Goal: Task Accomplishment & Management: Complete application form

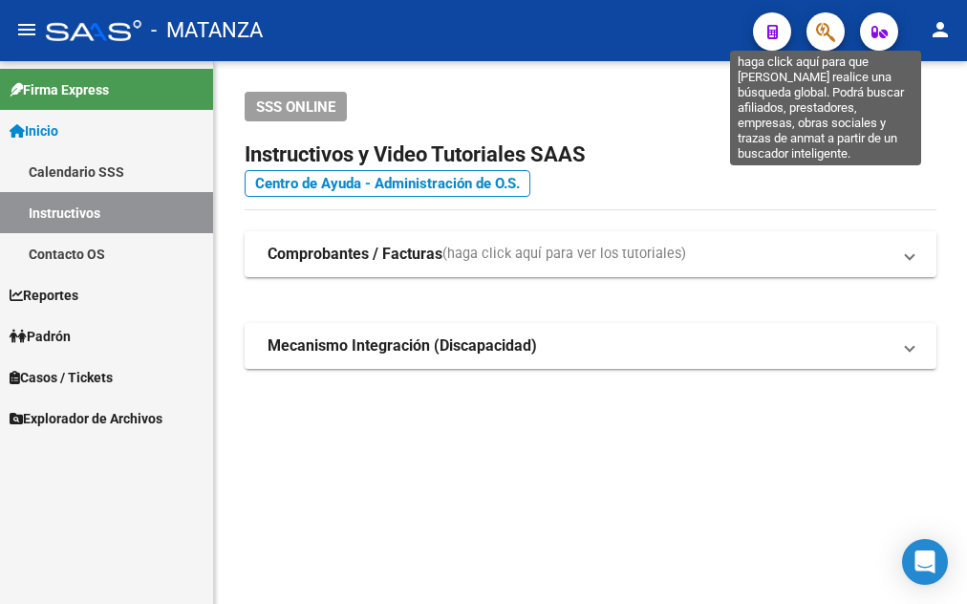
click at [826, 38] on icon "button" at bounding box center [825, 32] width 19 height 22
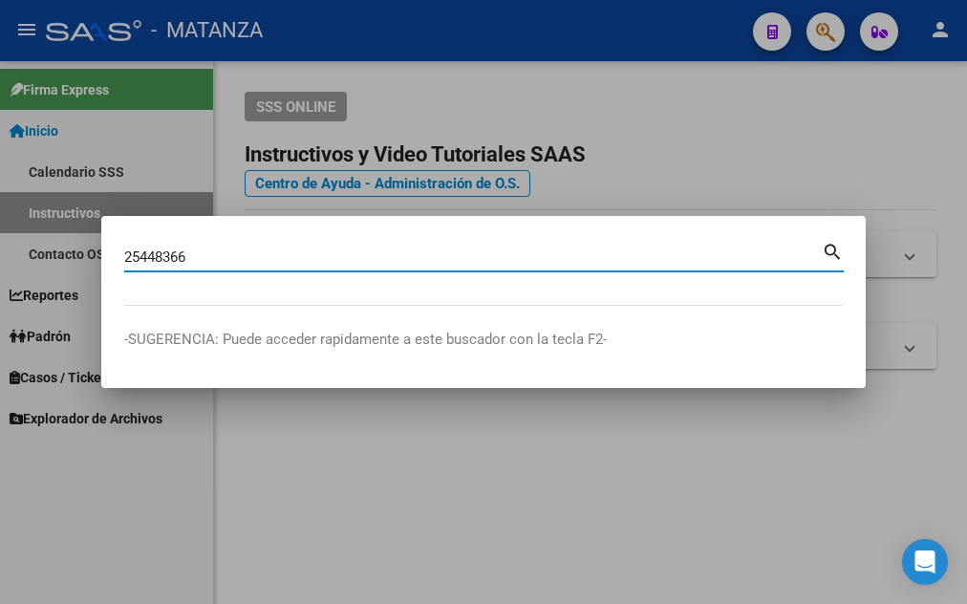
type input "25448366"
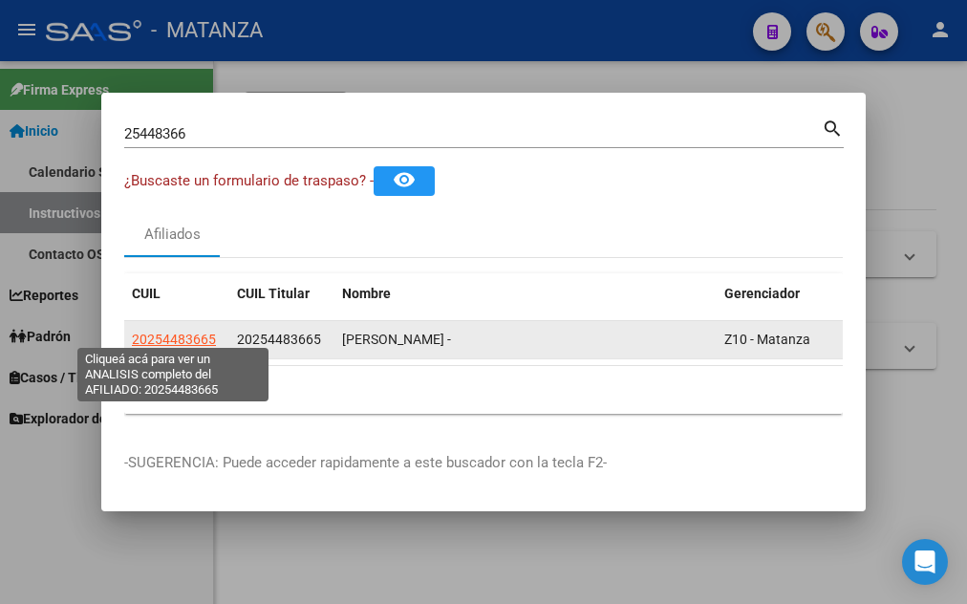
click at [162, 332] on span "20254483665" at bounding box center [174, 339] width 84 height 15
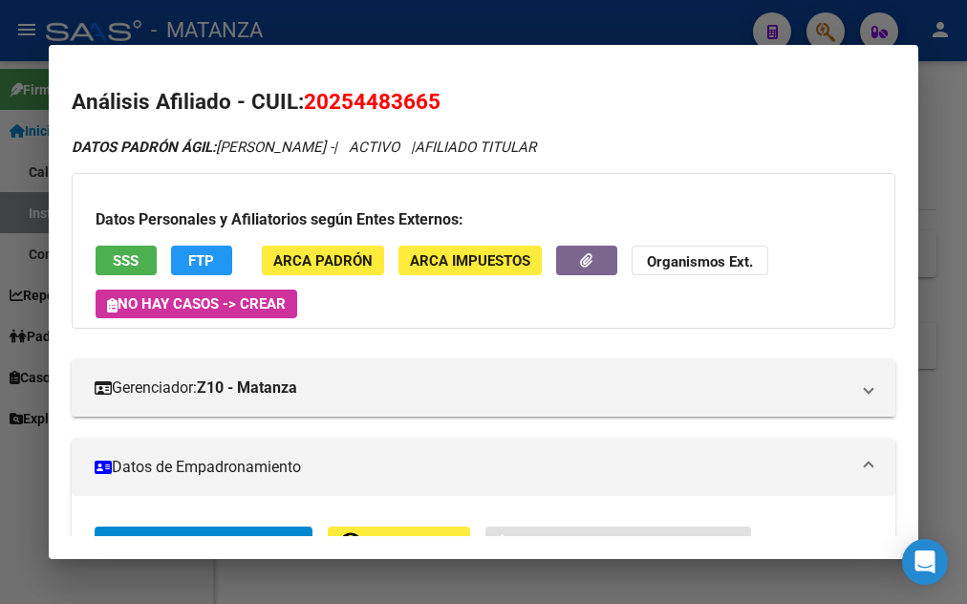
click at [131, 256] on span "SSS" at bounding box center [126, 260] width 26 height 17
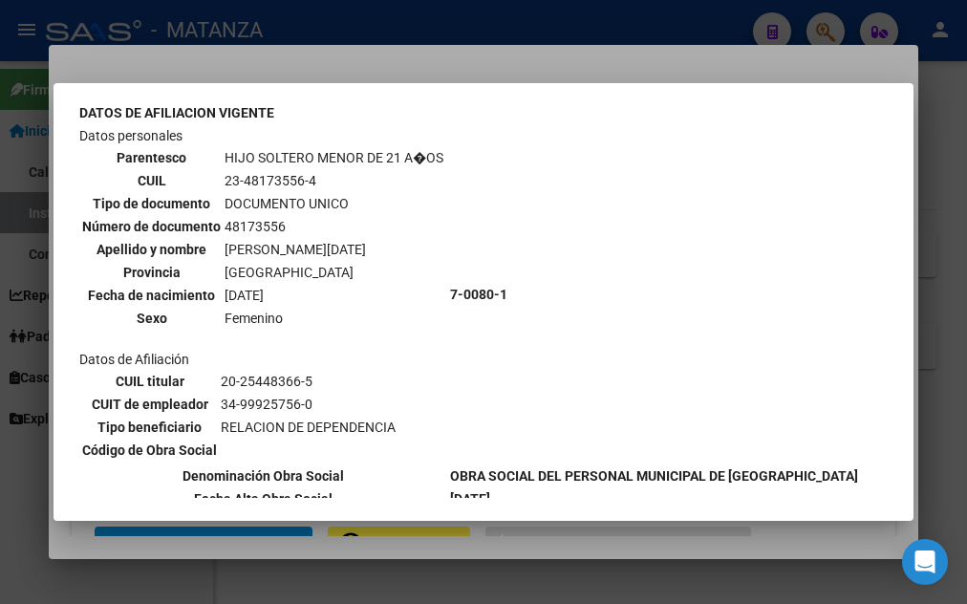
scroll to position [713, 0]
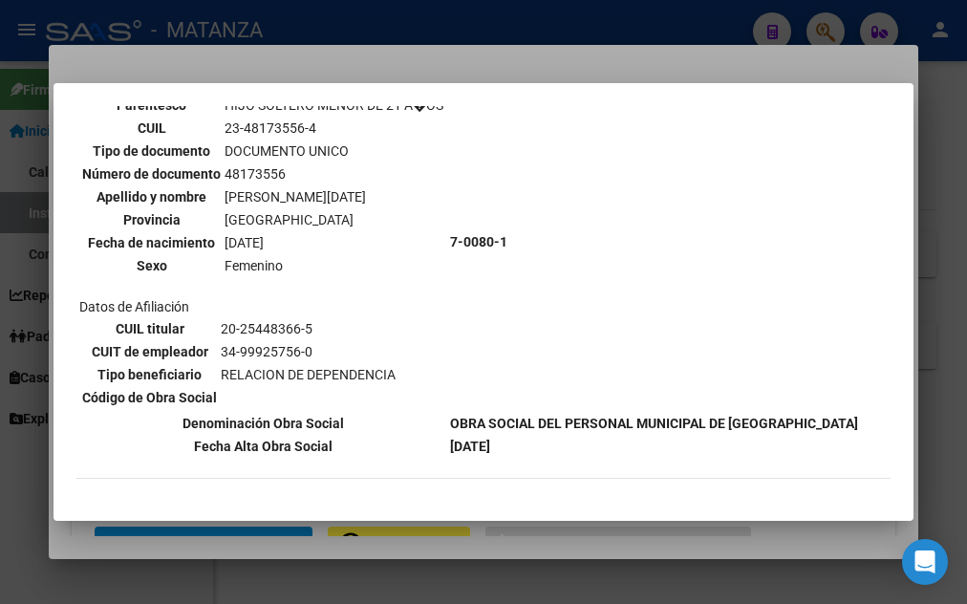
click at [693, 27] on div at bounding box center [483, 302] width 967 height 604
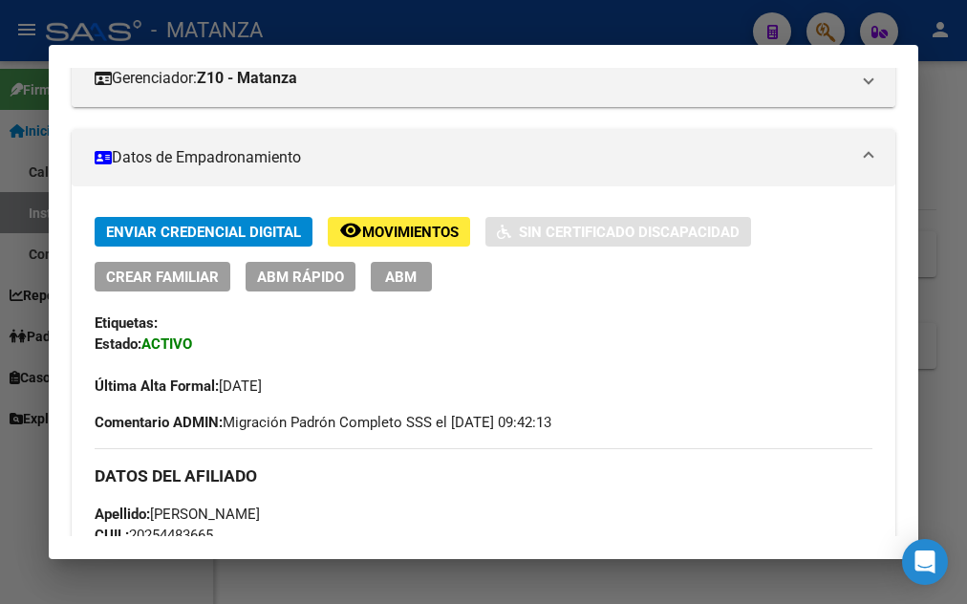
scroll to position [413, 0]
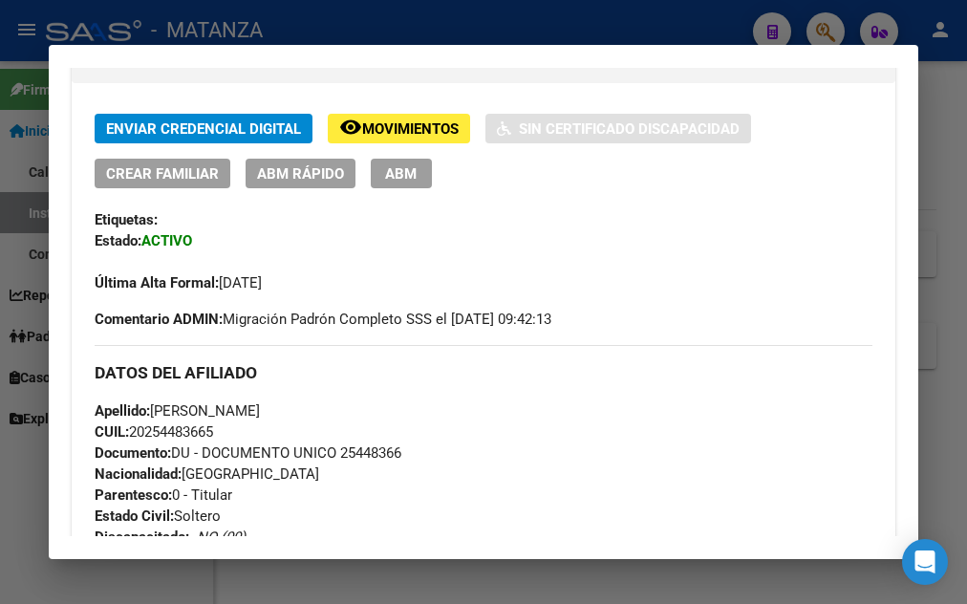
click at [394, 181] on span "ABM" at bounding box center [401, 173] width 32 height 17
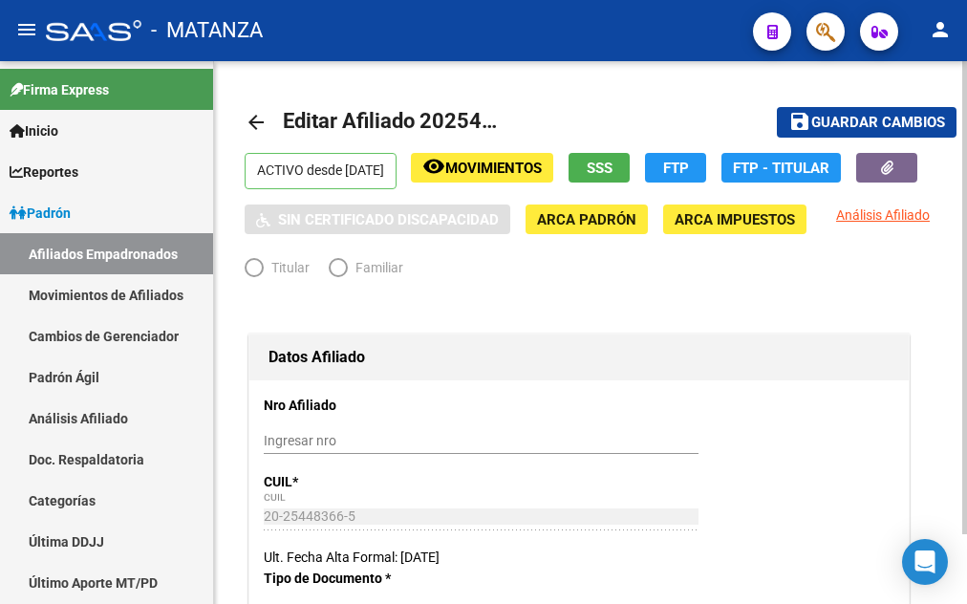
radio input "true"
type input "34-99925756-0"
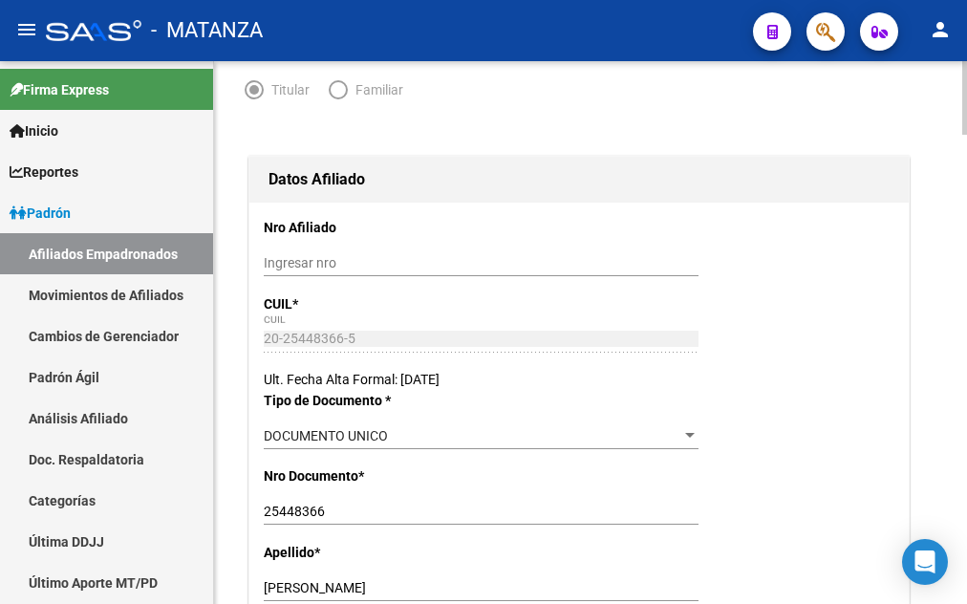
scroll to position [373, 0]
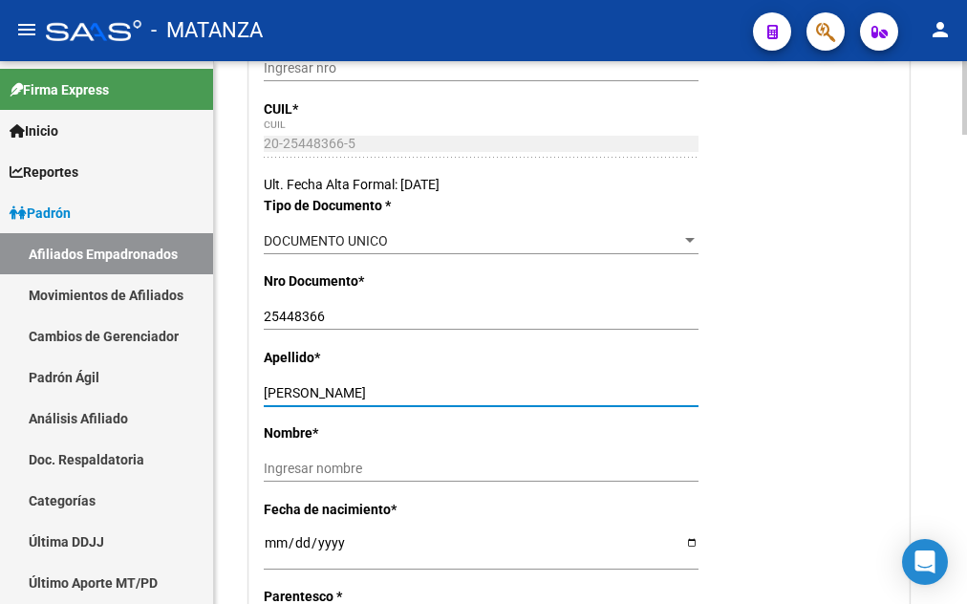
drag, startPoint x: 312, startPoint y: 389, endPoint x: 445, endPoint y: 391, distance: 132.8
click at [445, 391] on input "MONTE FABIAN GUSTAVO" at bounding box center [481, 393] width 435 height 16
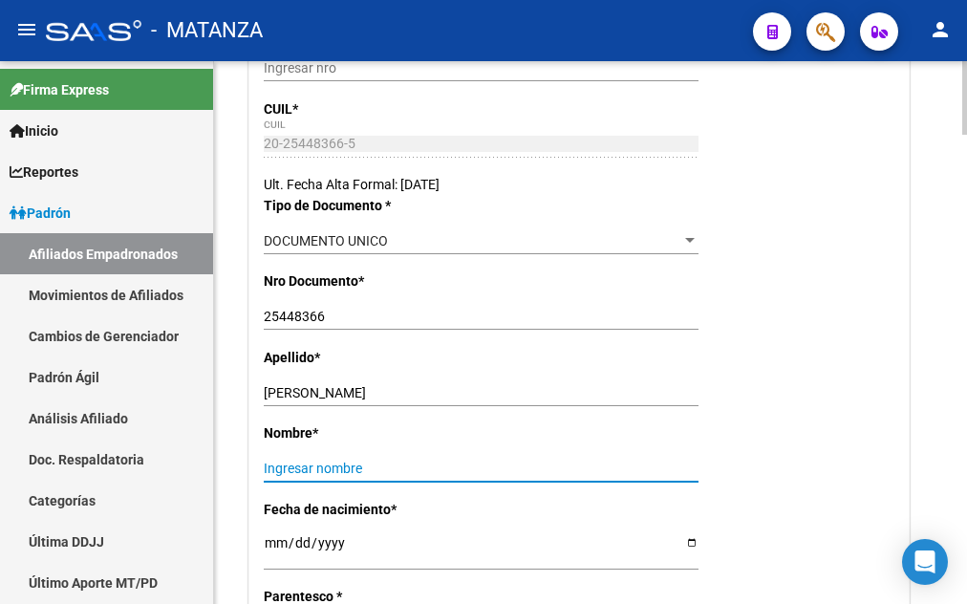
click at [275, 471] on input "Ingresar nombre" at bounding box center [481, 469] width 435 height 16
paste input "FABIAN GUSTAVO"
type input "FABIAN GUSTAVO"
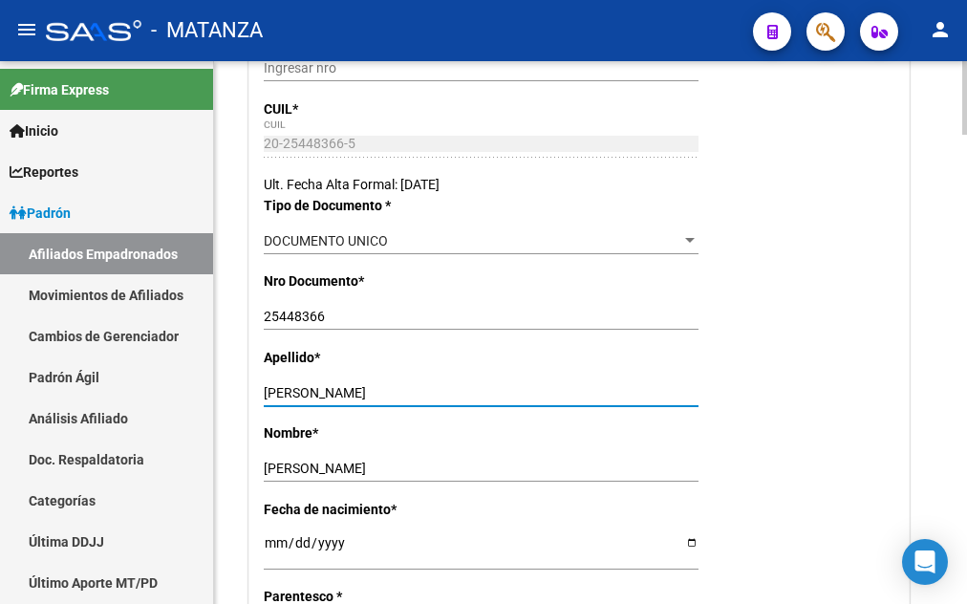
drag, startPoint x: 313, startPoint y: 390, endPoint x: 445, endPoint y: 391, distance: 131.9
click at [445, 391] on input "MONTE FABIAN GUSTAVO" at bounding box center [481, 393] width 435 height 16
type input "MONTE"
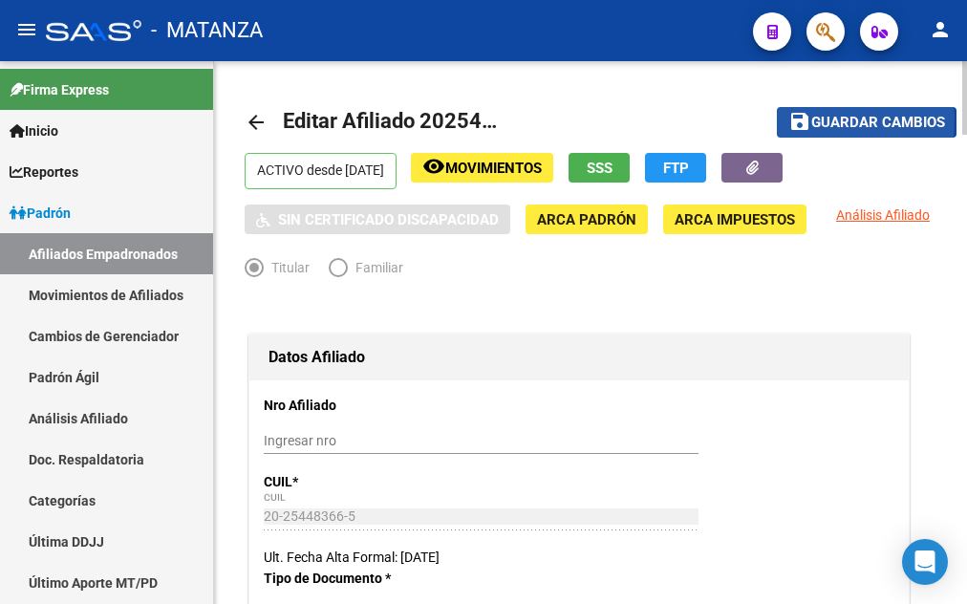
click at [847, 121] on span "Guardar cambios" at bounding box center [878, 123] width 134 height 17
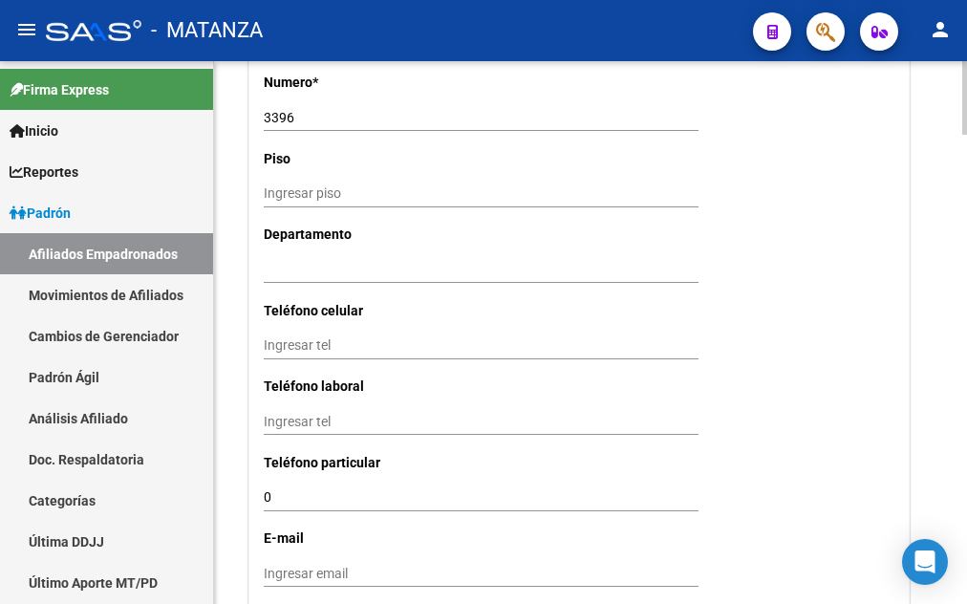
scroll to position [2242, 0]
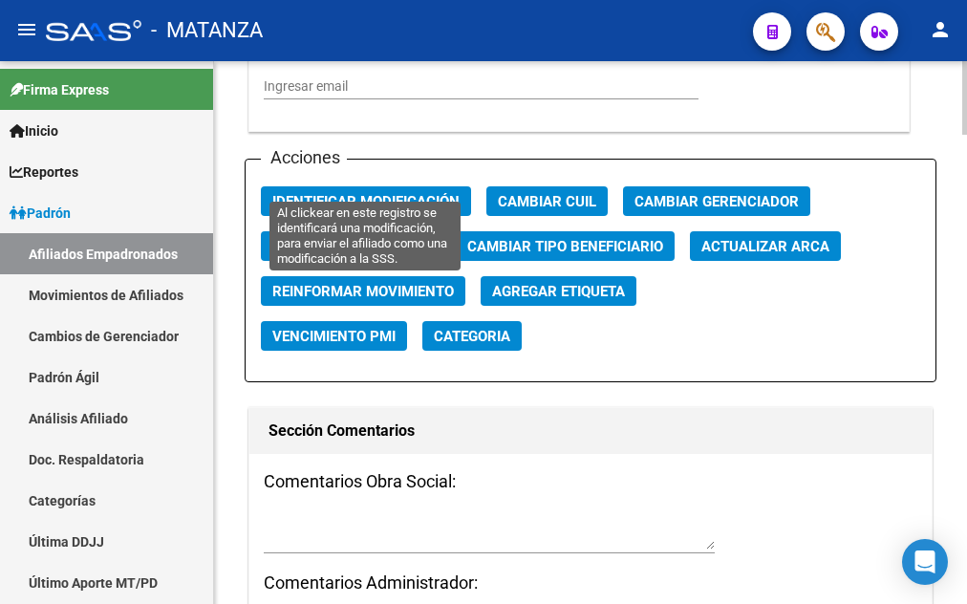
click at [387, 193] on span "Identificar Modificación" at bounding box center [365, 201] width 187 height 17
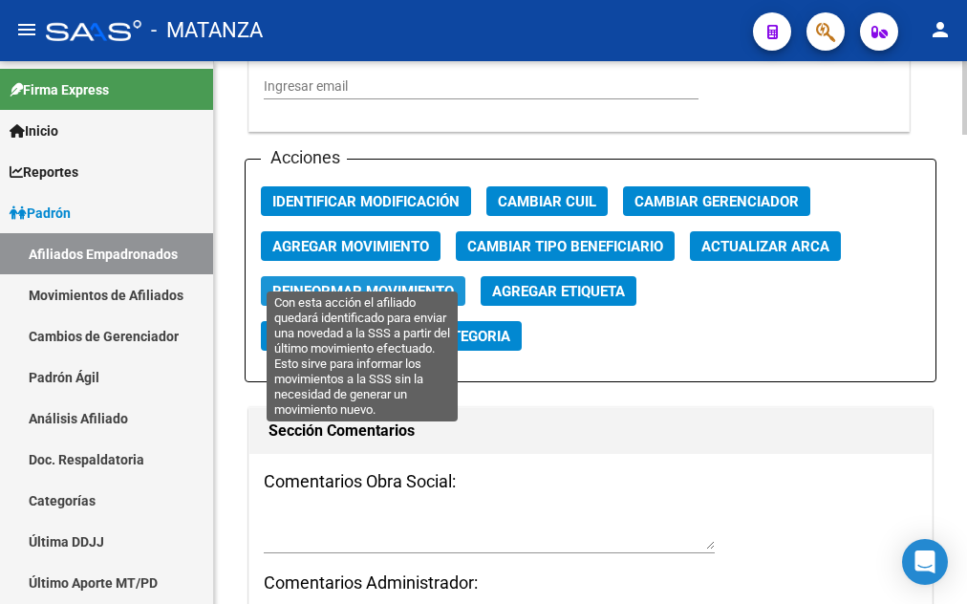
click at [367, 283] on span "Reinformar Movimiento" at bounding box center [363, 291] width 182 height 17
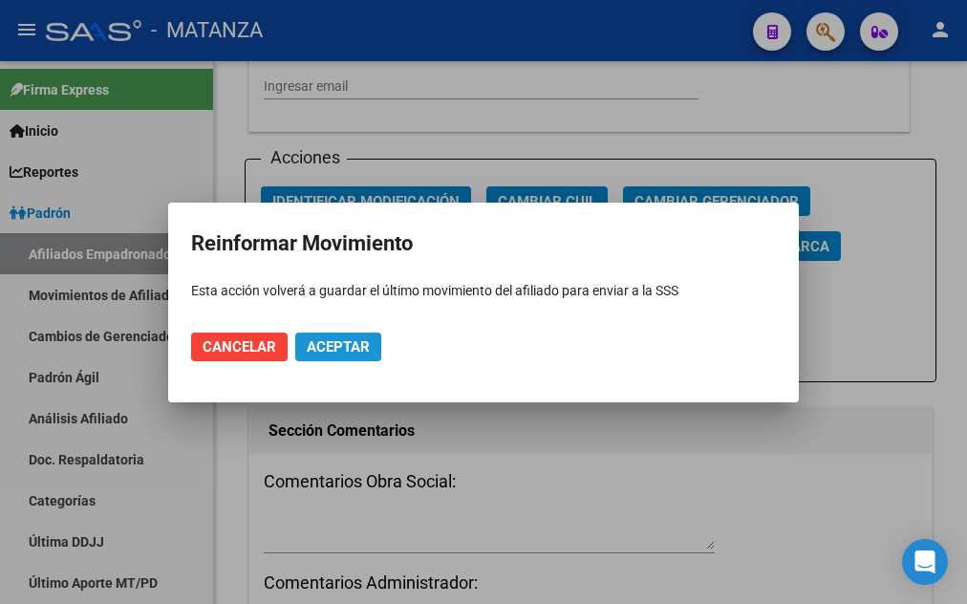
click at [353, 355] on span "Aceptar" at bounding box center [338, 346] width 63 height 17
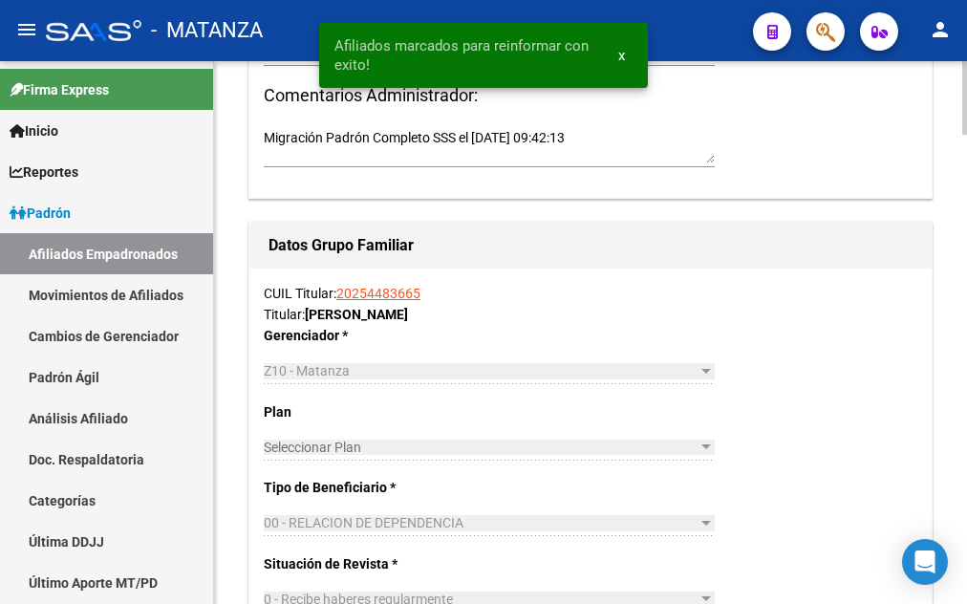
scroll to position [3216, 0]
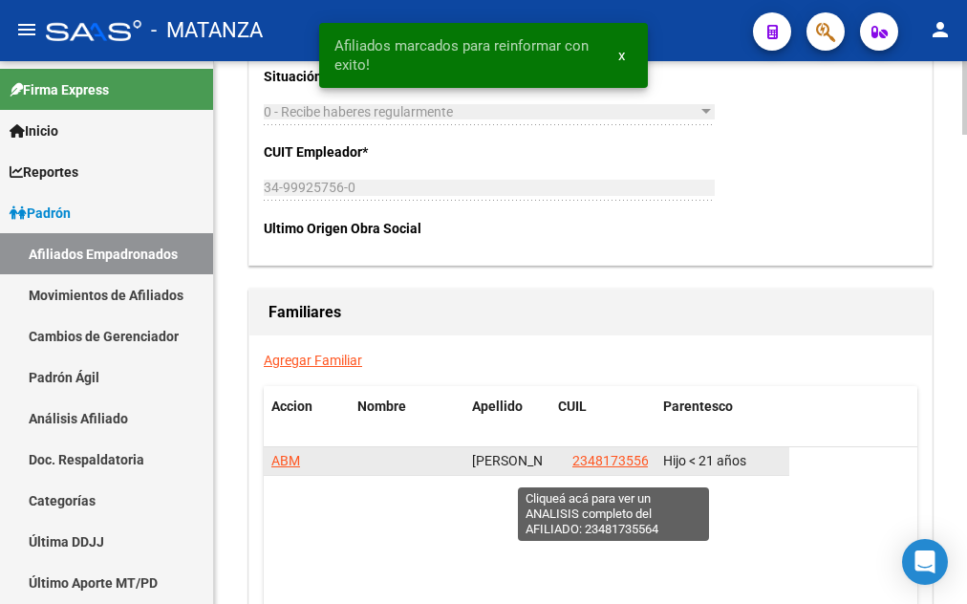
click at [628, 468] on span "23481735564" at bounding box center [614, 460] width 84 height 15
type textarea "23481735564"
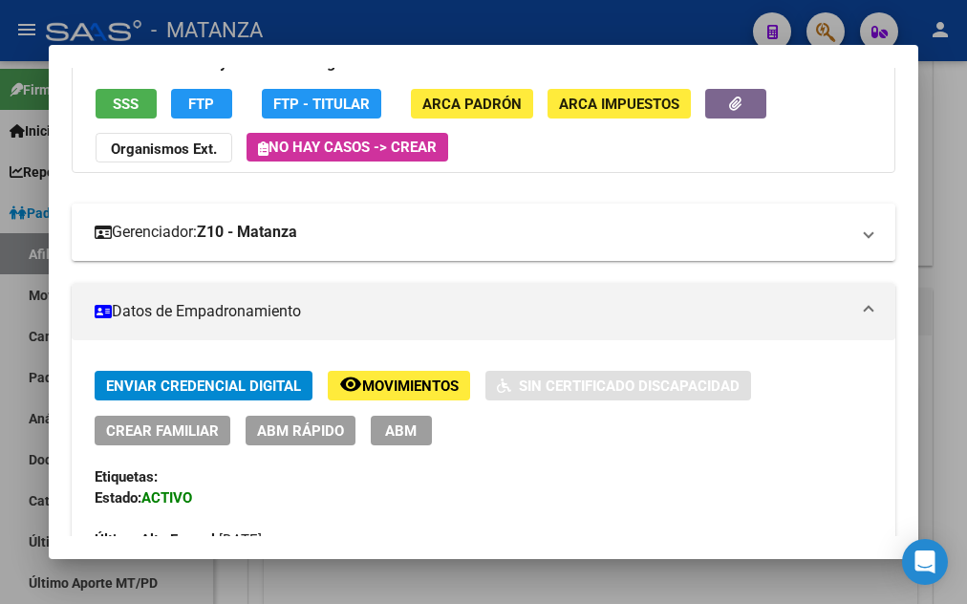
scroll to position [310, 0]
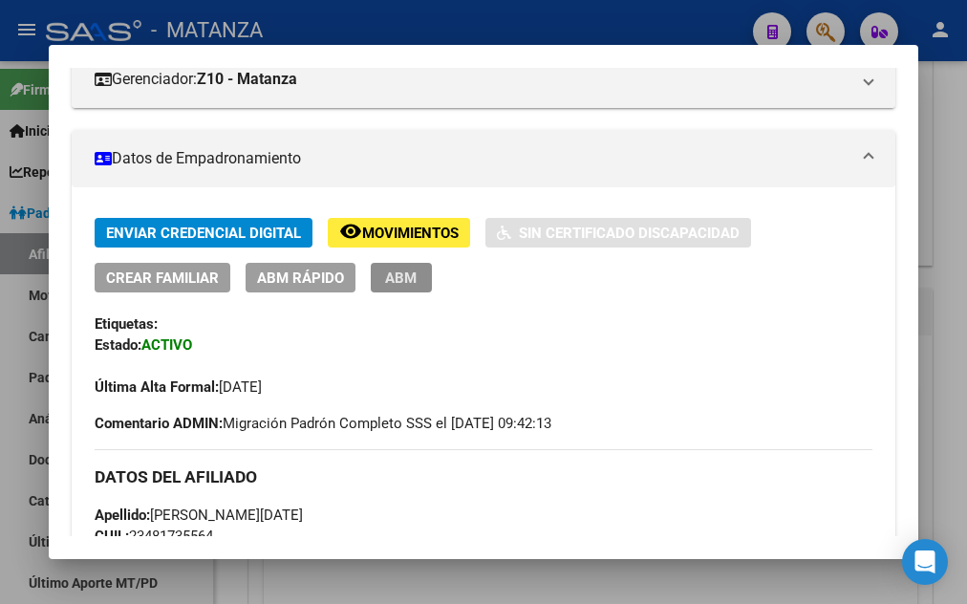
click at [398, 280] on span "ABM" at bounding box center [401, 277] width 32 height 17
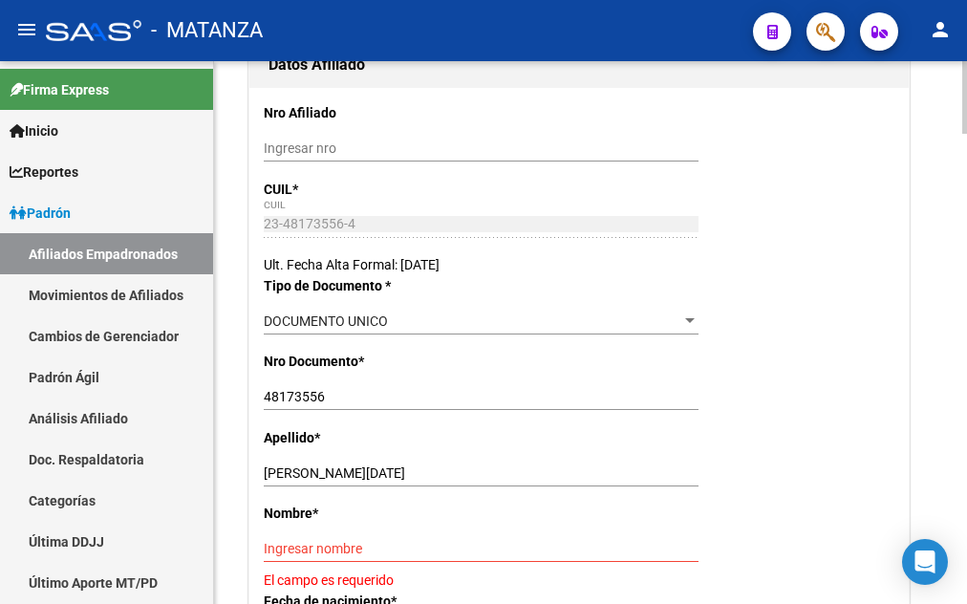
scroll to position [390, 0]
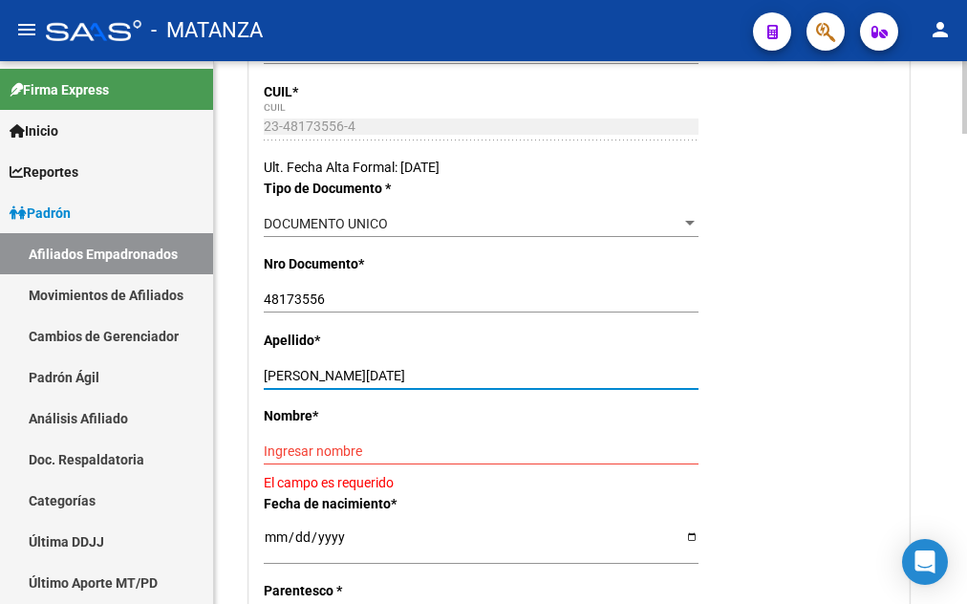
drag, startPoint x: 311, startPoint y: 411, endPoint x: 404, endPoint y: 409, distance: 93.7
click at [402, 384] on input "MONTE MURIEL LUCIA" at bounding box center [481, 376] width 435 height 16
type input "MONTE"
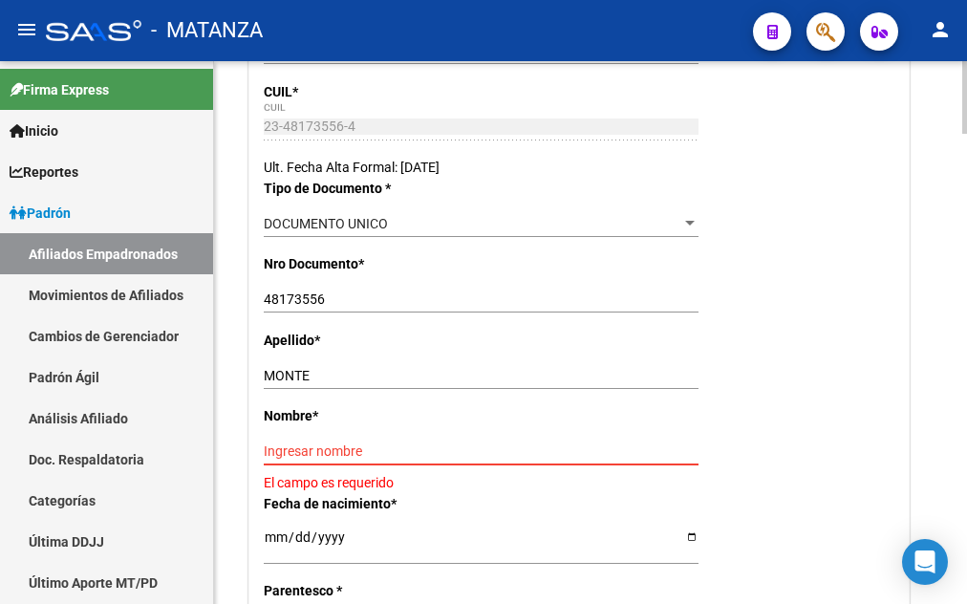
click at [269, 460] on input "Ingresar nombre" at bounding box center [481, 451] width 435 height 16
paste input "MURIEL LUCIA"
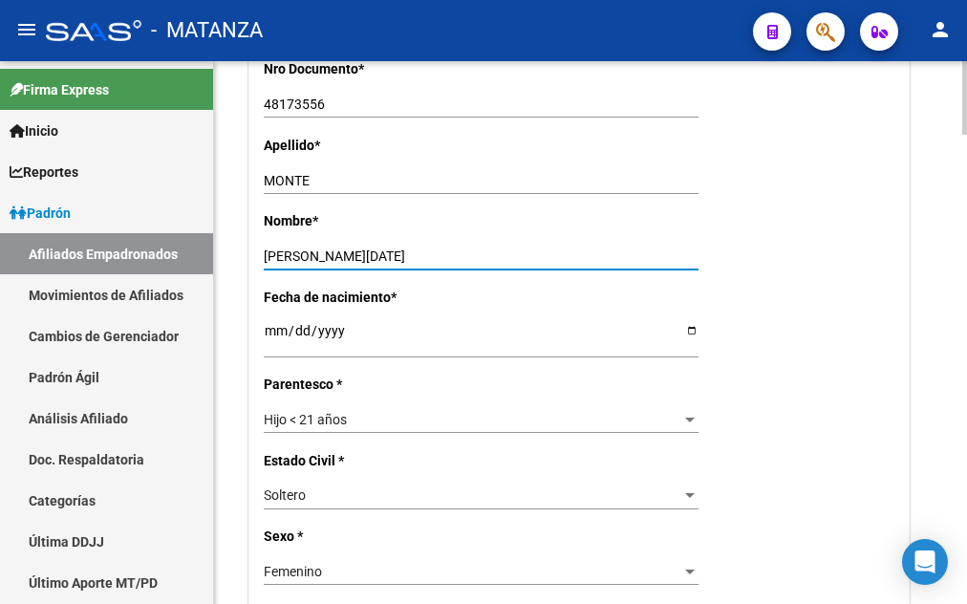
scroll to position [0, 0]
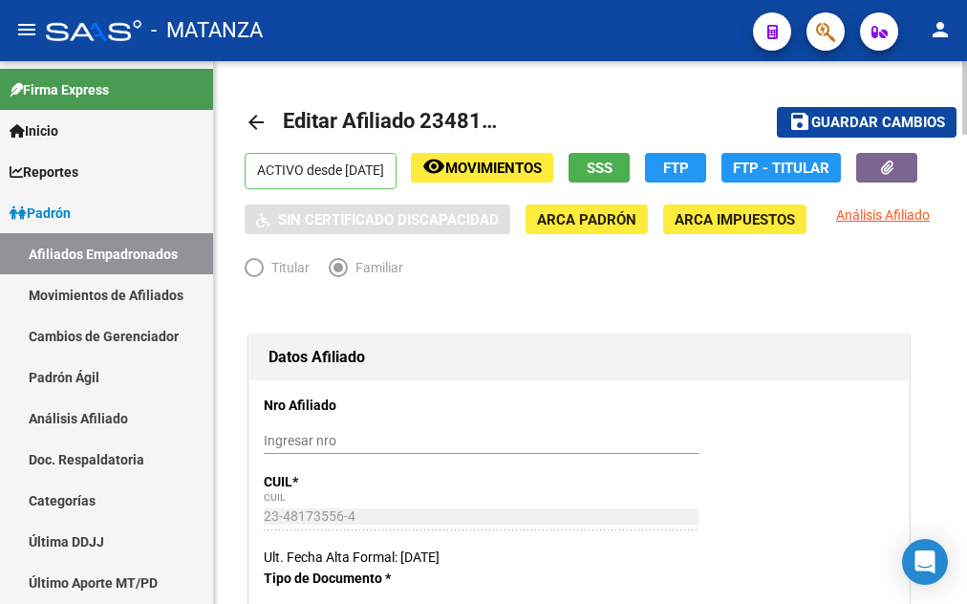
type input "MURIEL LUCIA"
click at [881, 117] on span "Guardar cambios" at bounding box center [878, 123] width 134 height 17
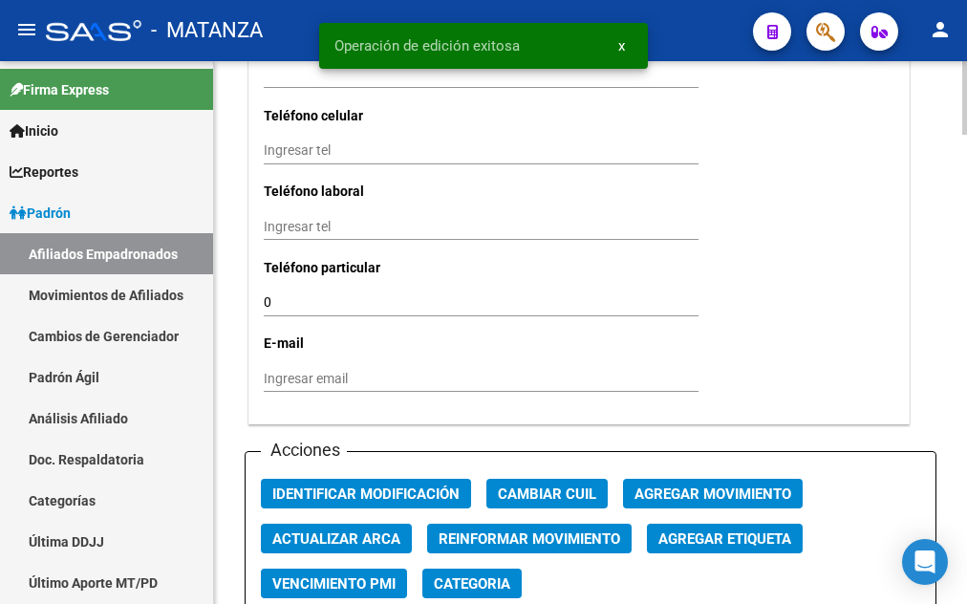
scroll to position [2144, 0]
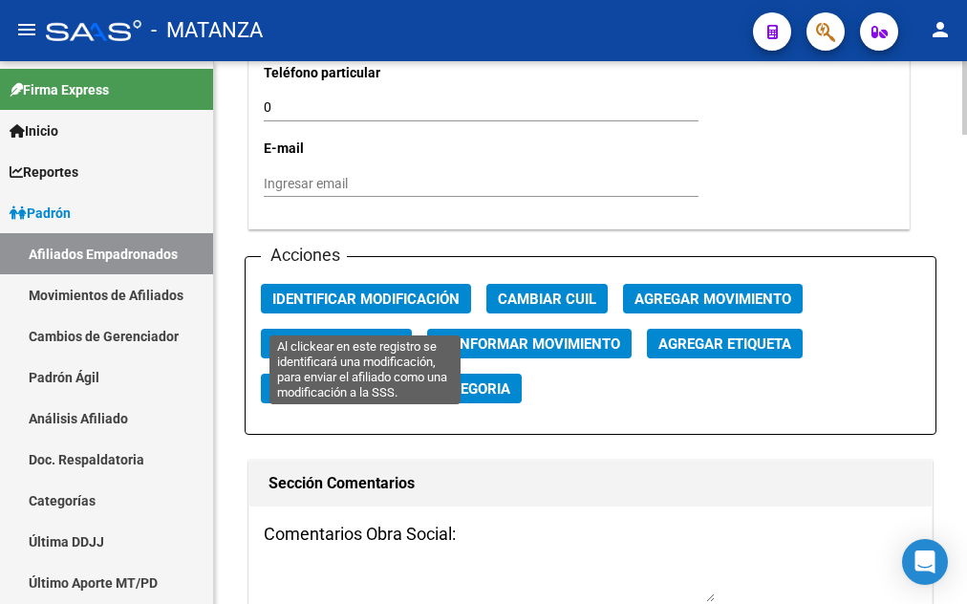
click at [376, 308] on span "Identificar Modificación" at bounding box center [365, 298] width 187 height 17
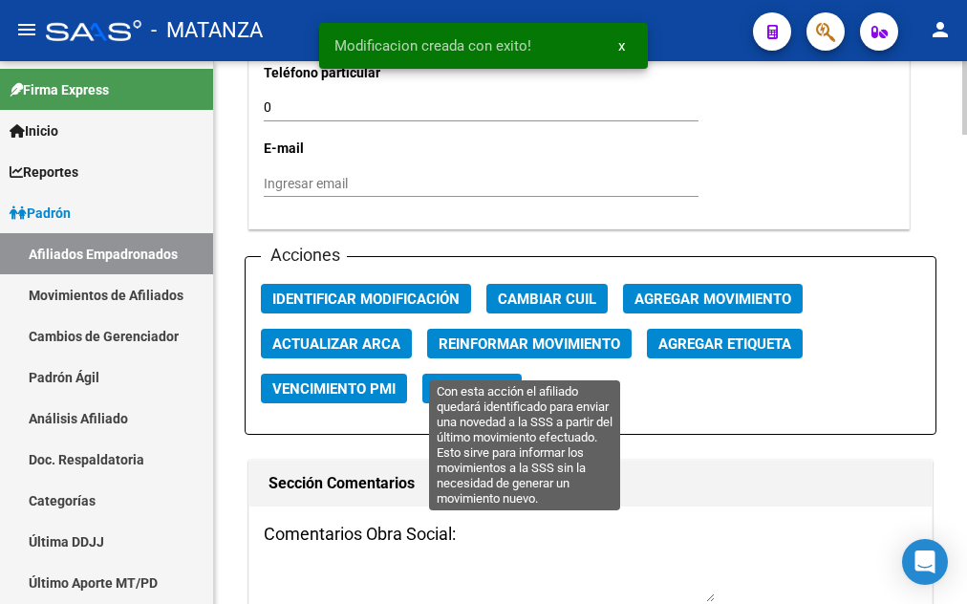
click at [462, 353] on span "Reinformar Movimiento" at bounding box center [530, 343] width 182 height 17
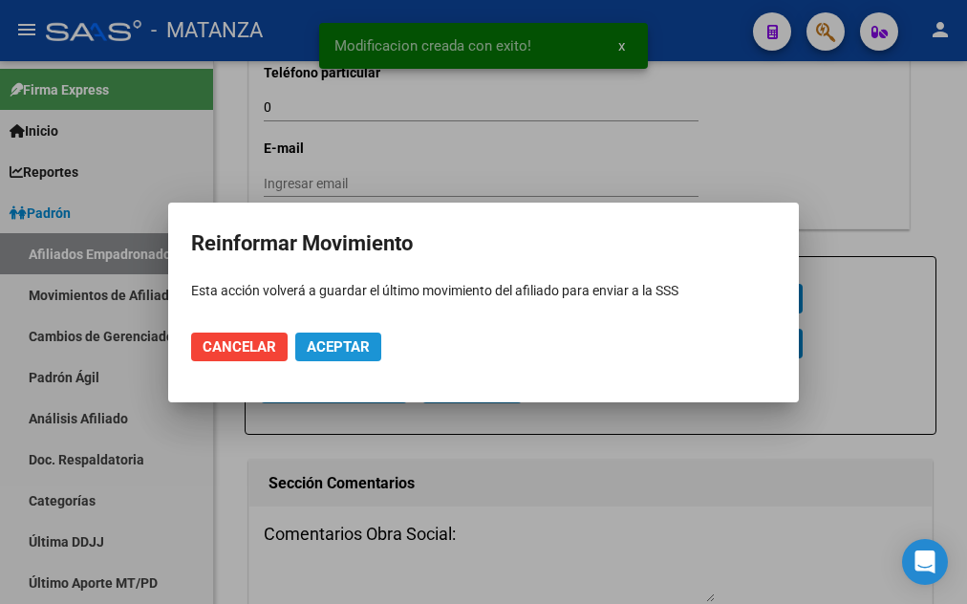
click at [350, 346] on span "Aceptar" at bounding box center [338, 346] width 63 height 17
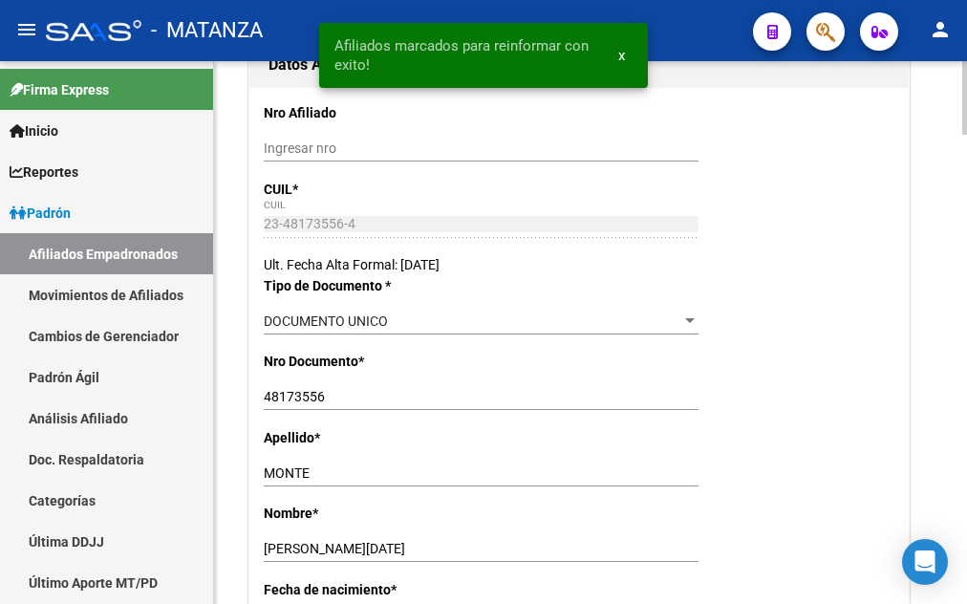
scroll to position [0, 0]
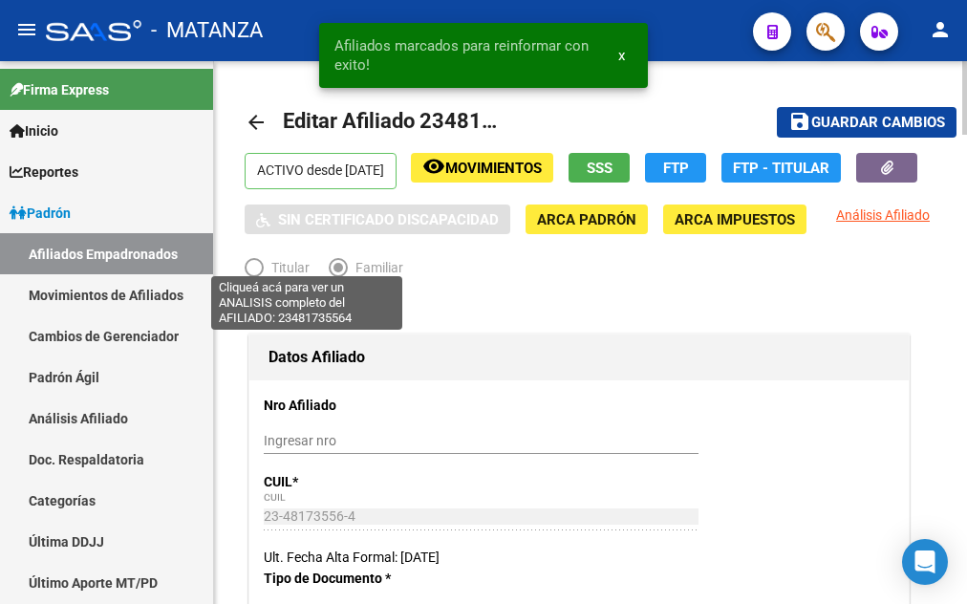
click at [836, 223] on span "Análisis Afiliado" at bounding box center [883, 214] width 94 height 15
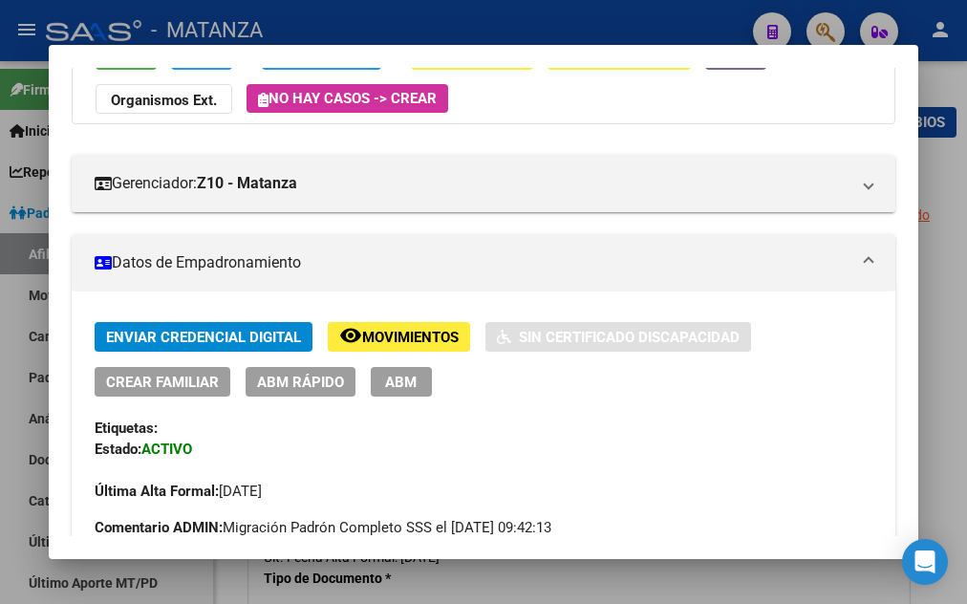
scroll to position [206, 0]
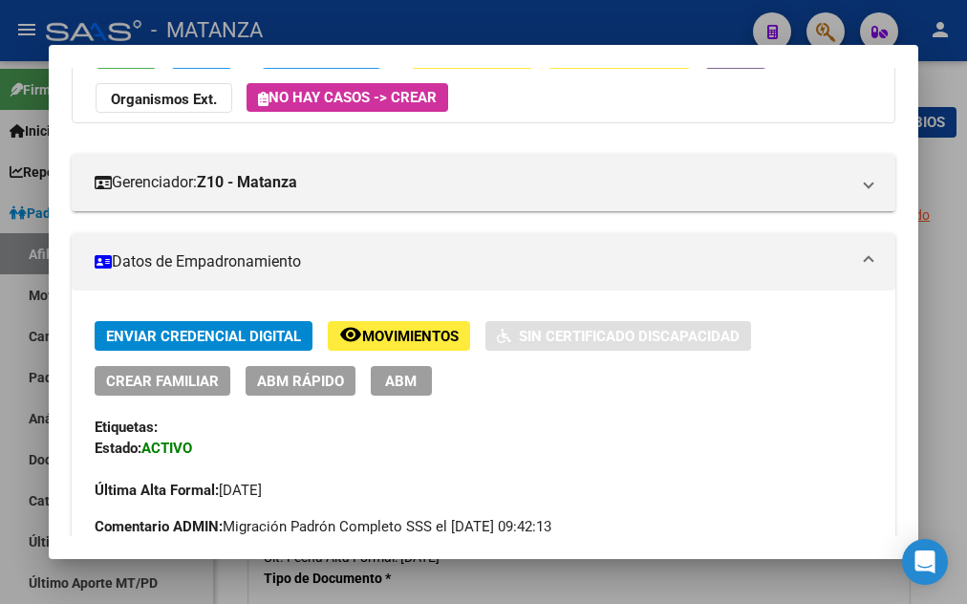
click at [385, 342] on span "Movimientos" at bounding box center [410, 336] width 97 height 17
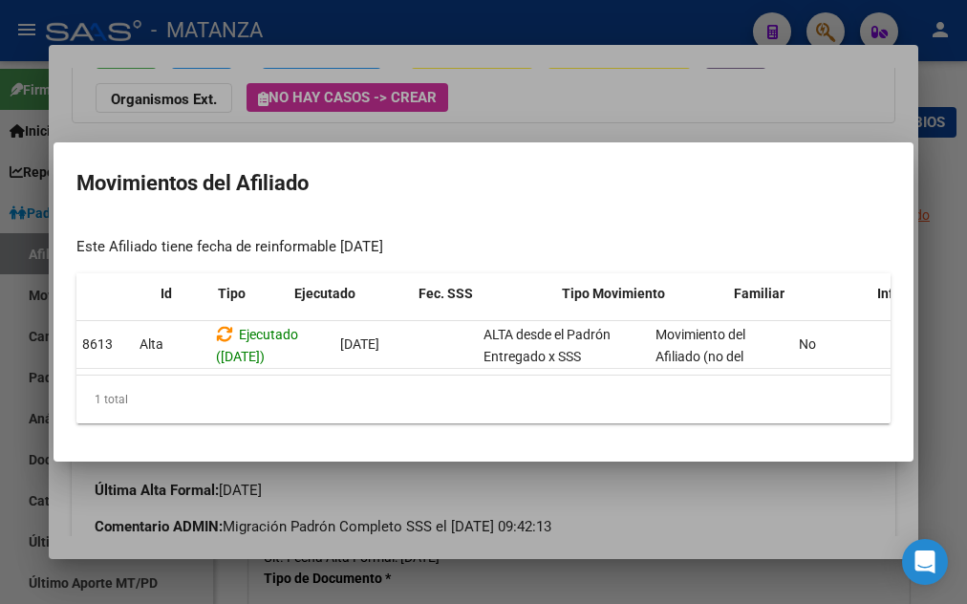
scroll to position [0, 0]
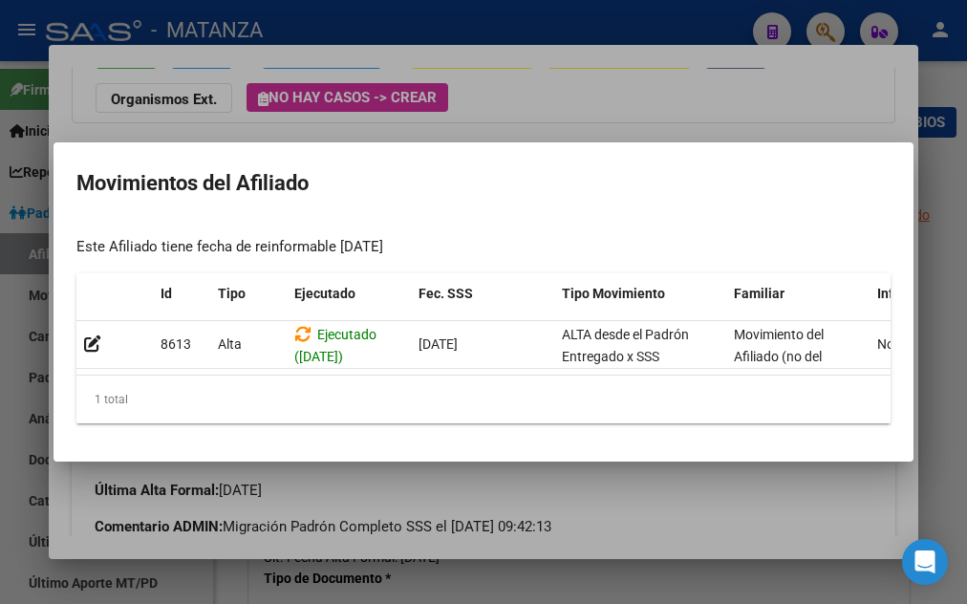
click at [530, 83] on div at bounding box center [483, 302] width 967 height 604
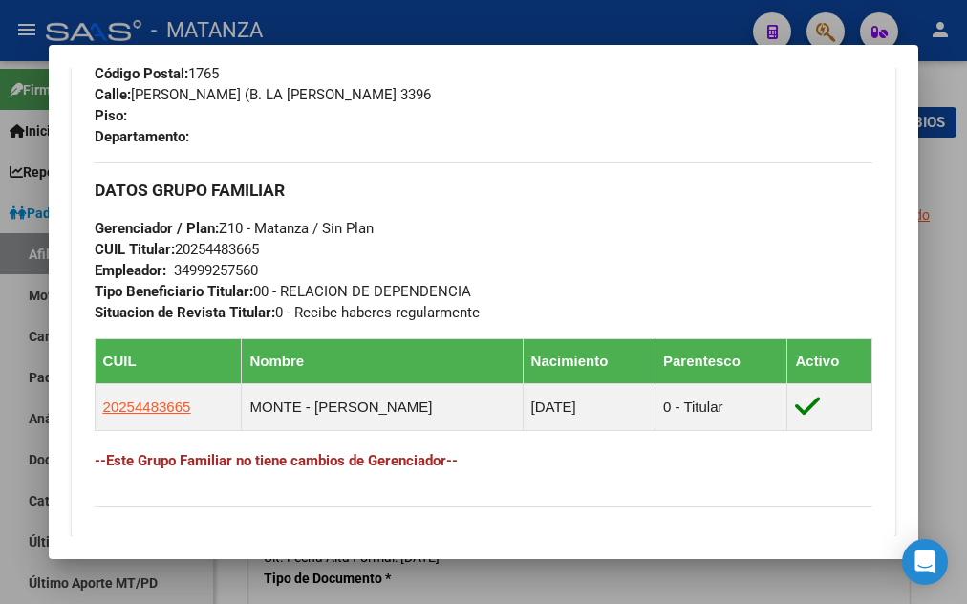
scroll to position [1032, 0]
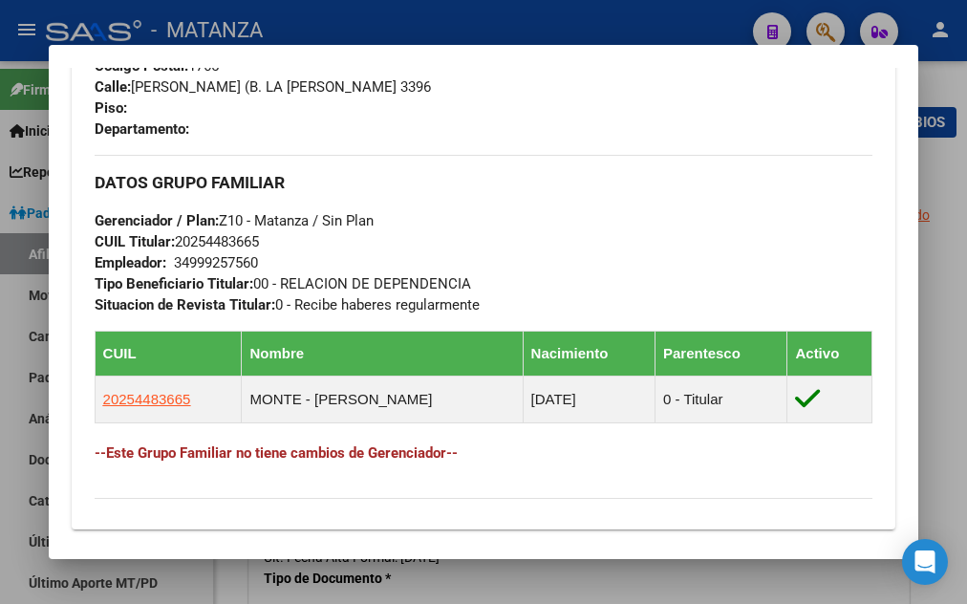
click at [573, 581] on div at bounding box center [483, 302] width 967 height 604
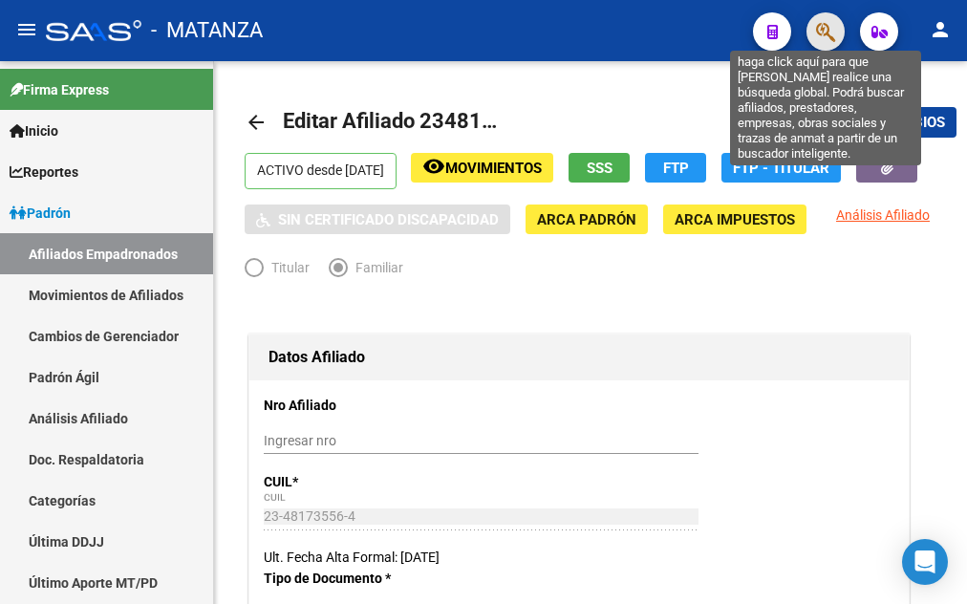
click at [822, 32] on icon "button" at bounding box center [825, 32] width 19 height 22
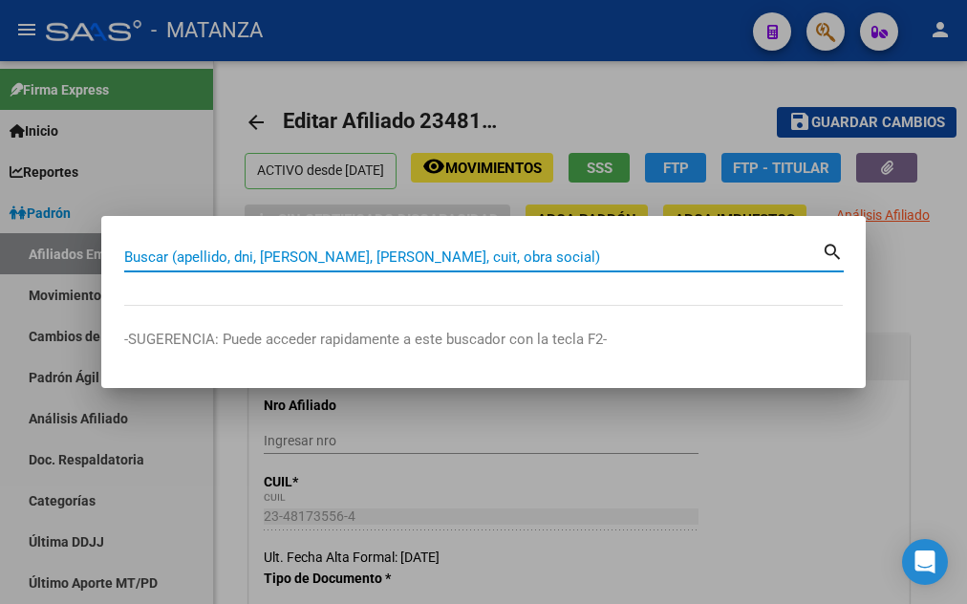
click at [296, 253] on input "Buscar (apellido, dni, [PERSON_NAME], [PERSON_NAME], cuit, obra social)" at bounding box center [473, 256] width 698 height 17
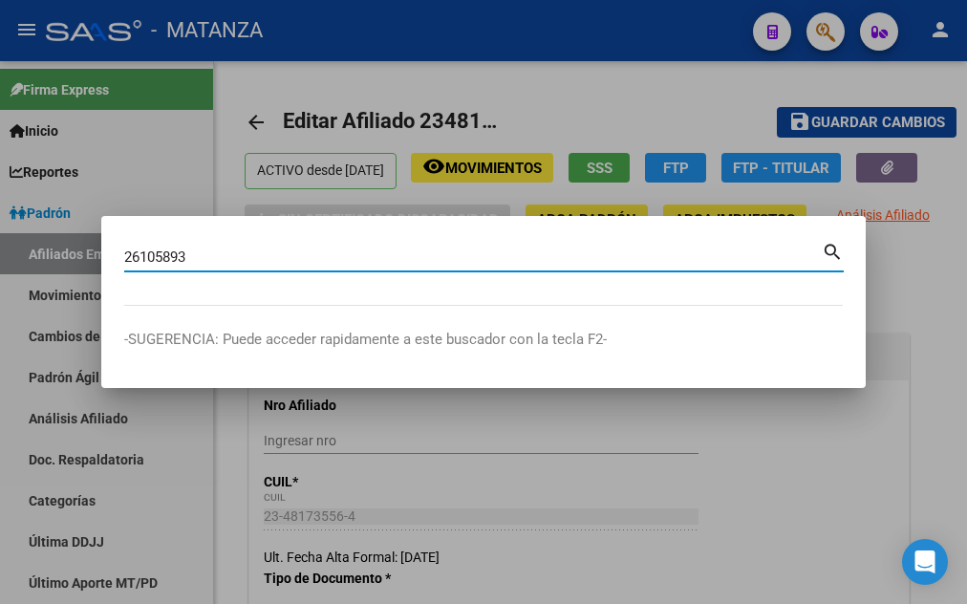
type input "26105893"
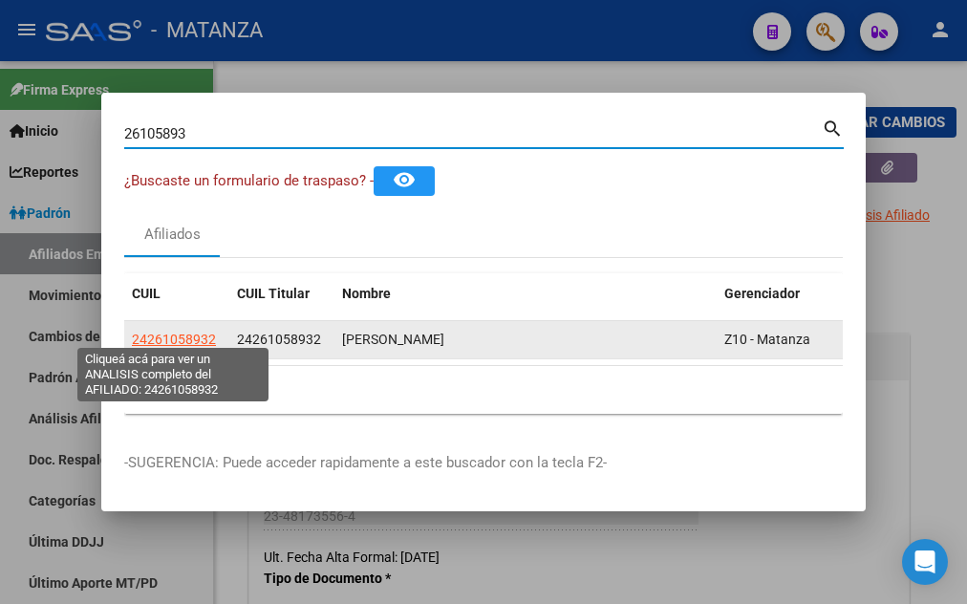
click at [165, 332] on span "24261058932" at bounding box center [174, 339] width 84 height 15
type textarea "24261058932"
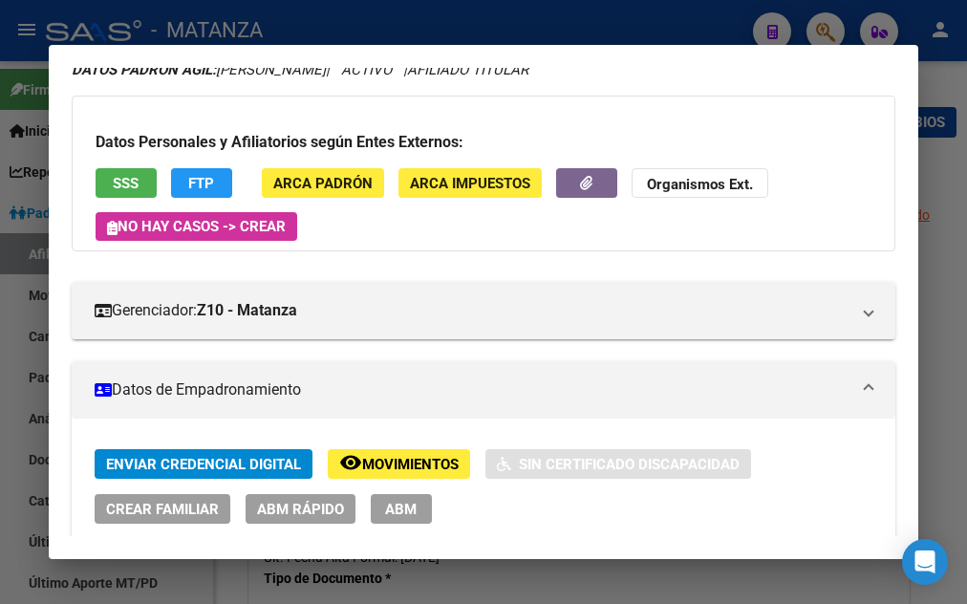
scroll to position [103, 0]
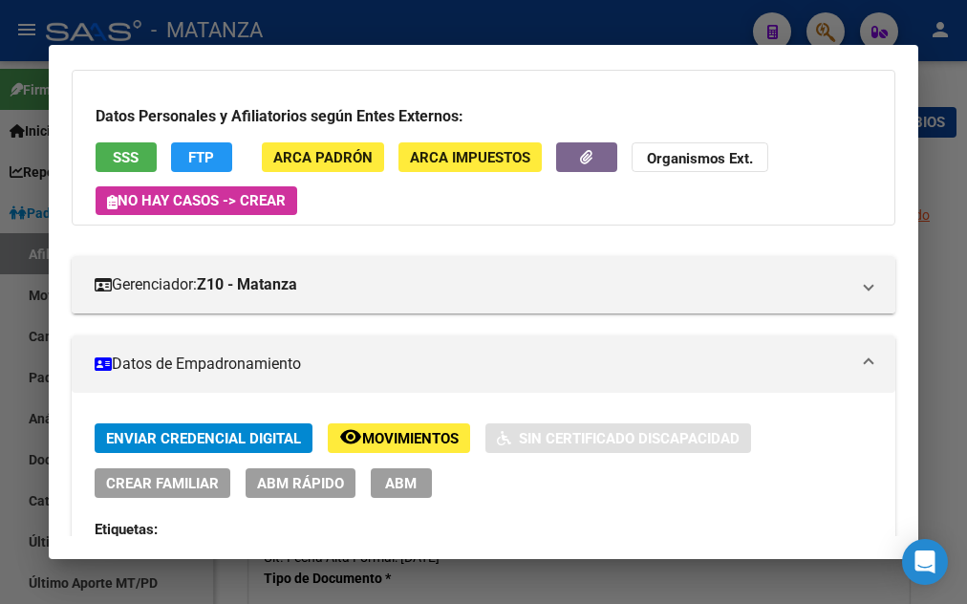
click at [119, 153] on span "SSS" at bounding box center [126, 157] width 26 height 17
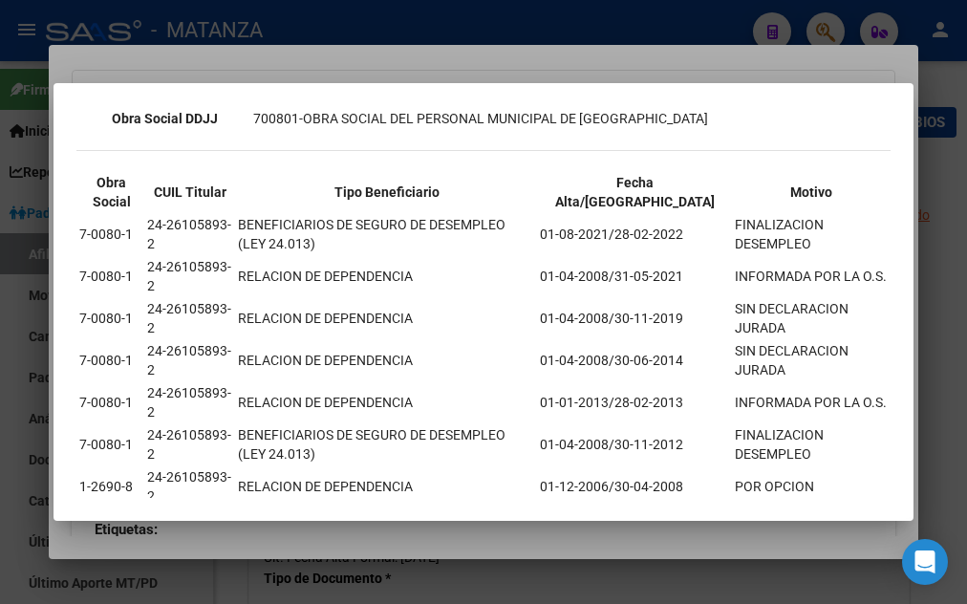
scroll to position [606, 0]
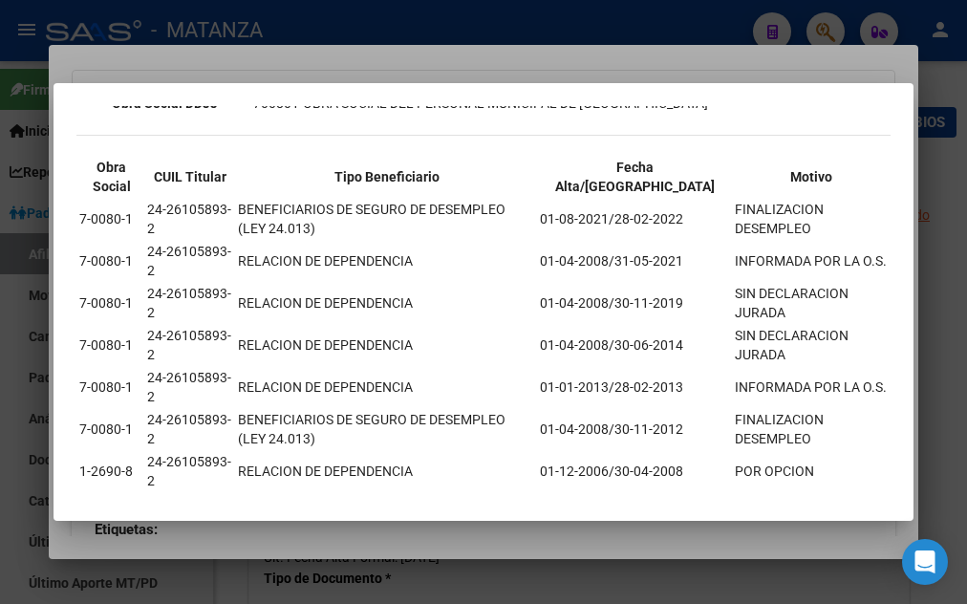
click at [369, 14] on div at bounding box center [483, 302] width 967 height 604
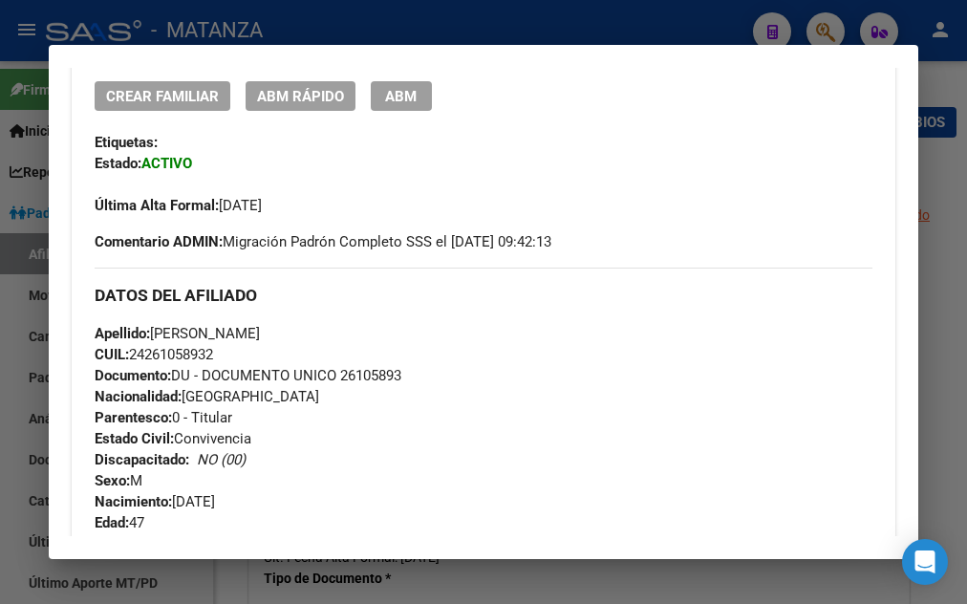
scroll to position [516, 0]
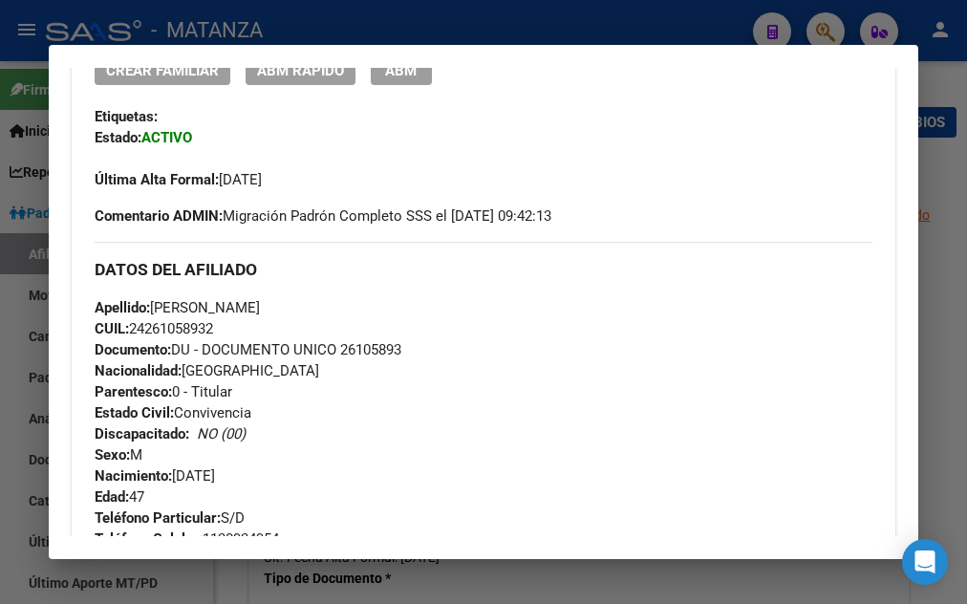
click at [407, 70] on span "ABM" at bounding box center [401, 70] width 32 height 17
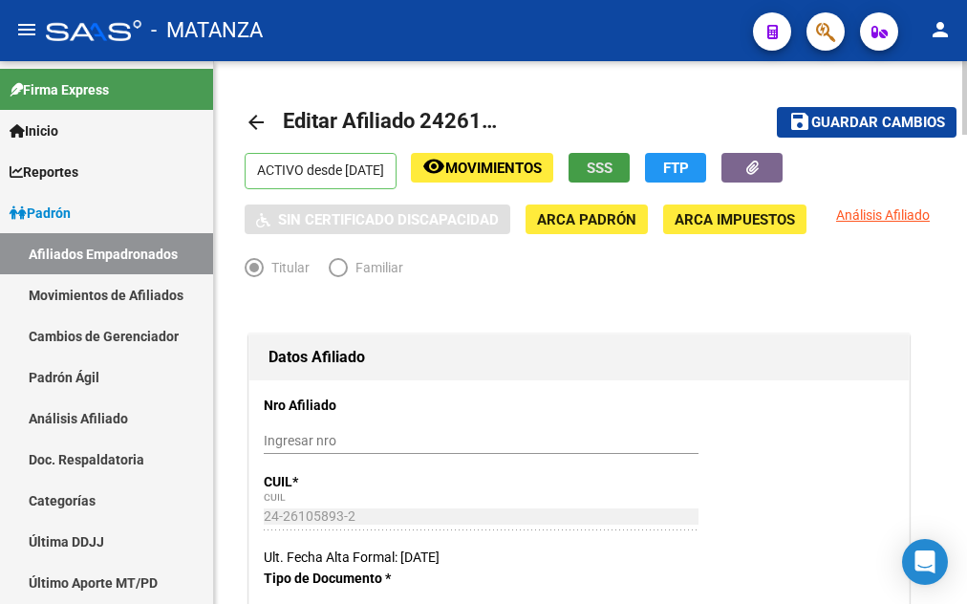
click at [630, 164] on button "SSS" at bounding box center [599, 168] width 61 height 30
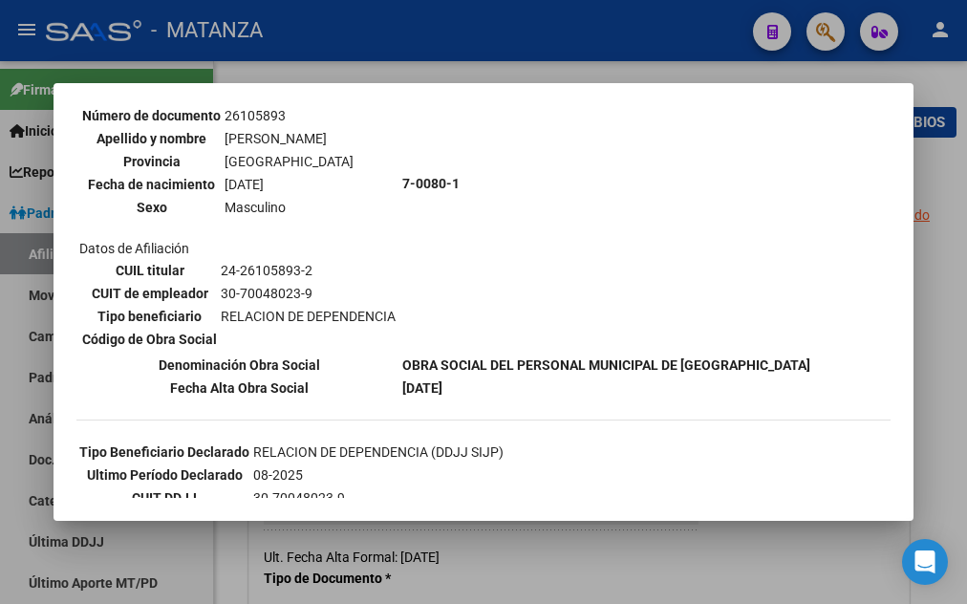
scroll to position [206, 0]
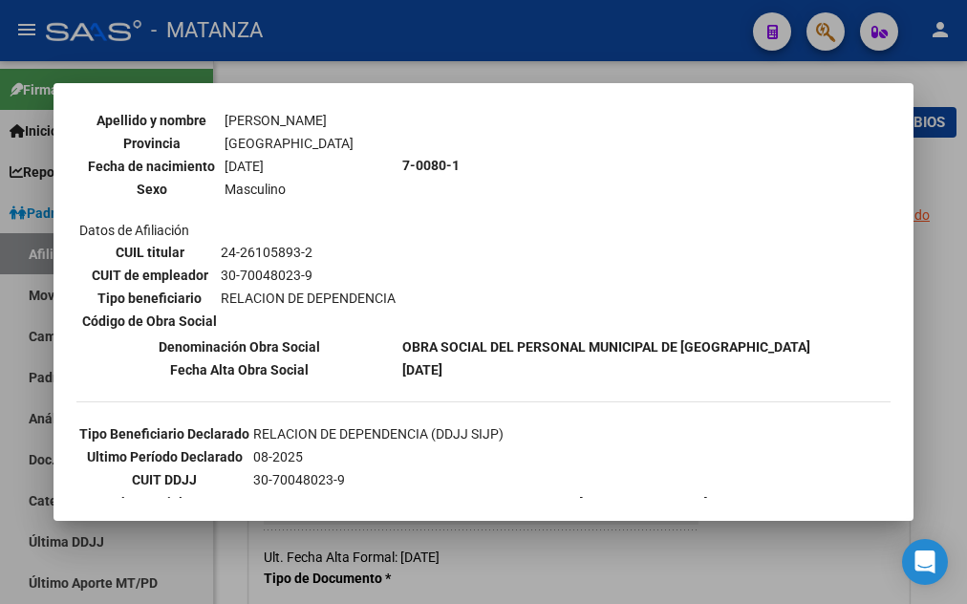
click at [467, 20] on div at bounding box center [483, 302] width 967 height 604
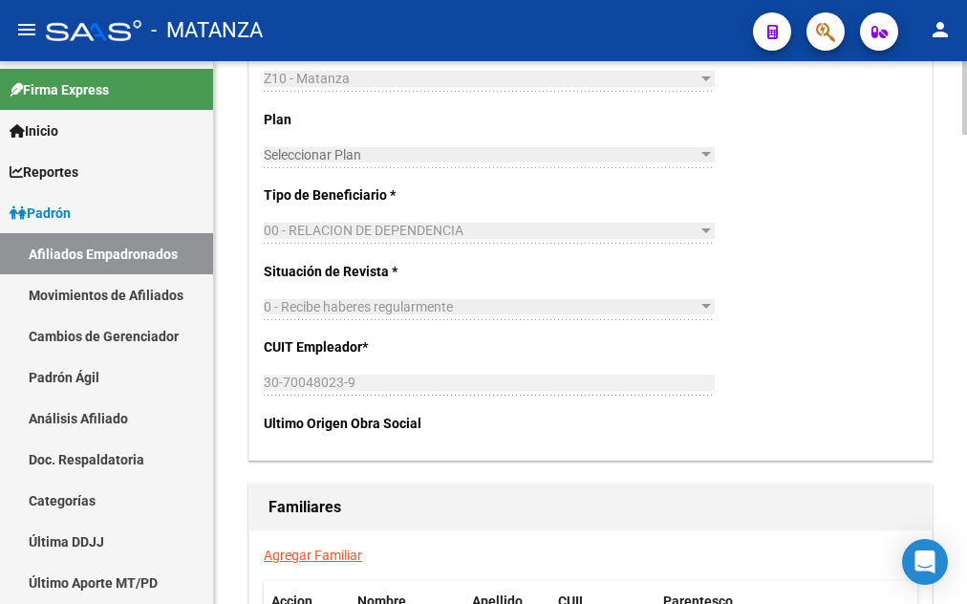
scroll to position [3314, 0]
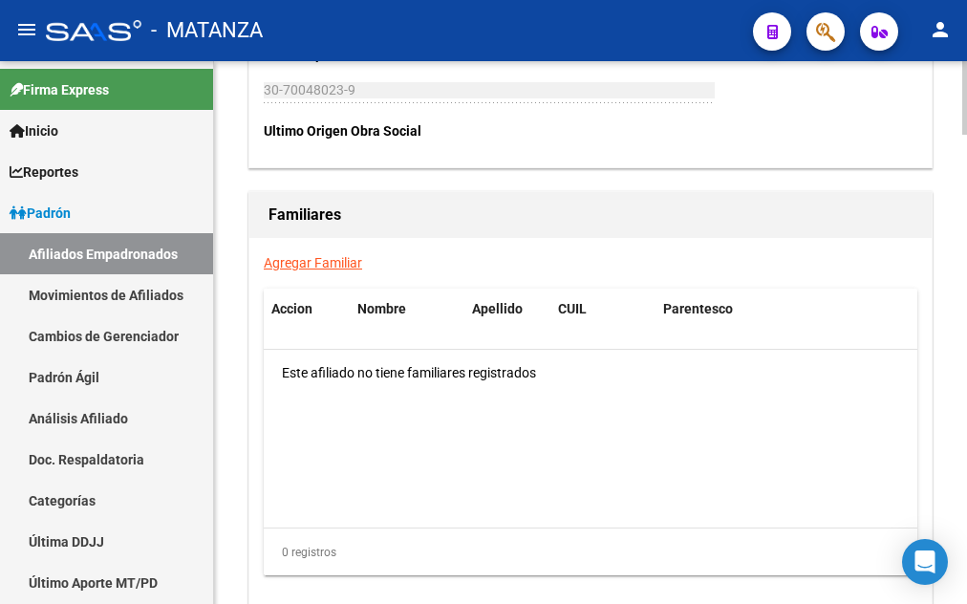
click at [321, 270] on link "Agregar Familiar" at bounding box center [313, 262] width 98 height 15
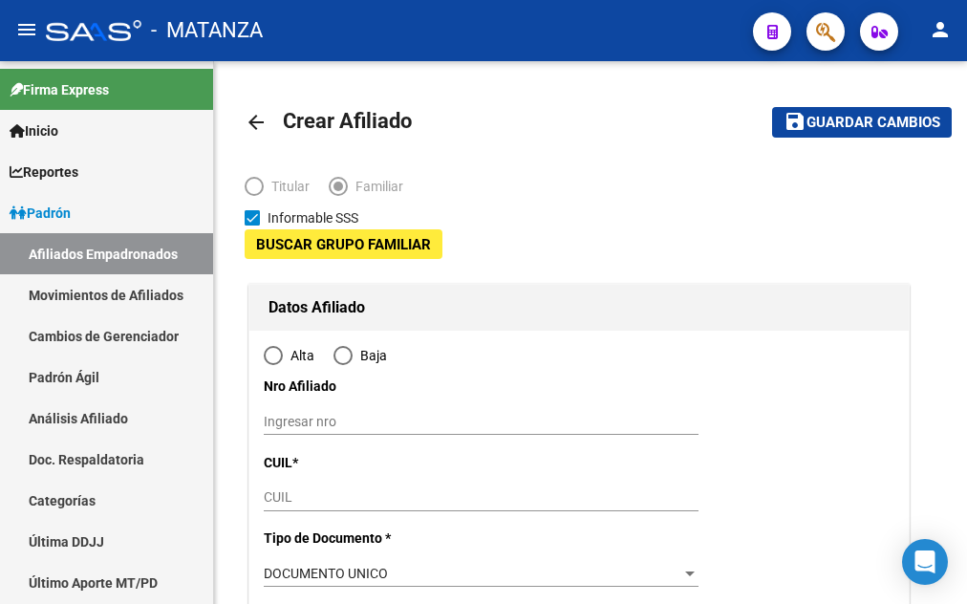
type input "[PERSON_NAME]"
type input "1763"
type input "PAGANINI"
type input "195"
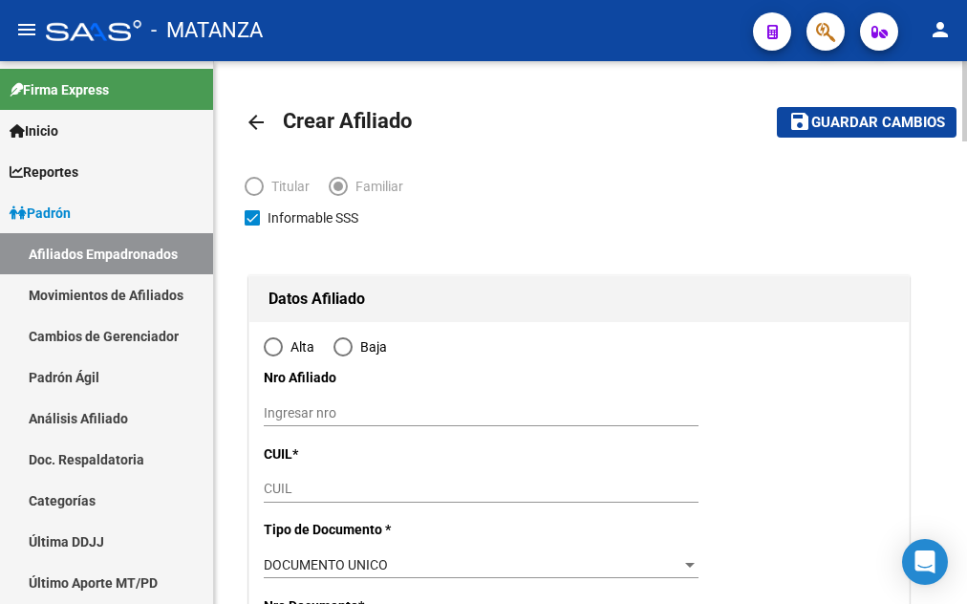
radio input "true"
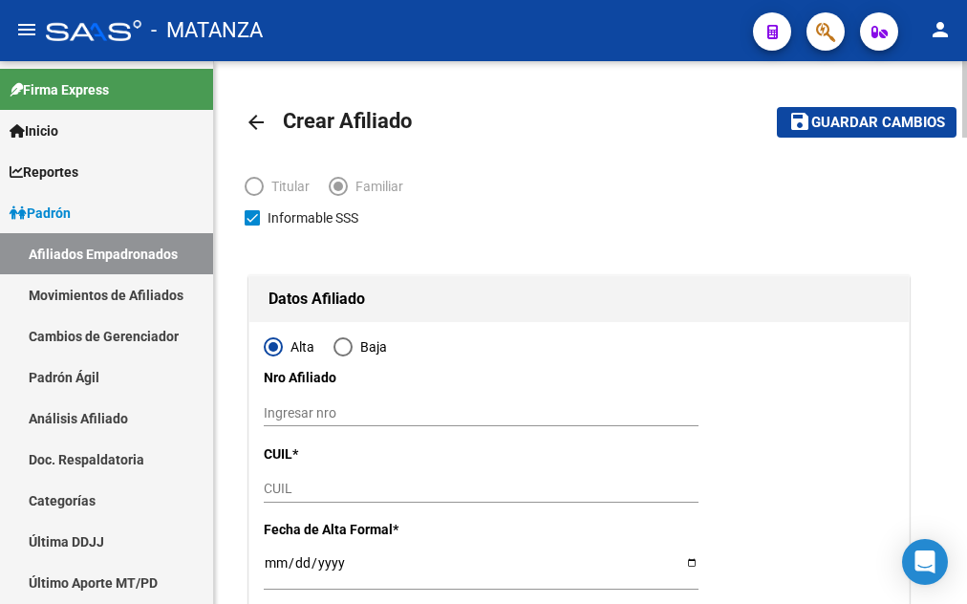
type input "30-70048023-9"
click at [285, 487] on input "CUIL" at bounding box center [481, 489] width 435 height 16
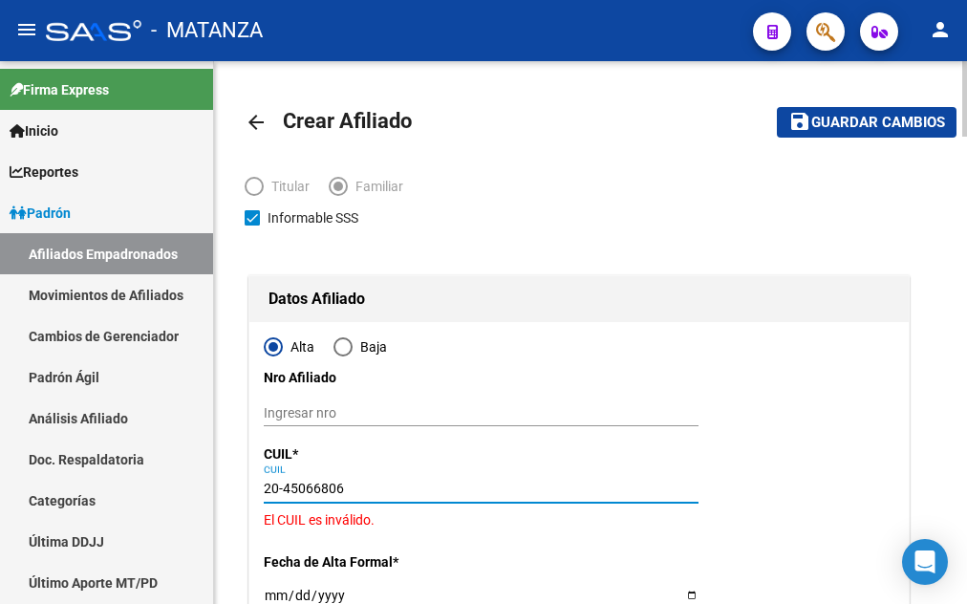
type input "20-45066806-1"
type input "45066806"
type input "[PERSON_NAME]"
type input "[DATE]"
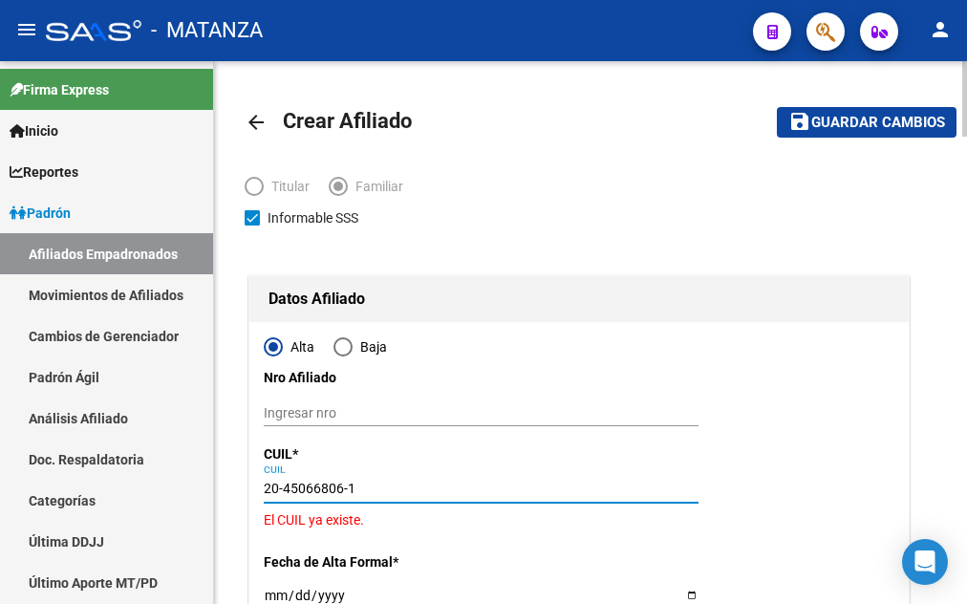
type input "EL PALOMAR"
type input "1684"
type input "ESTOMBA"
type input "1710"
type input "0"
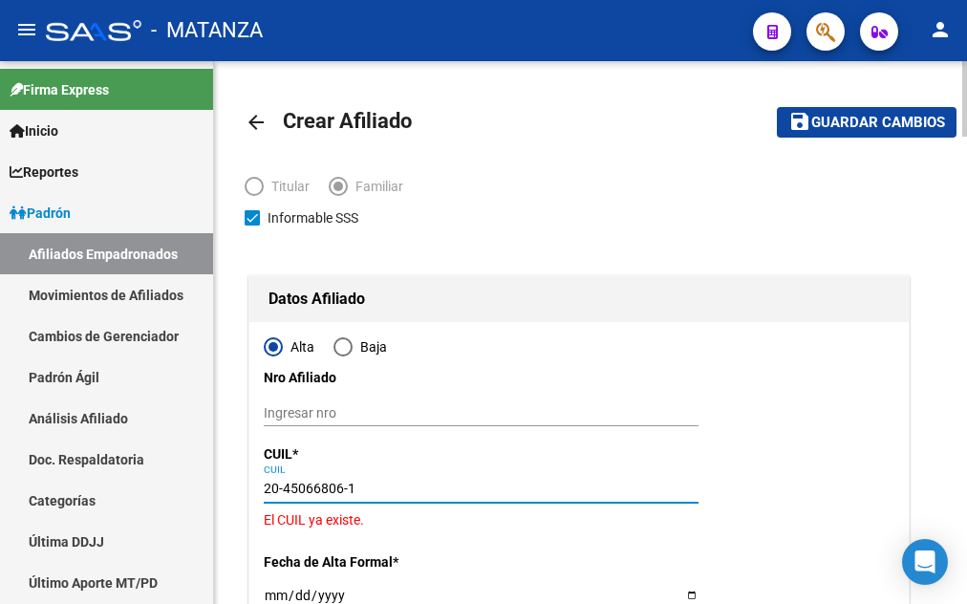
type input "20-45066806-1"
click at [777, 107] on button "save Guardar cambios" at bounding box center [867, 122] width 180 height 30
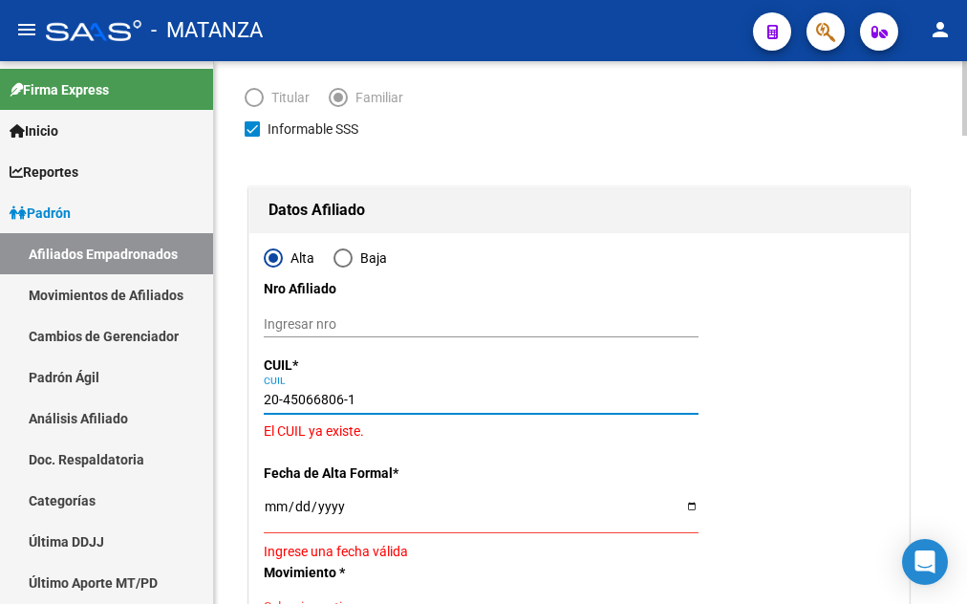
scroll to position [195, 0]
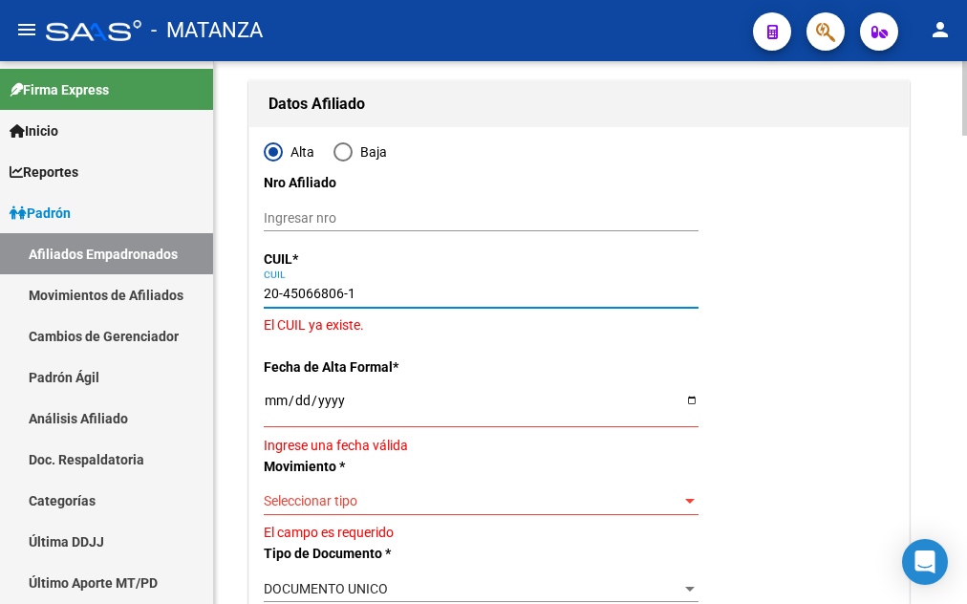
click at [271, 405] on input "Ingresar fecha" at bounding box center [481, 407] width 435 height 29
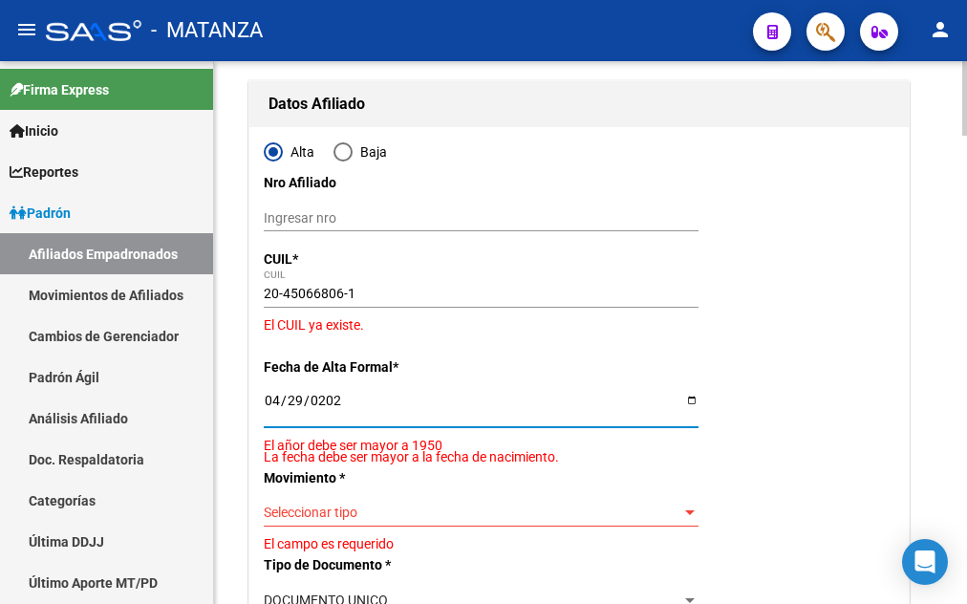
type input "[DATE]"
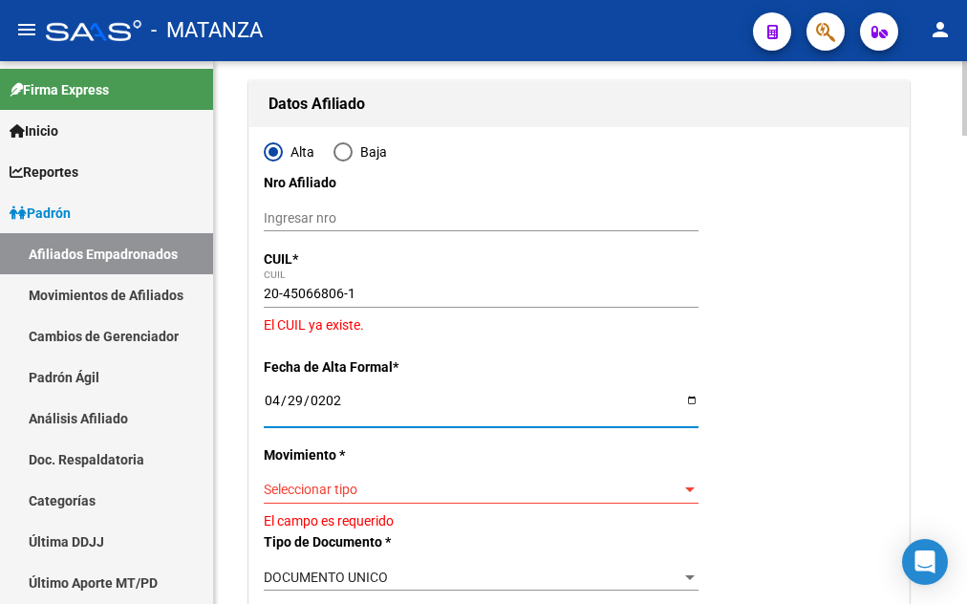
click at [299, 482] on span "Seleccionar tipo" at bounding box center [473, 490] width 418 height 16
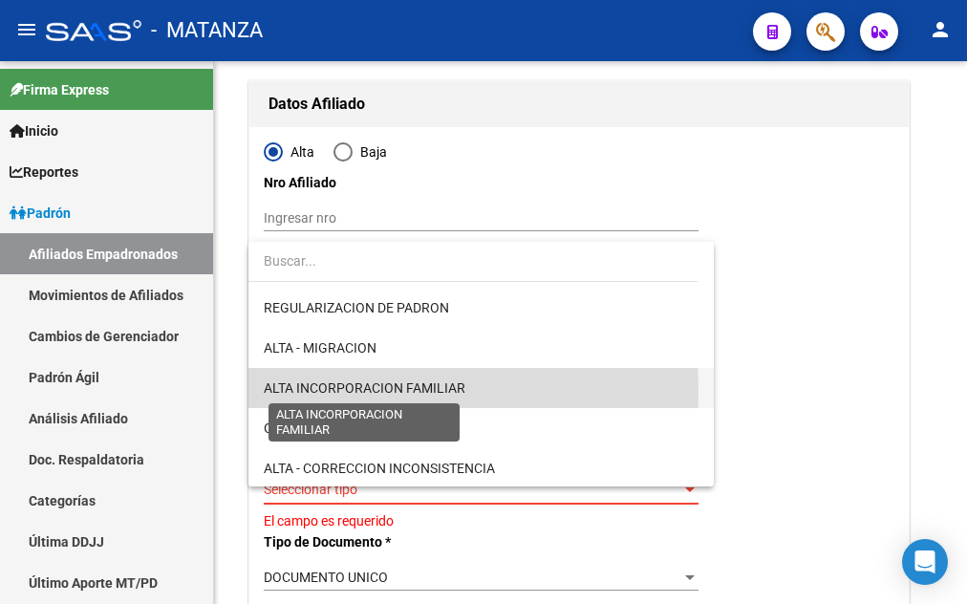
click at [339, 391] on span "ALTA INCORPORACION FAMILIAR" at bounding box center [365, 387] width 202 height 15
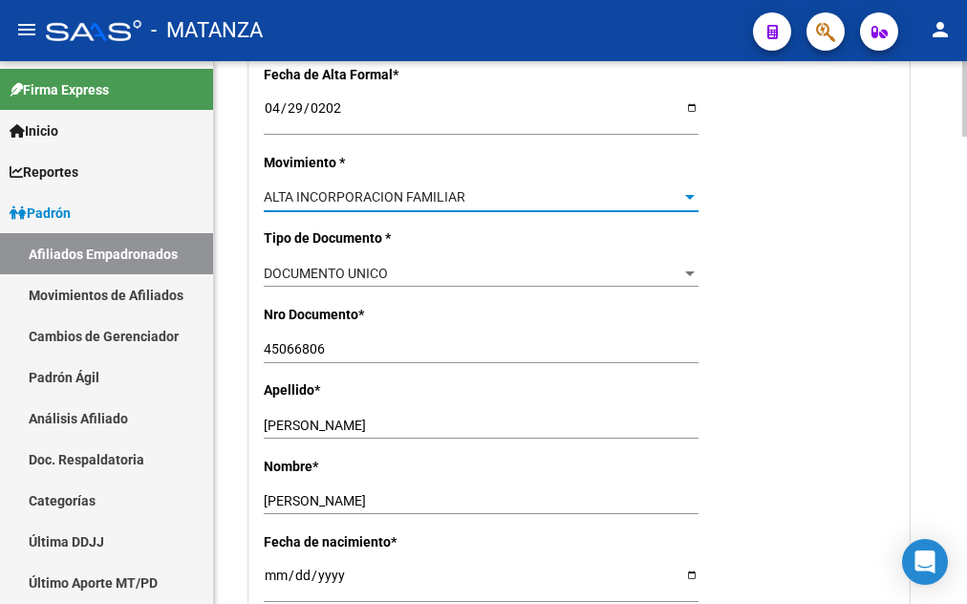
scroll to position [682, 0]
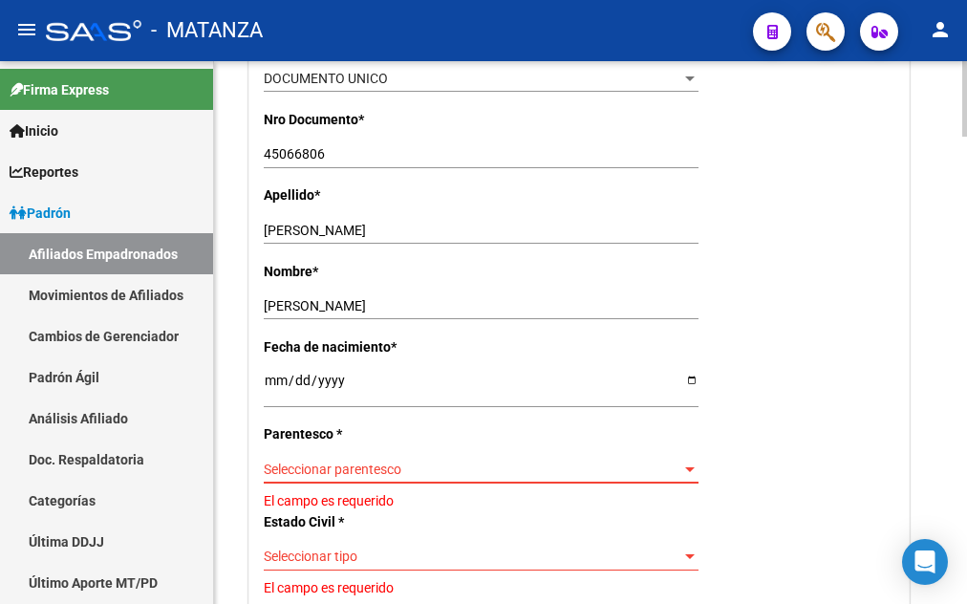
click at [363, 462] on span "Seleccionar parentesco" at bounding box center [473, 470] width 418 height 16
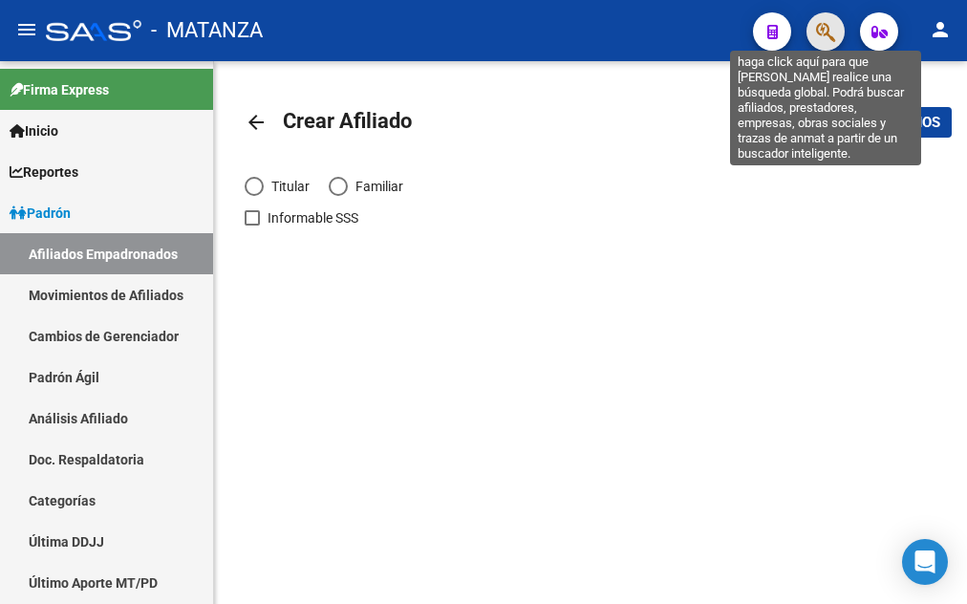
click at [819, 32] on icon "button" at bounding box center [825, 32] width 19 height 22
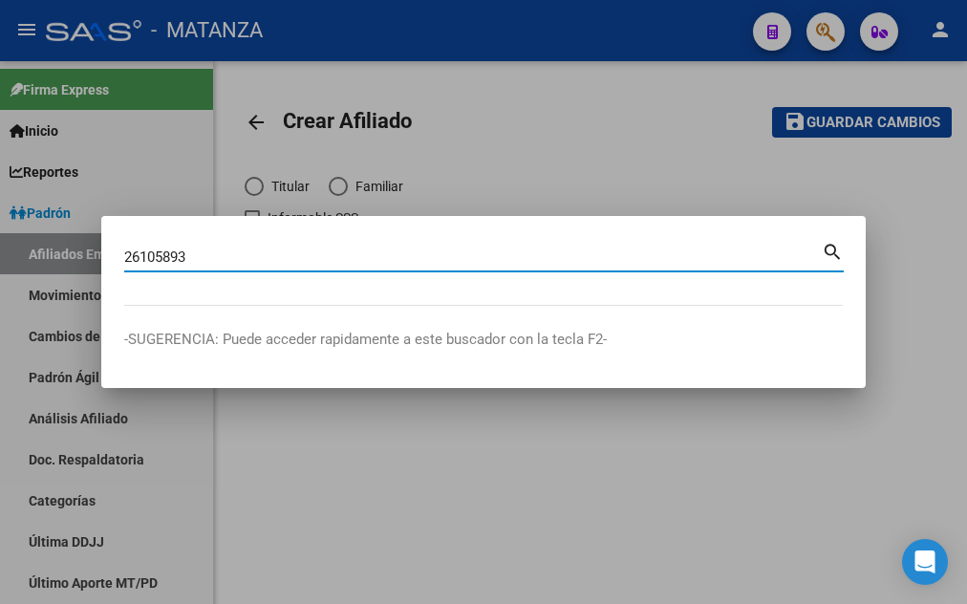
type input "26105893"
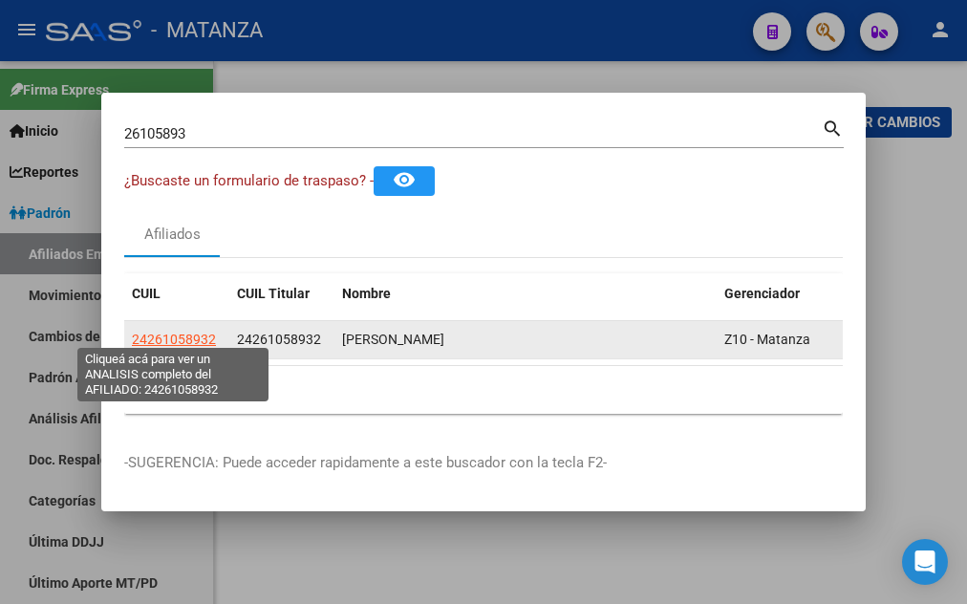
click at [163, 338] on span "24261058932" at bounding box center [174, 339] width 84 height 15
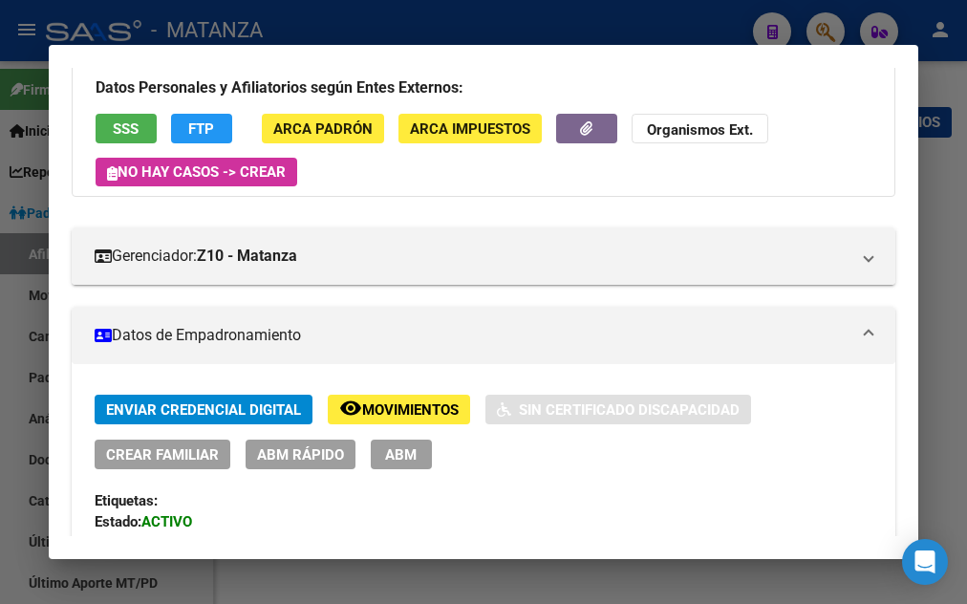
scroll to position [310, 0]
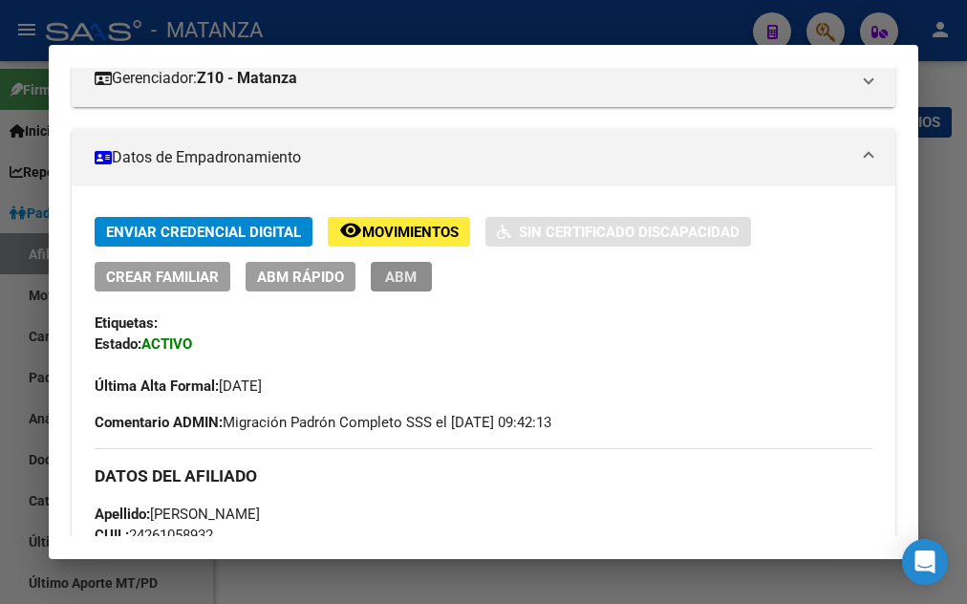
click at [394, 285] on span "ABM" at bounding box center [401, 277] width 32 height 17
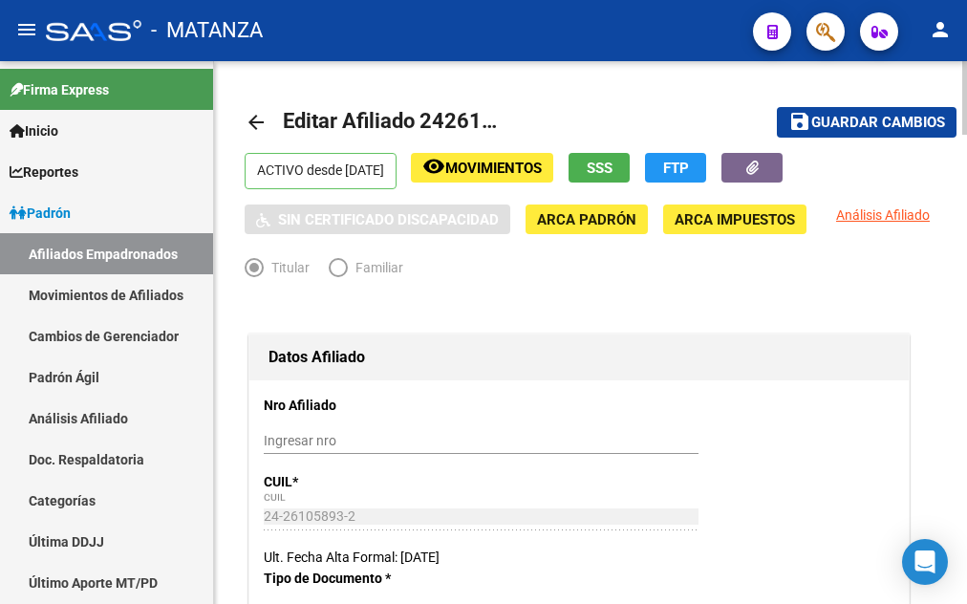
radio input "true"
type input "30-70048023-9"
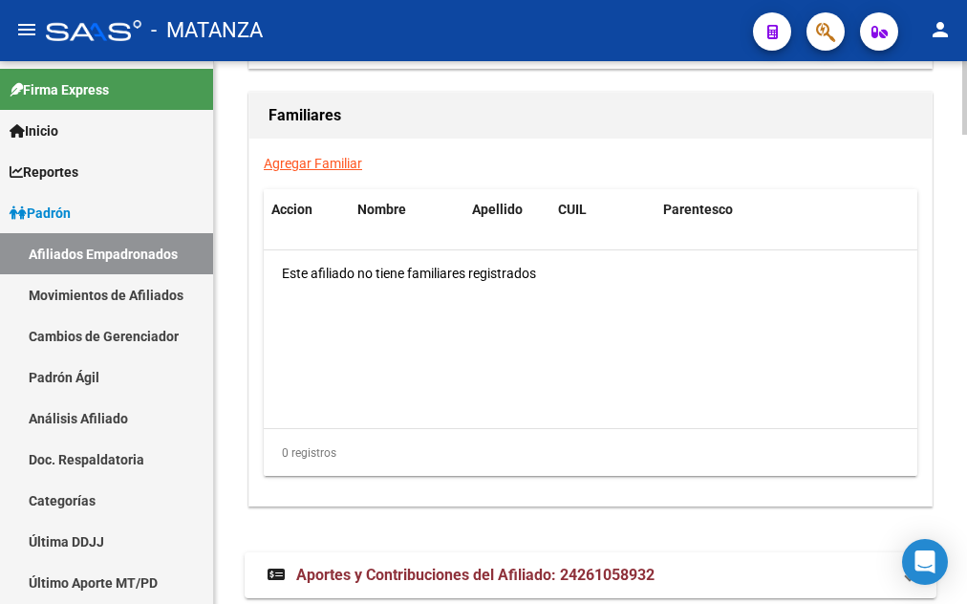
scroll to position [3487, 0]
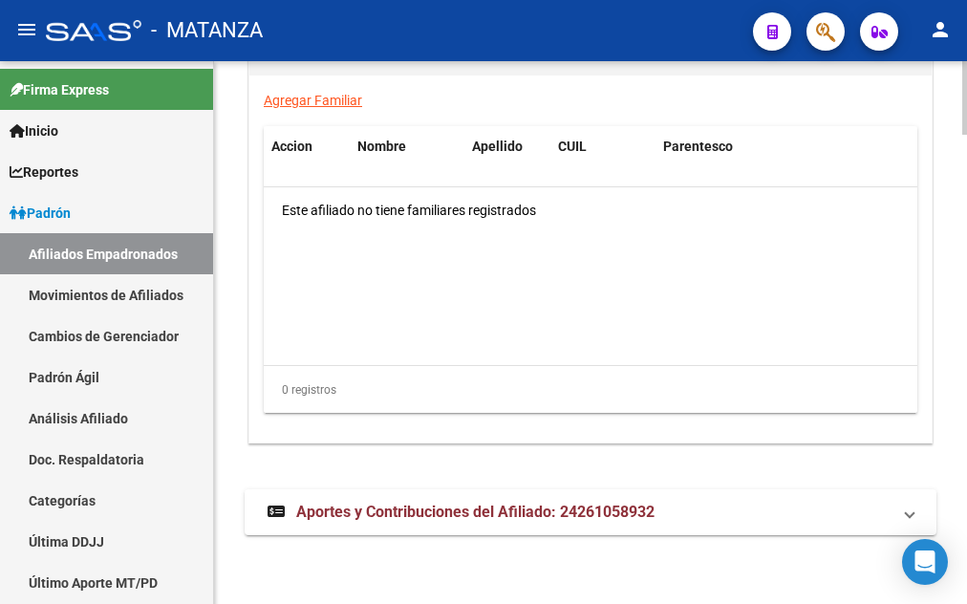
click at [304, 98] on link "Agregar Familiar" at bounding box center [313, 100] width 98 height 15
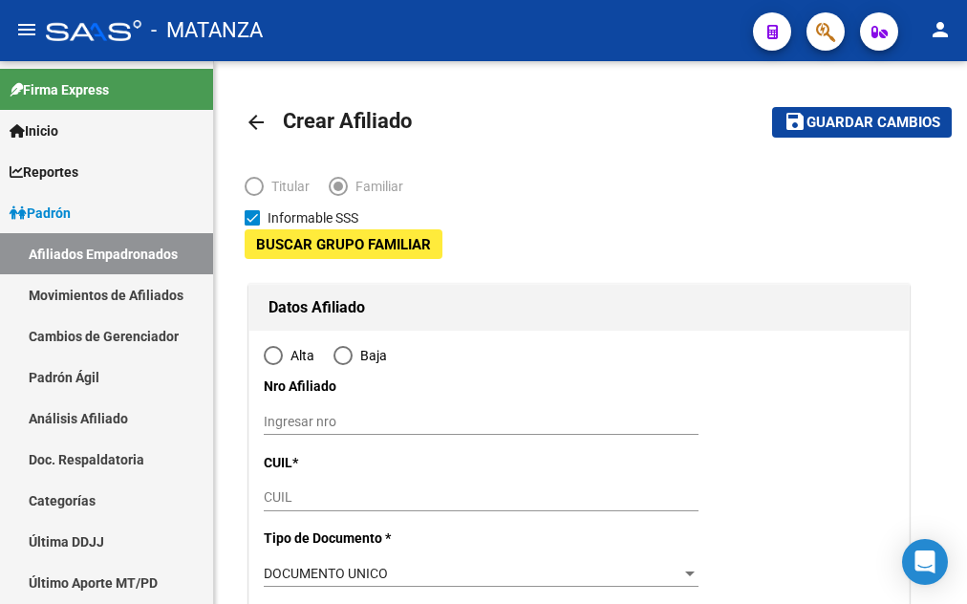
type input "[PERSON_NAME]"
type input "1763"
type input "PAGANINI"
type input "195"
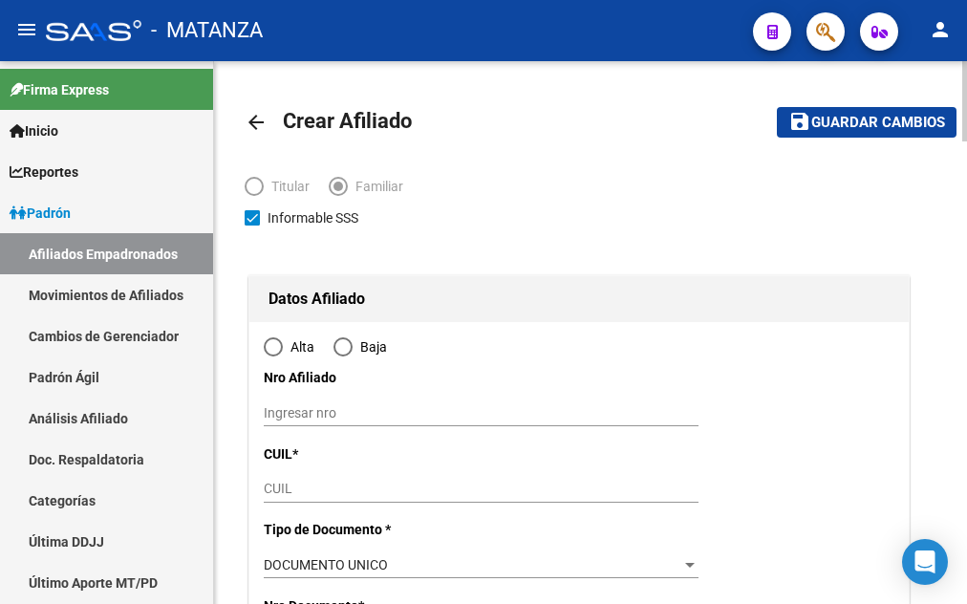
radio input "true"
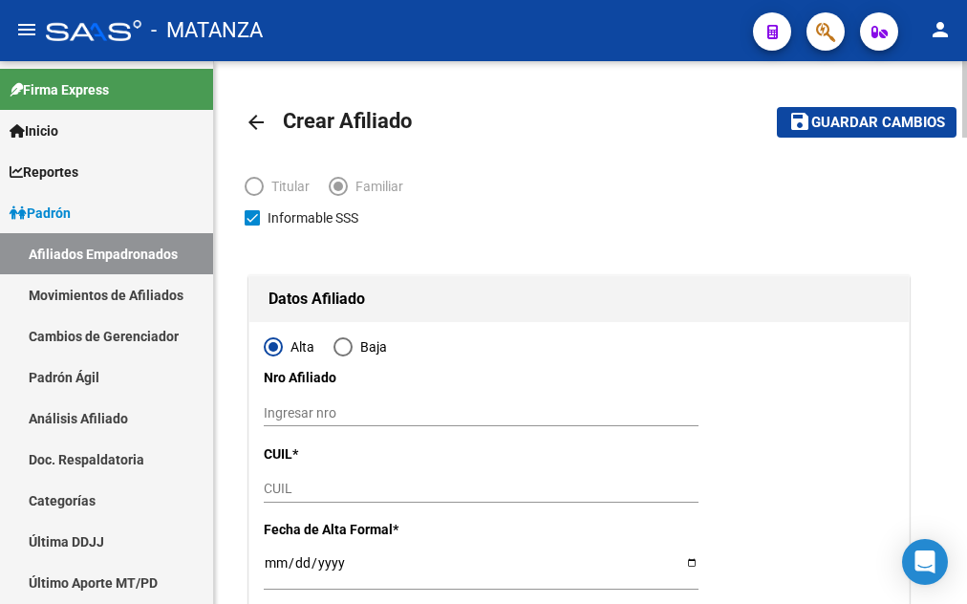
type input "30-70048023-9"
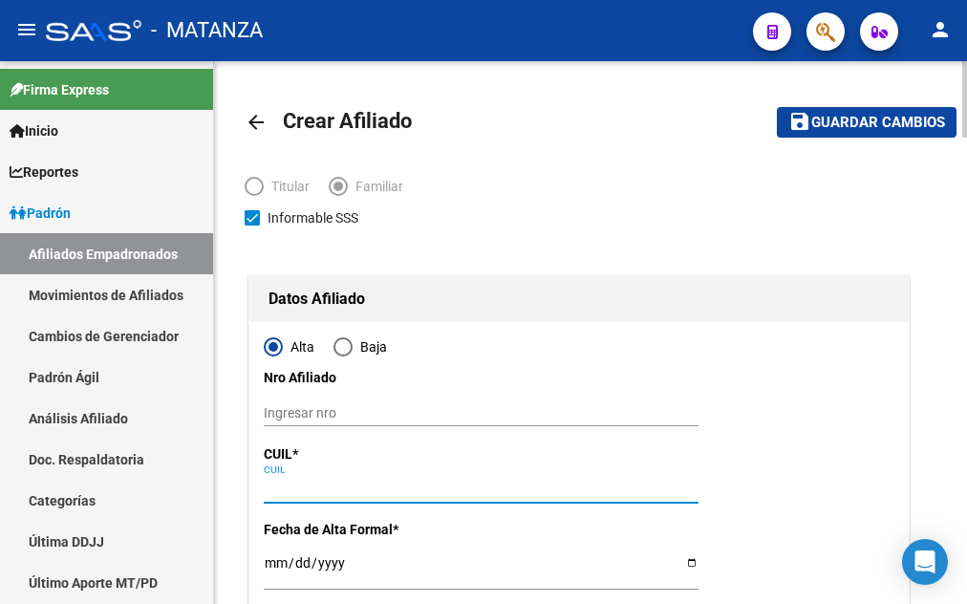
click at [278, 489] on input "CUIL" at bounding box center [481, 489] width 435 height 16
type input "20-45066806-1"
click at [777, 107] on button "save Guardar cambios" at bounding box center [867, 122] width 180 height 30
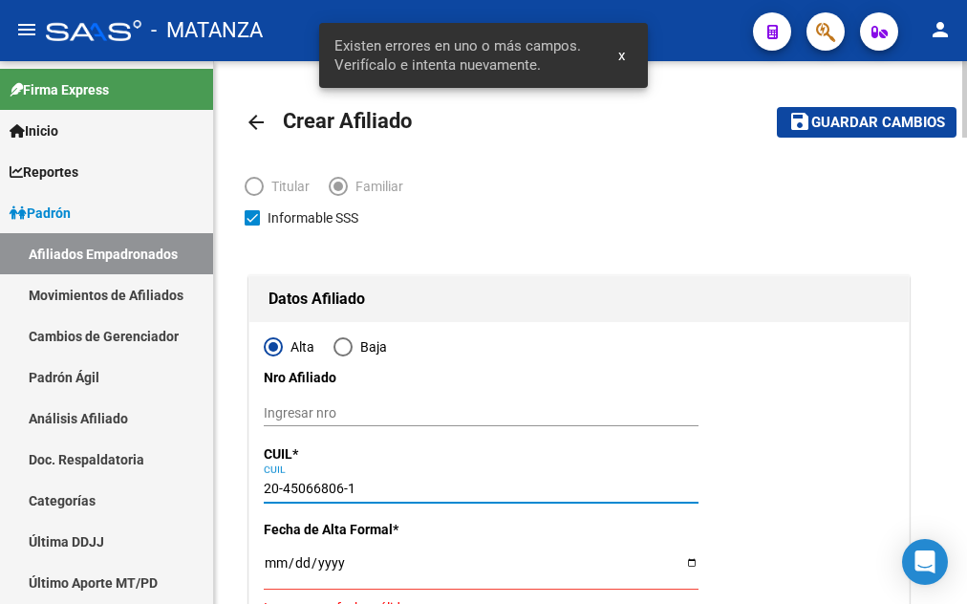
type input "45066806"
type input "[PERSON_NAME]"
type input "[DATE]"
type input "EL PALOMAR"
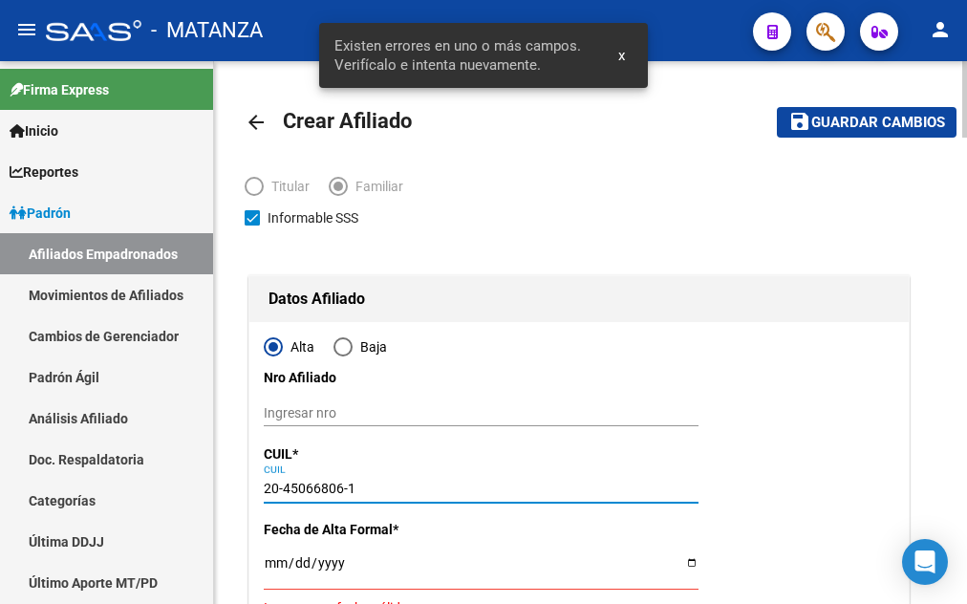
type input "1684"
type input "ESTOMBA"
type input "1710"
type input "0"
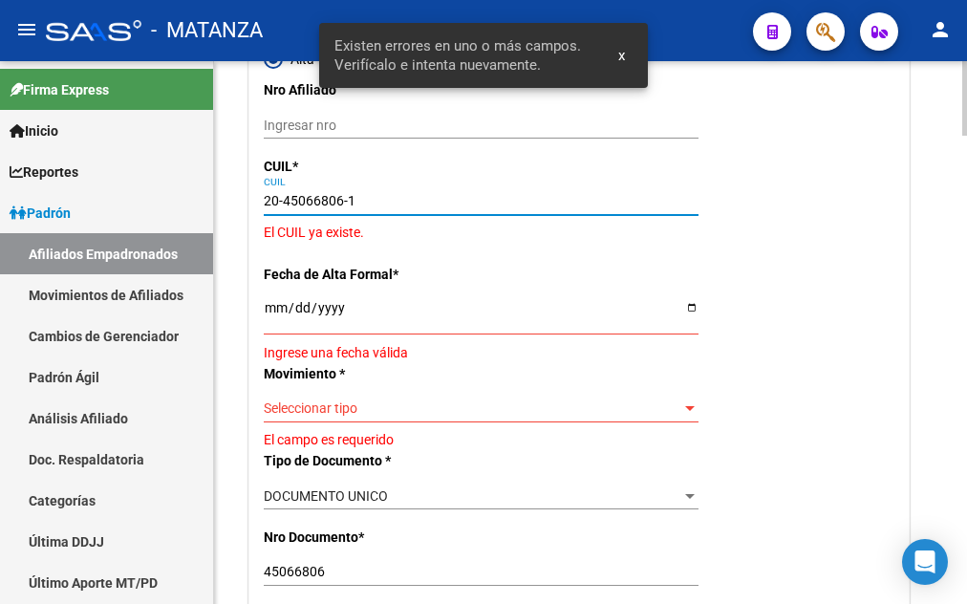
scroll to position [292, 0]
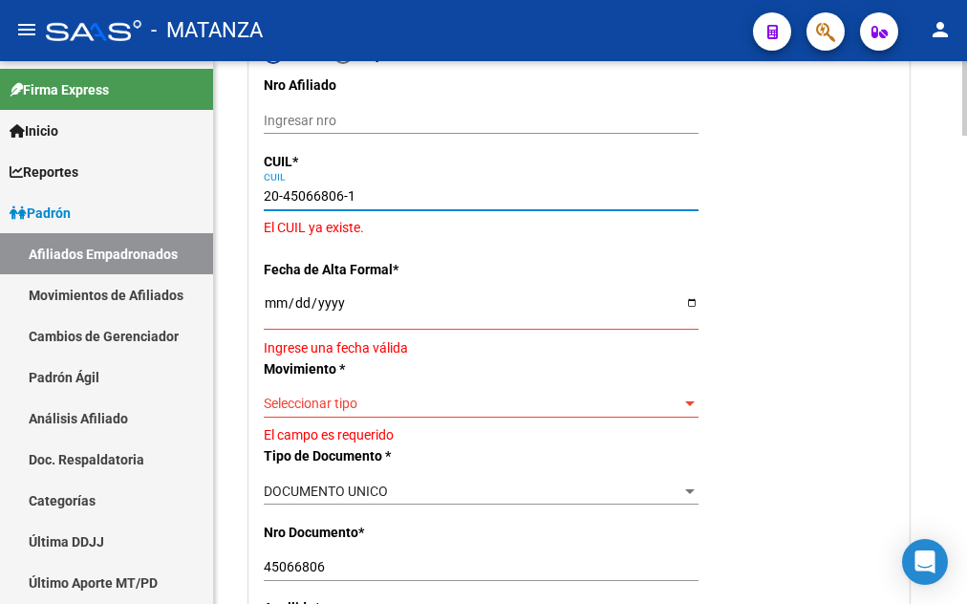
click at [280, 306] on input "Ingresar fecha" at bounding box center [481, 309] width 435 height 29
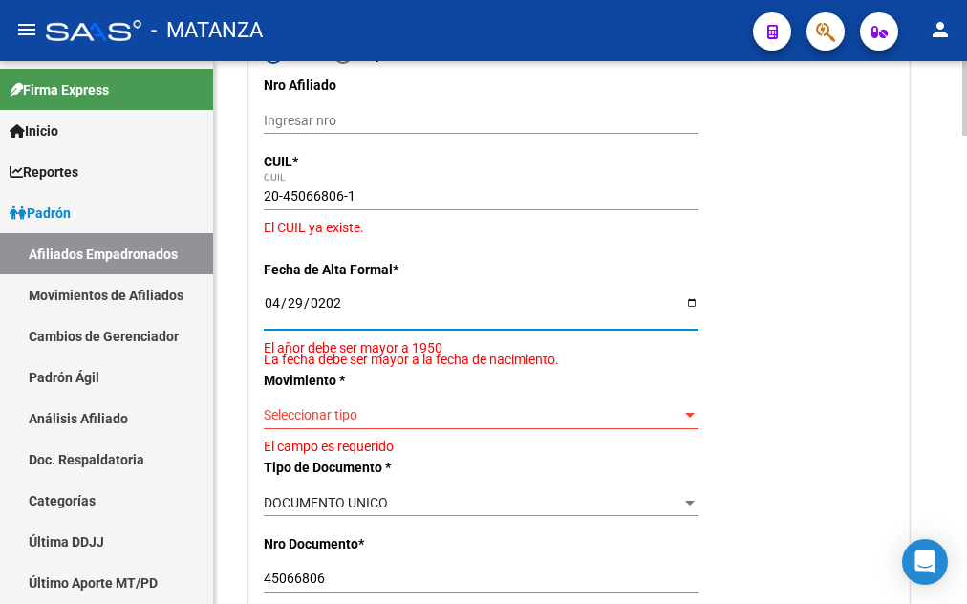
type input "[DATE]"
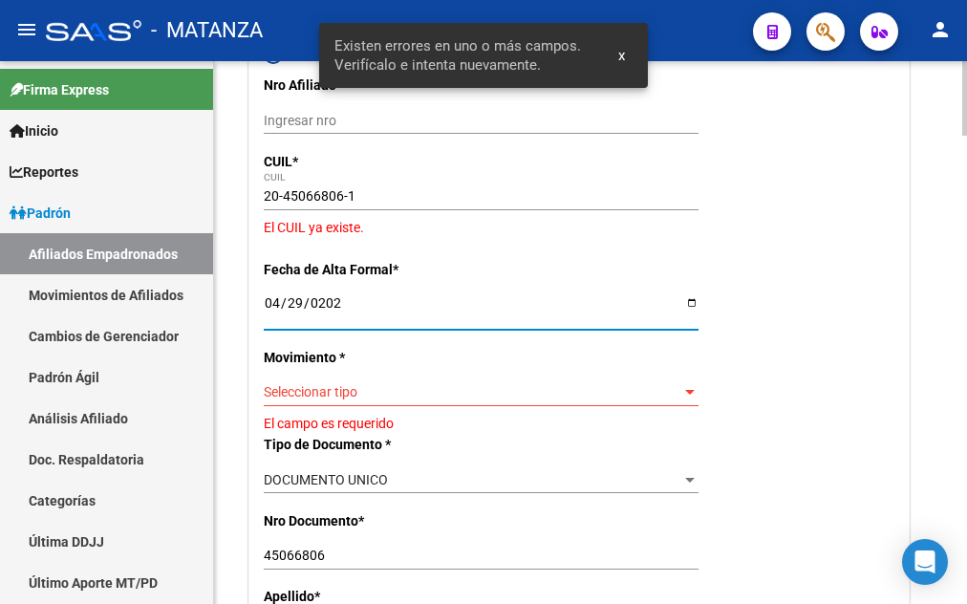
click at [491, 384] on span "Seleccionar tipo" at bounding box center [473, 392] width 418 height 16
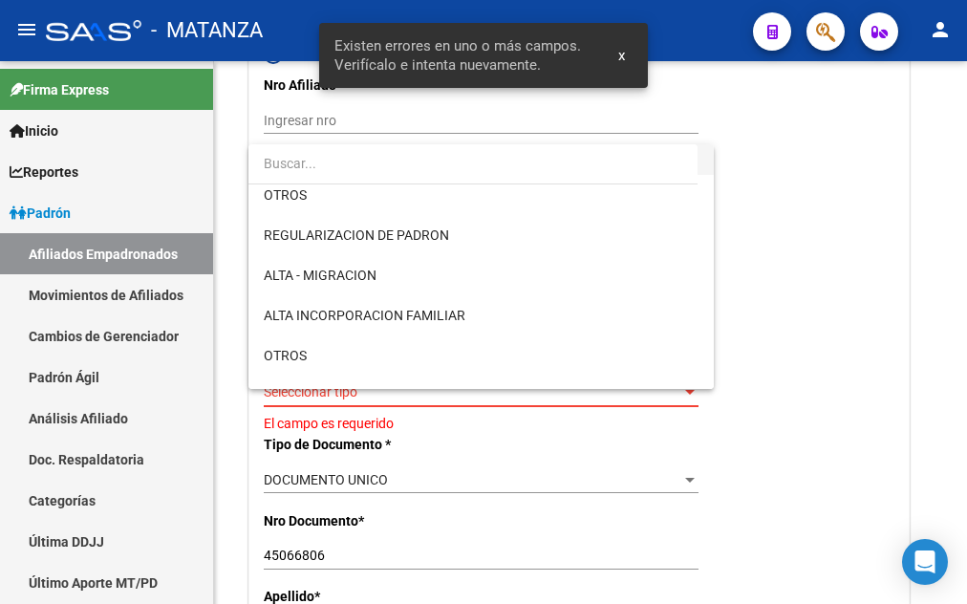
scroll to position [195, 0]
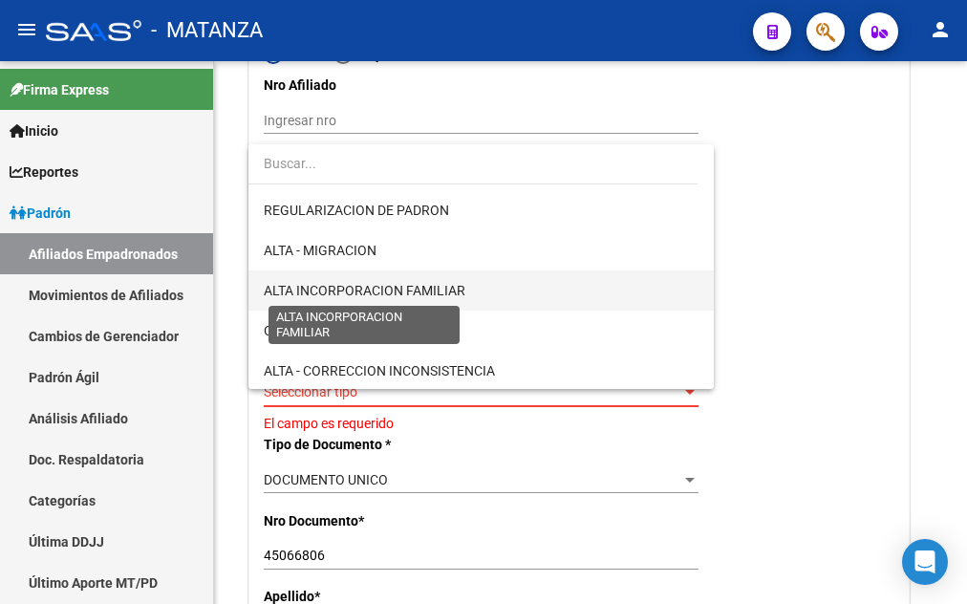
click at [440, 295] on span "ALTA INCORPORACION FAMILIAR" at bounding box center [365, 290] width 202 height 15
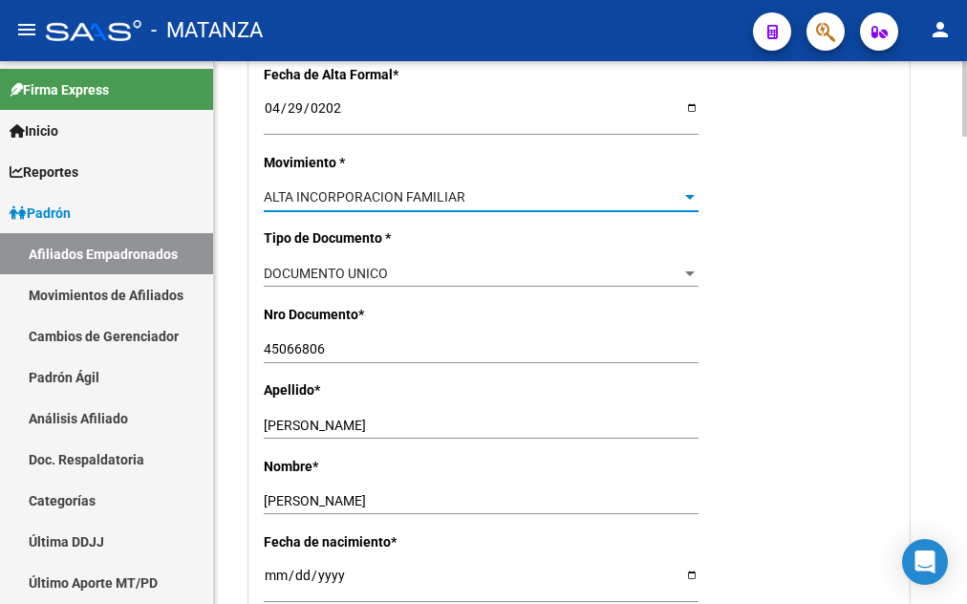
scroll to position [682, 0]
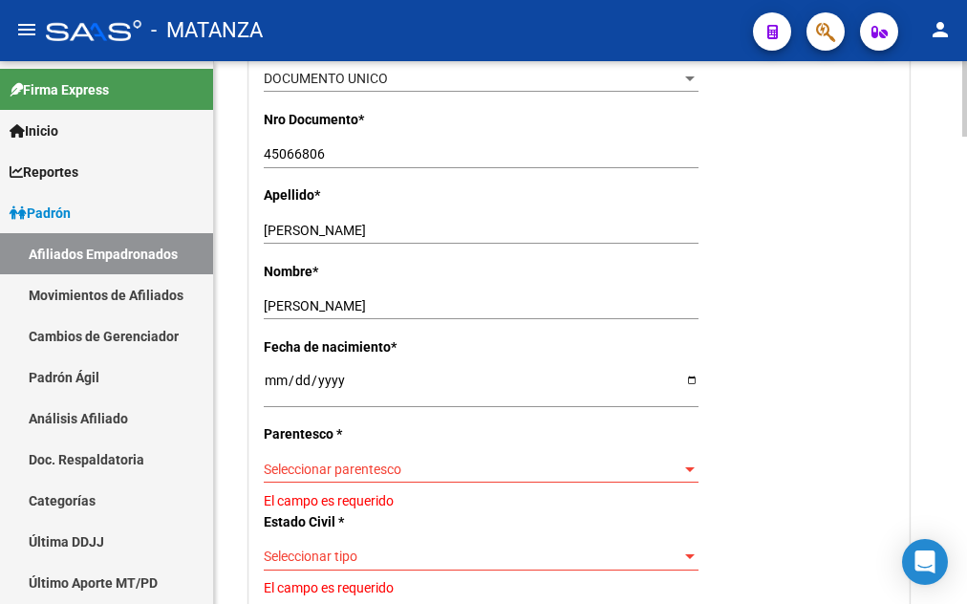
click at [410, 462] on span "Seleccionar parentesco" at bounding box center [473, 470] width 418 height 16
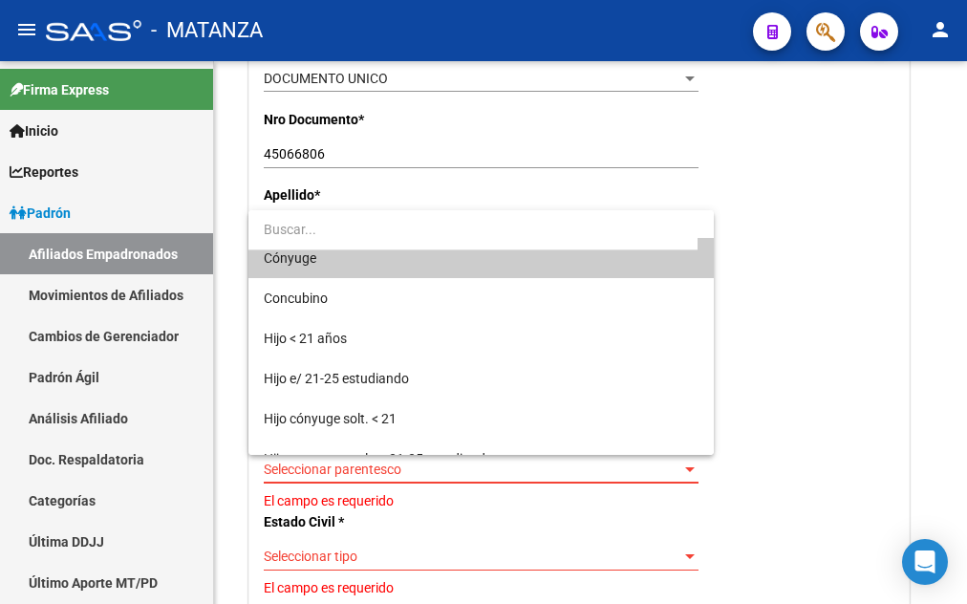
scroll to position [0, 0]
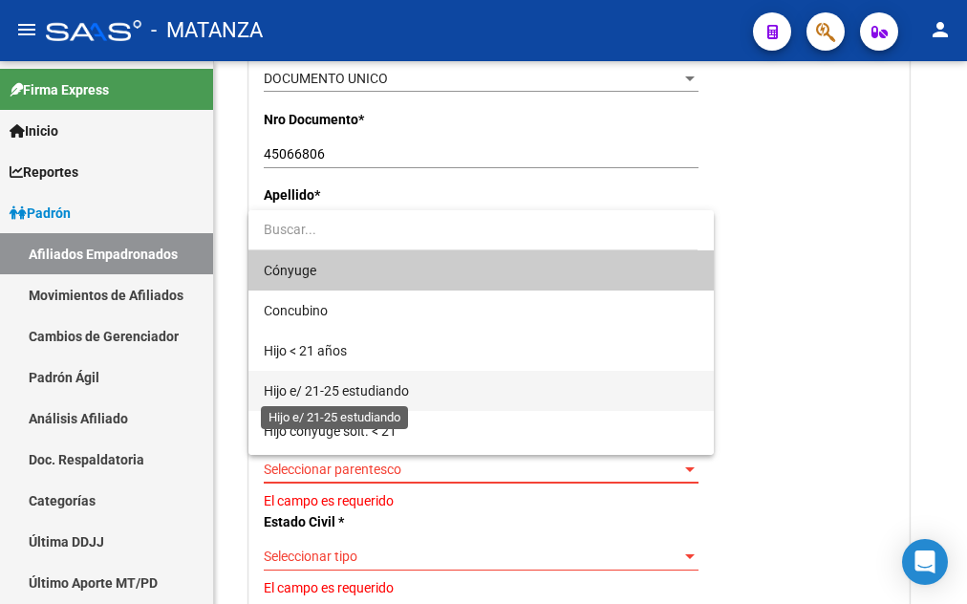
click at [407, 389] on span "Hijo e/ 21-25 estudiando" at bounding box center [336, 390] width 145 height 15
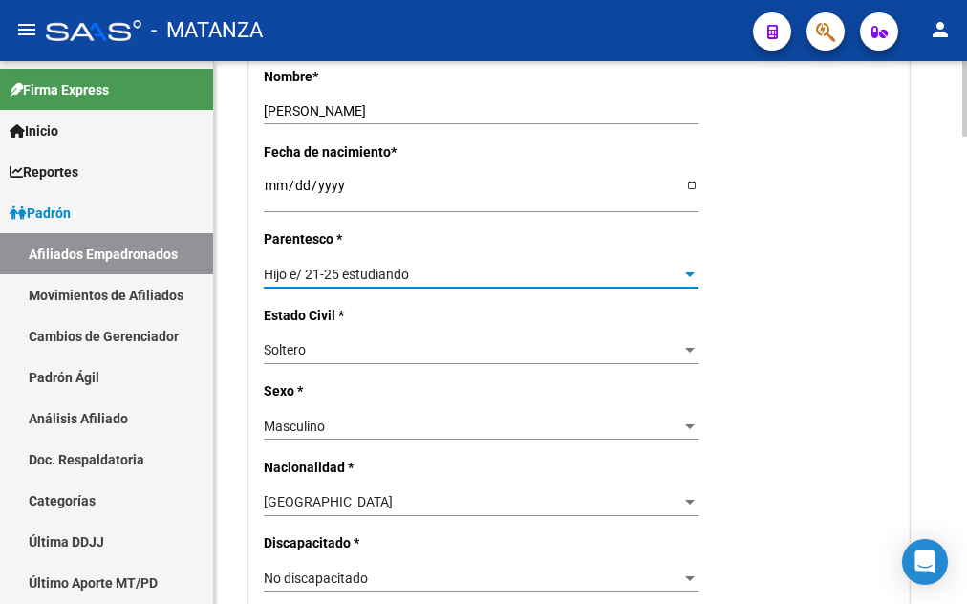
scroll to position [975, 0]
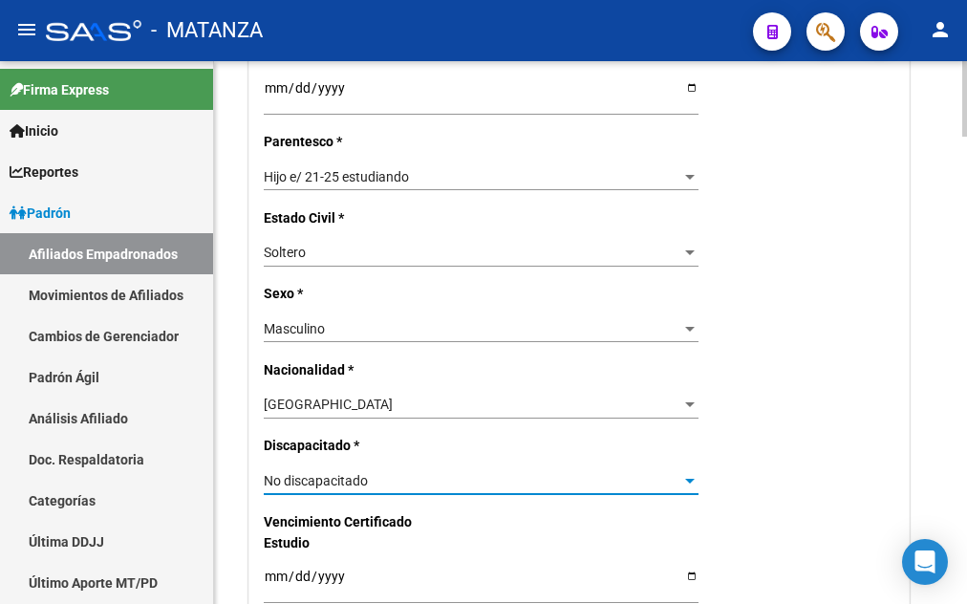
click at [403, 473] on div "No discapacitado" at bounding box center [473, 481] width 418 height 16
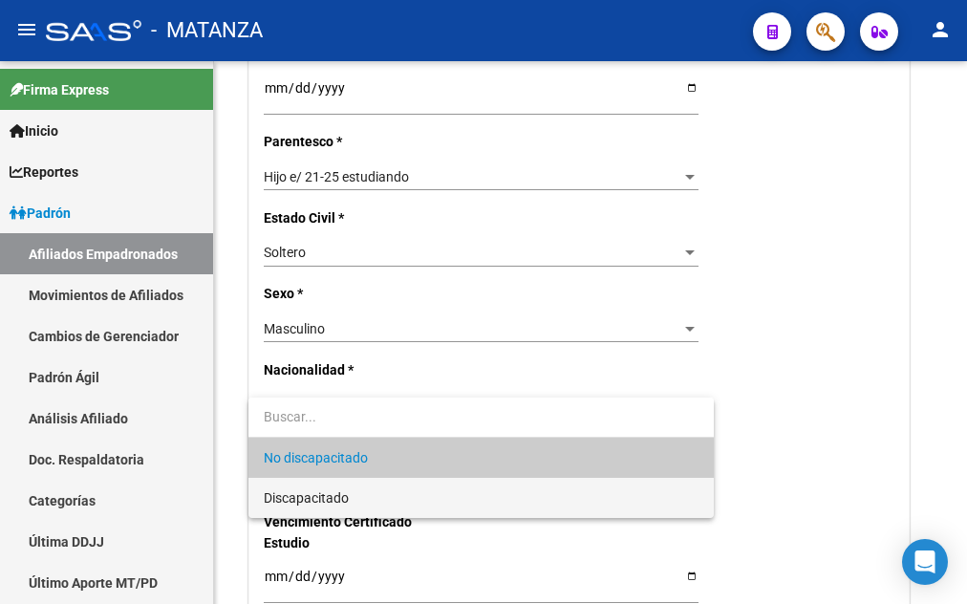
click at [330, 506] on span "Discapacitado" at bounding box center [481, 498] width 435 height 40
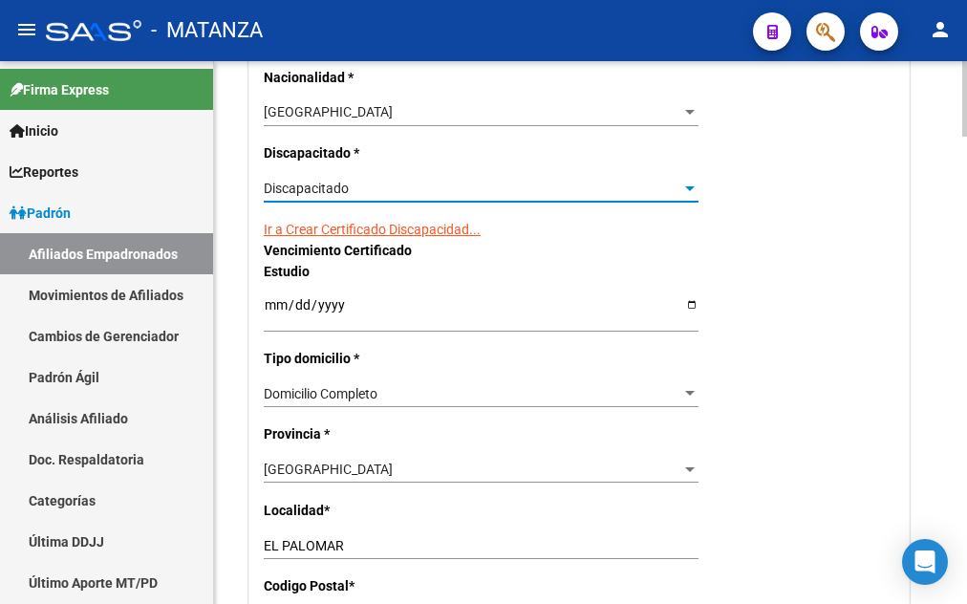
scroll to position [1462, 0]
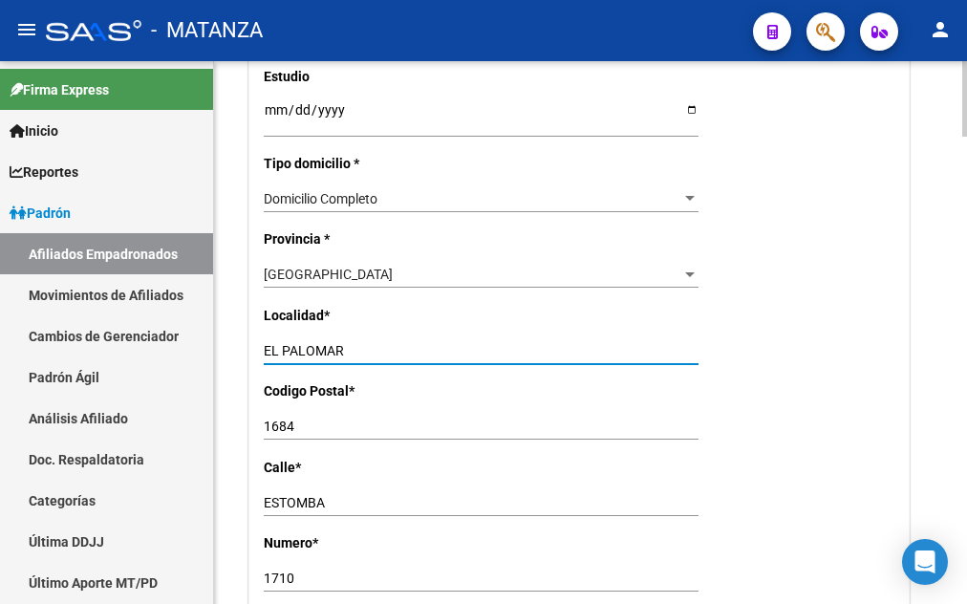
drag, startPoint x: 353, startPoint y: 319, endPoint x: 219, endPoint y: 315, distance: 133.8
click at [264, 343] on input "EL PALOMAR" at bounding box center [481, 351] width 435 height 16
type input "VIRREY DEL PINO"
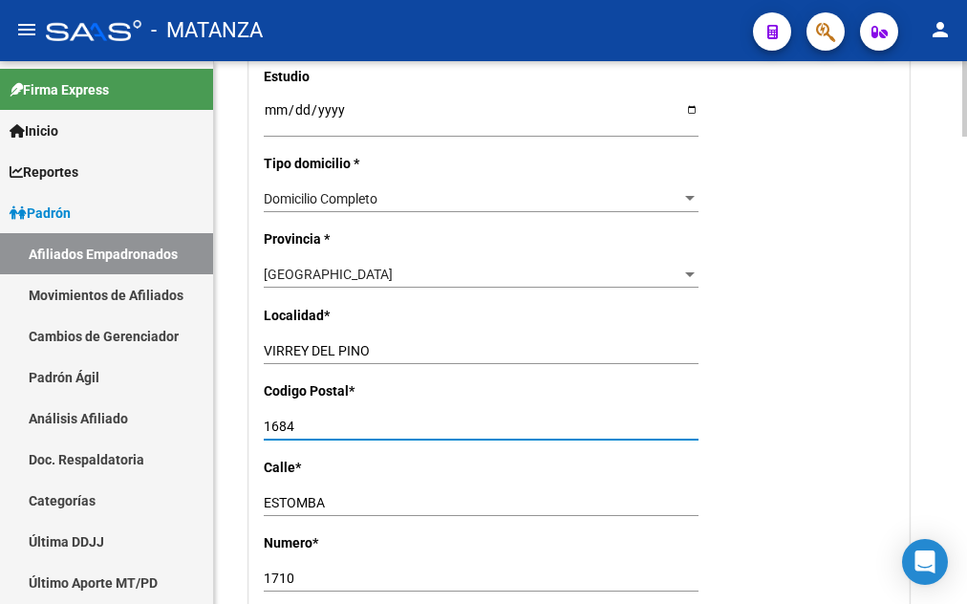
drag, startPoint x: 318, startPoint y: 400, endPoint x: 178, endPoint y: 397, distance: 140.5
click at [264, 419] on input "1684" at bounding box center [481, 427] width 435 height 16
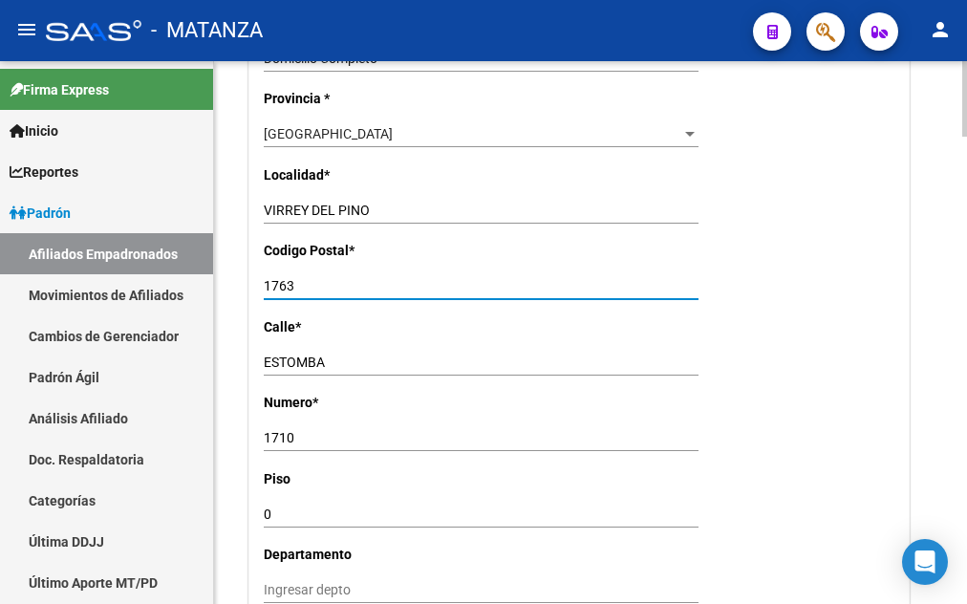
scroll to position [1657, 0]
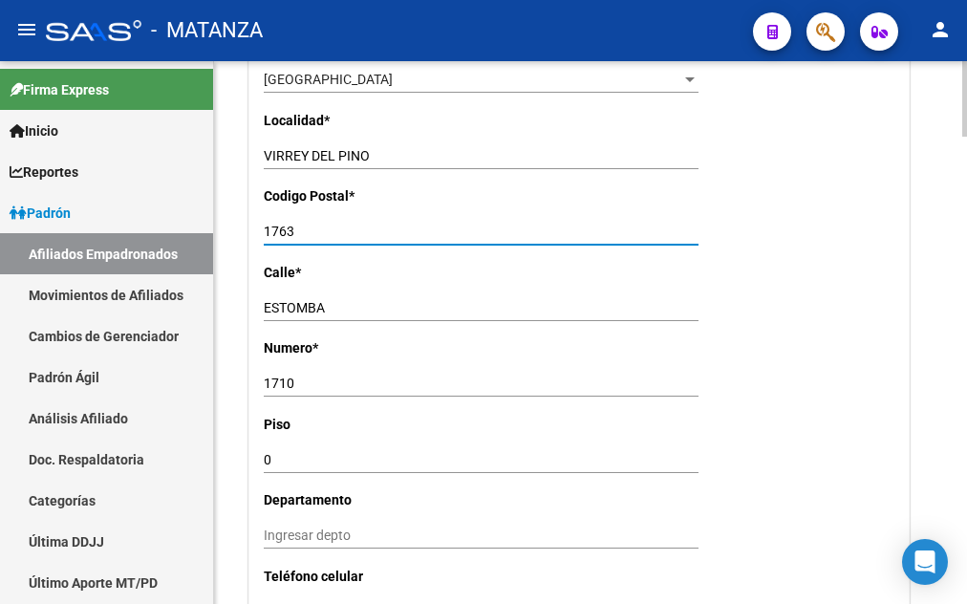
type input "1763"
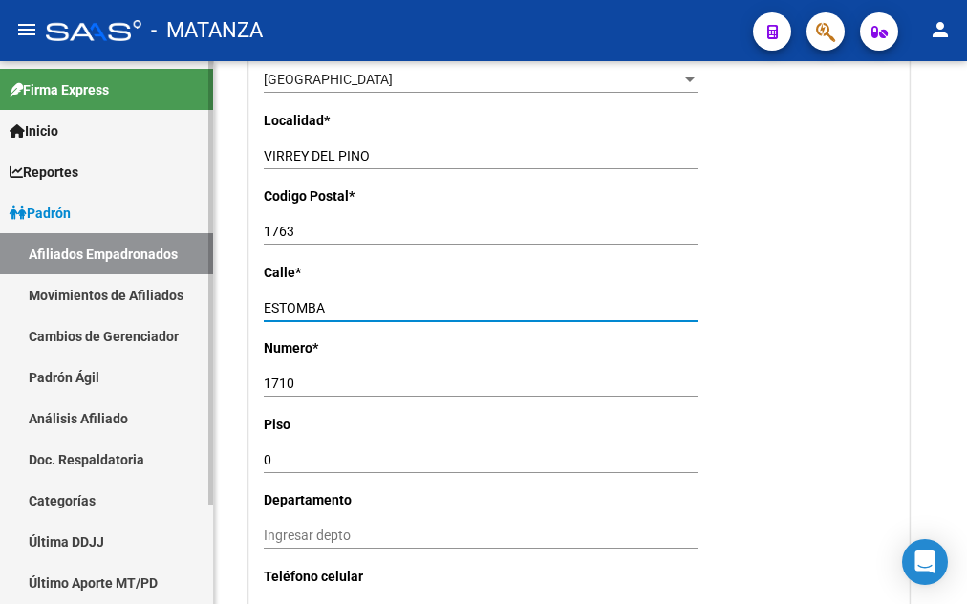
drag, startPoint x: 337, startPoint y: 274, endPoint x: 210, endPoint y: 283, distance: 127.4
click at [264, 300] on input "ESTOMBA" at bounding box center [481, 308] width 435 height 16
type input "PAGANINI"
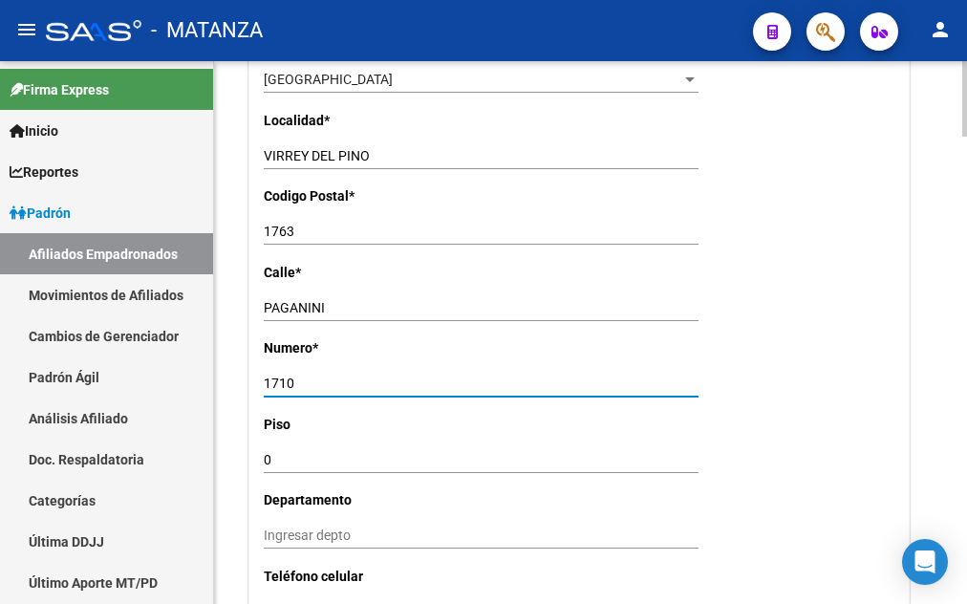
drag, startPoint x: 290, startPoint y: 347, endPoint x: 180, endPoint y: 347, distance: 110.8
click at [264, 376] on input "1710" at bounding box center [481, 384] width 435 height 16
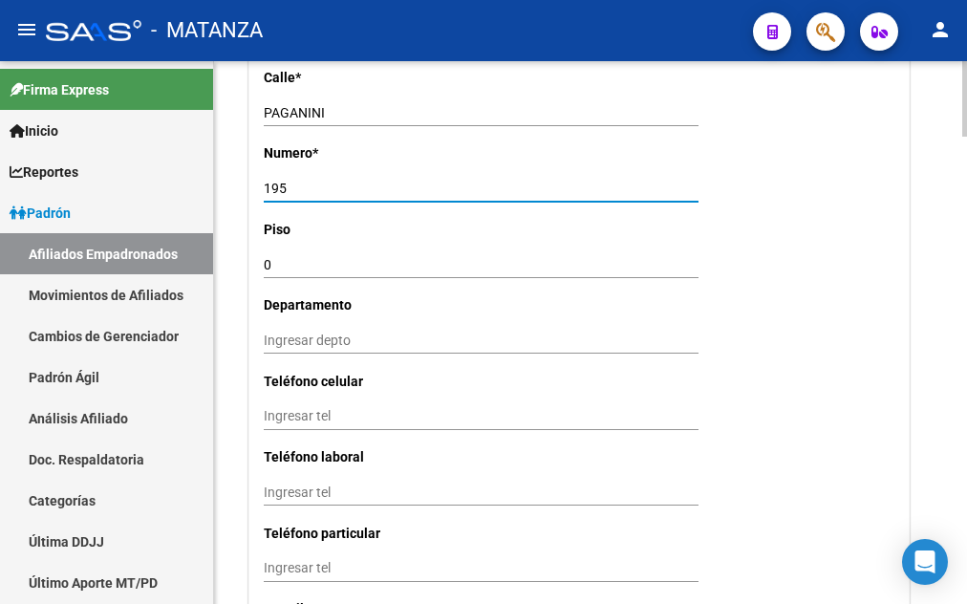
scroll to position [1949, 0]
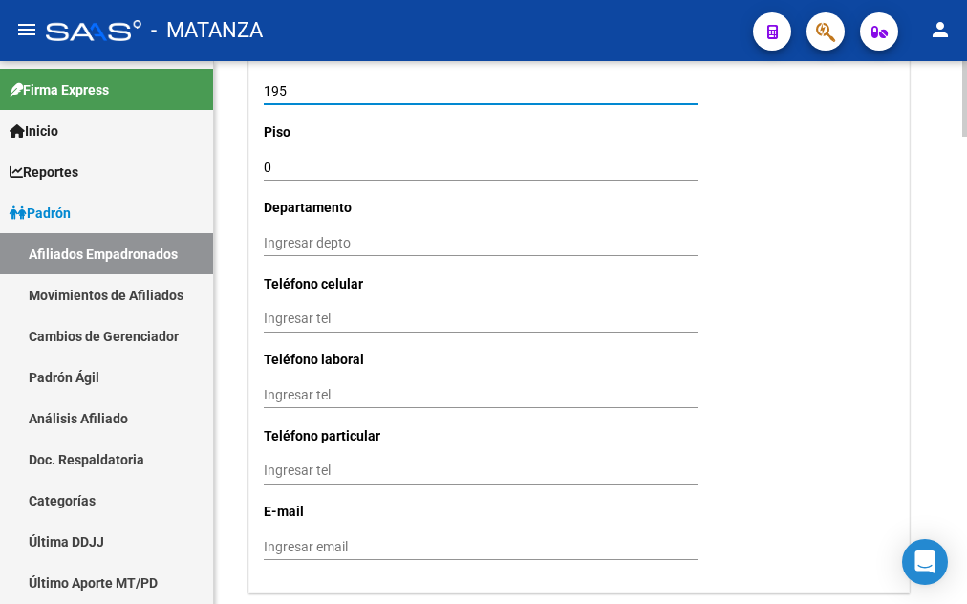
type input "195"
click at [264, 311] on input "Ingresar tel" at bounding box center [481, 319] width 435 height 16
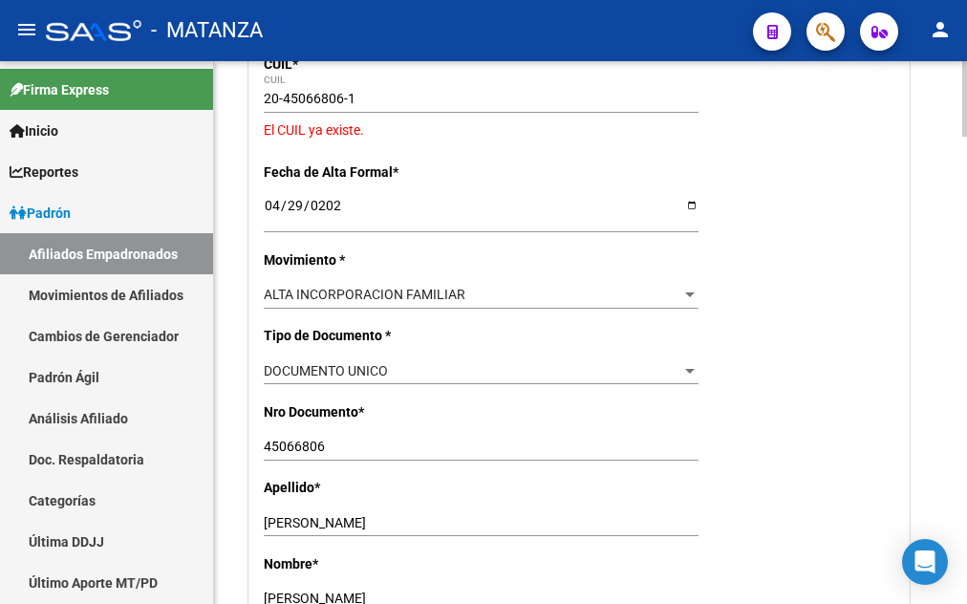
scroll to position [0, 0]
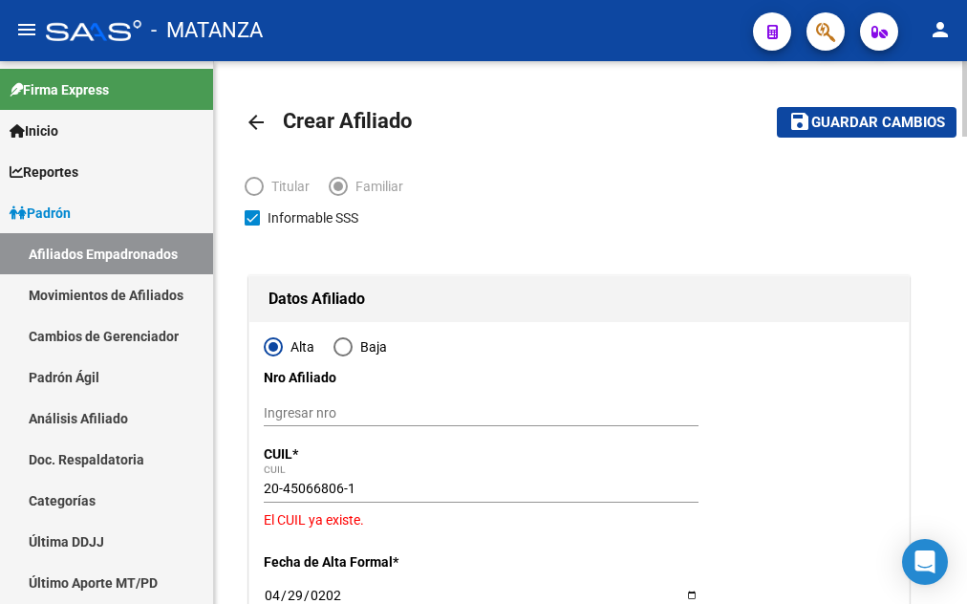
type input "1130934954"
click at [850, 118] on span "Guardar cambios" at bounding box center [878, 123] width 134 height 17
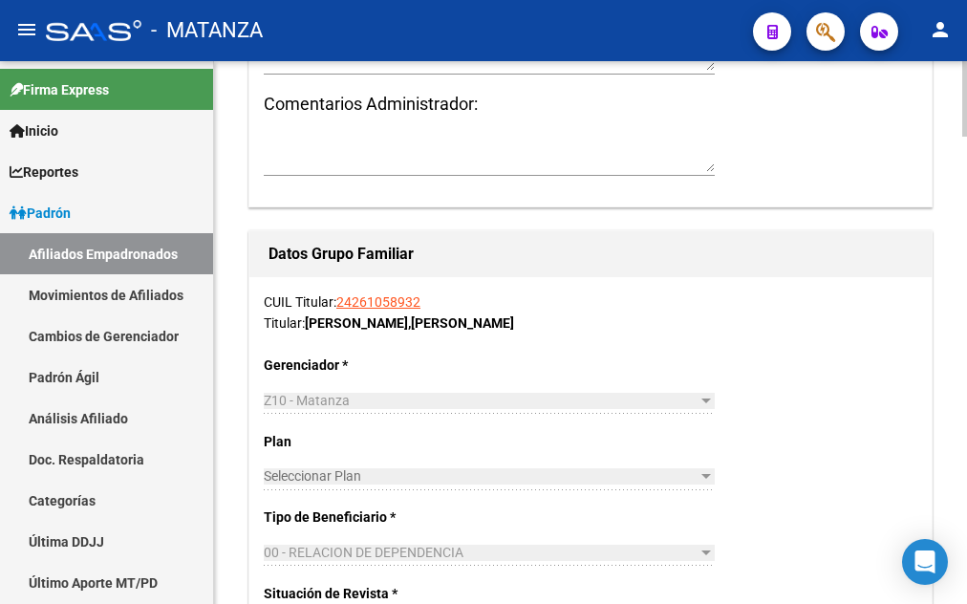
scroll to position [2827, 0]
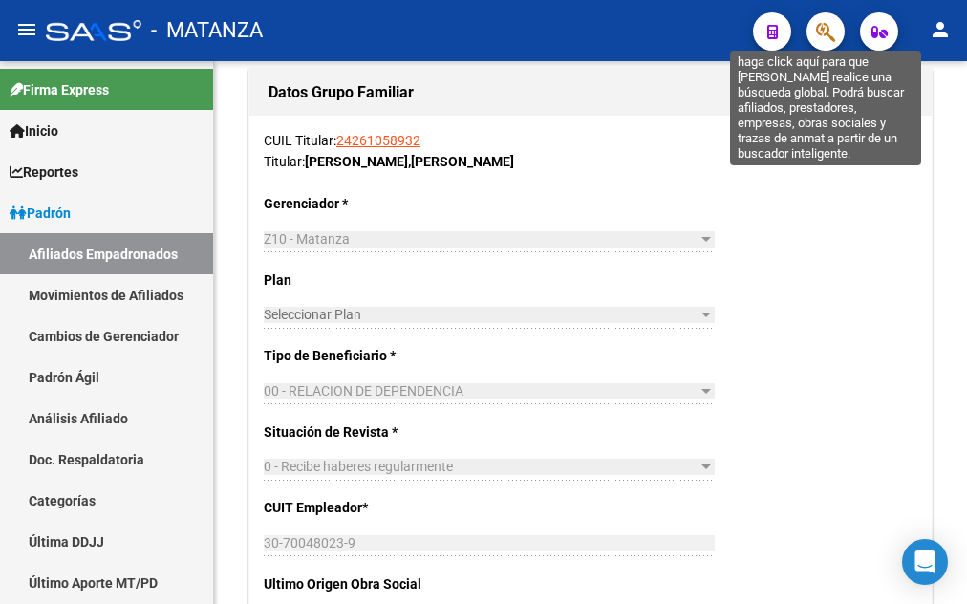
click at [822, 32] on icon "button" at bounding box center [825, 32] width 19 height 22
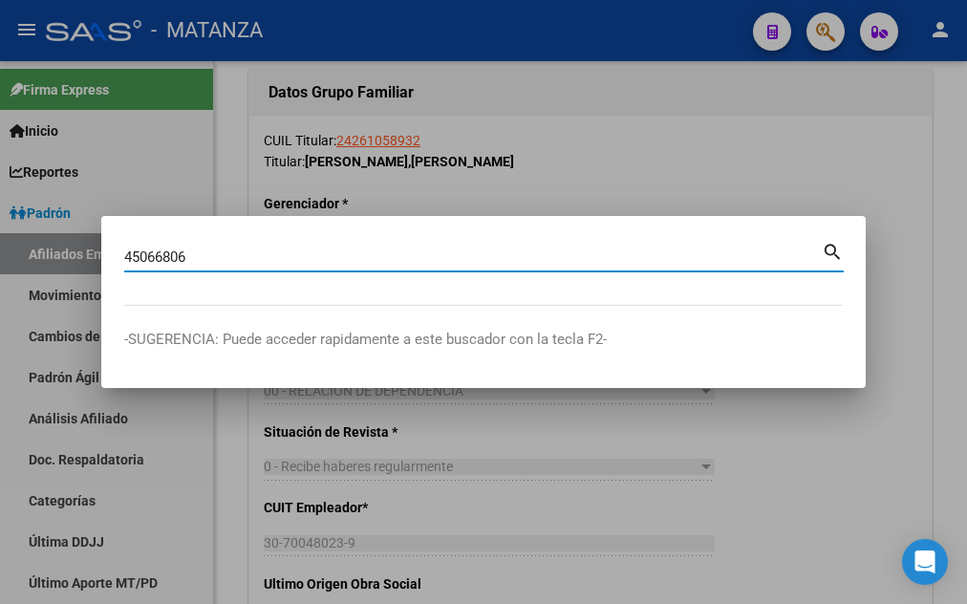
type input "45066806"
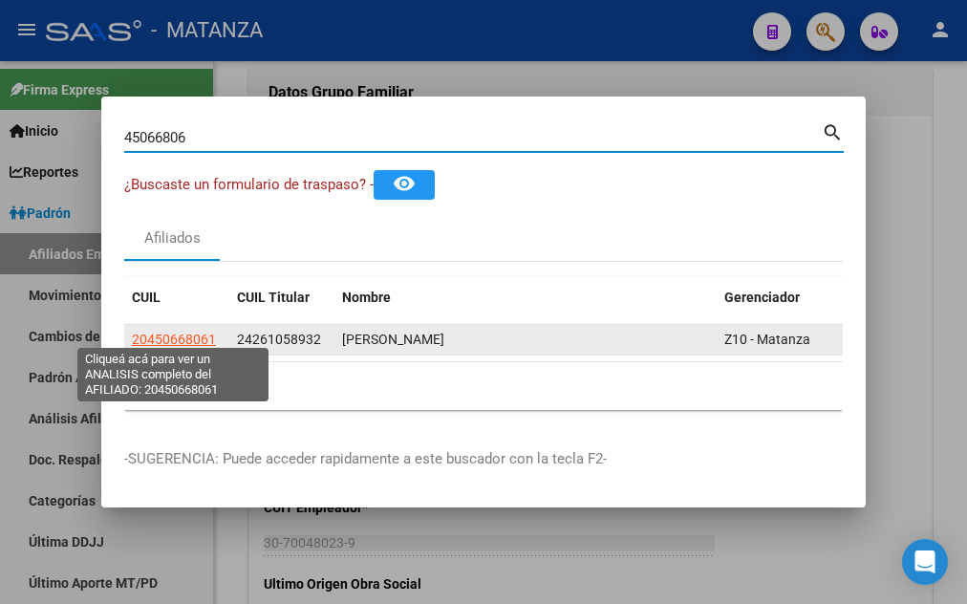
click at [183, 333] on span "20450668061" at bounding box center [174, 339] width 84 height 15
type textarea "20450668061"
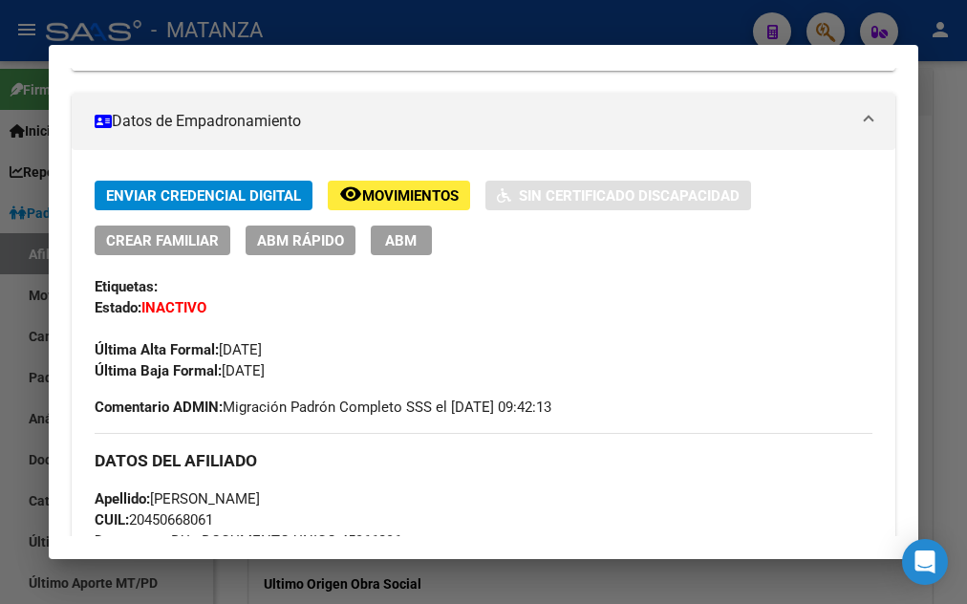
scroll to position [206, 0]
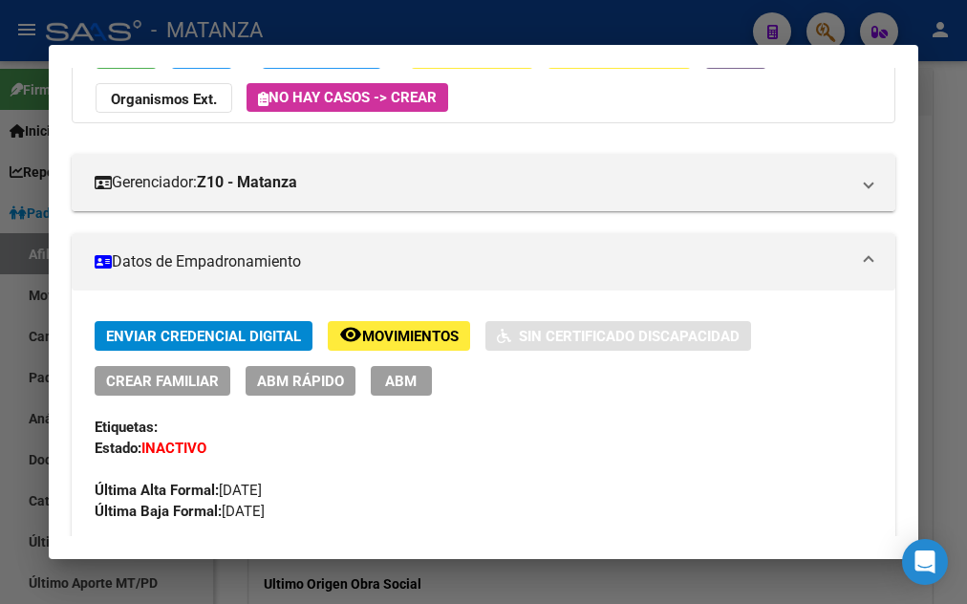
click at [407, 379] on span "ABM" at bounding box center [401, 381] width 32 height 17
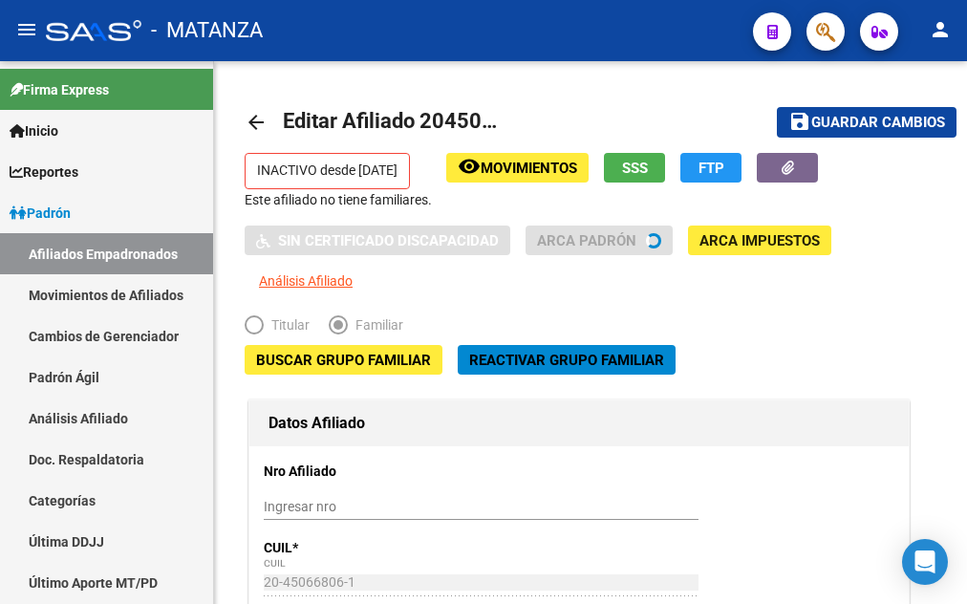
radio input "true"
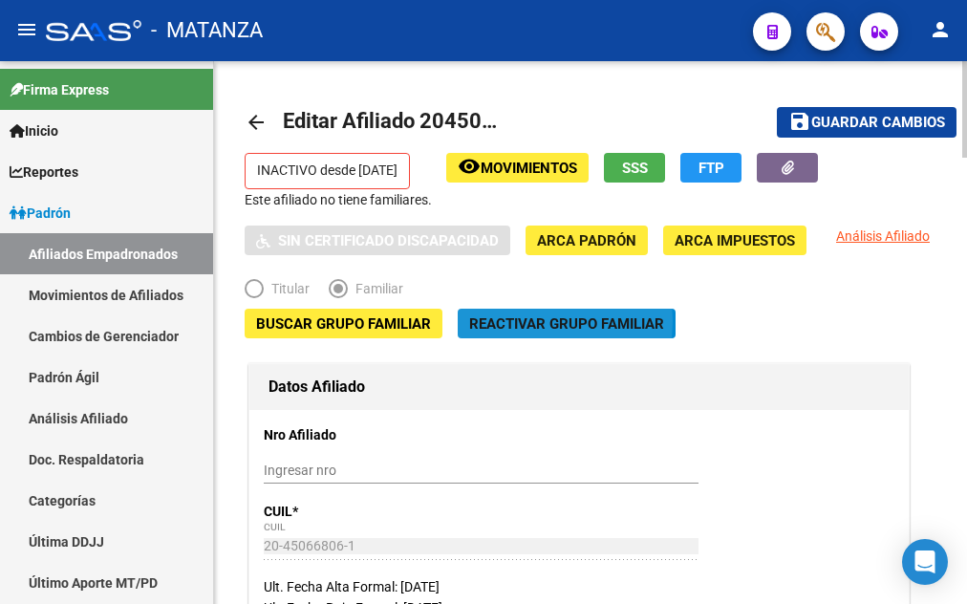
click at [503, 321] on span "Reactivar Grupo Familiar" at bounding box center [566, 323] width 195 height 17
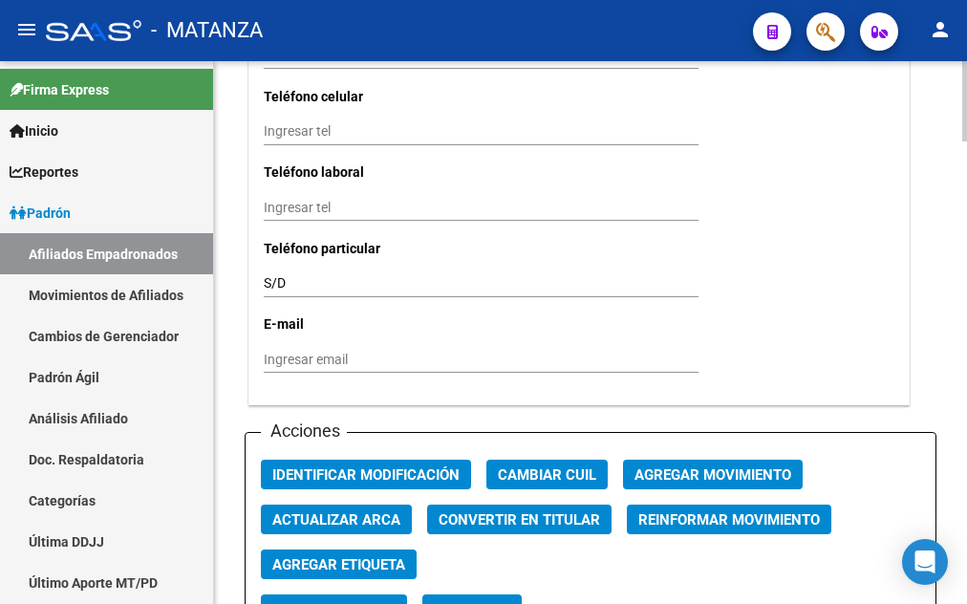
scroll to position [2144, 0]
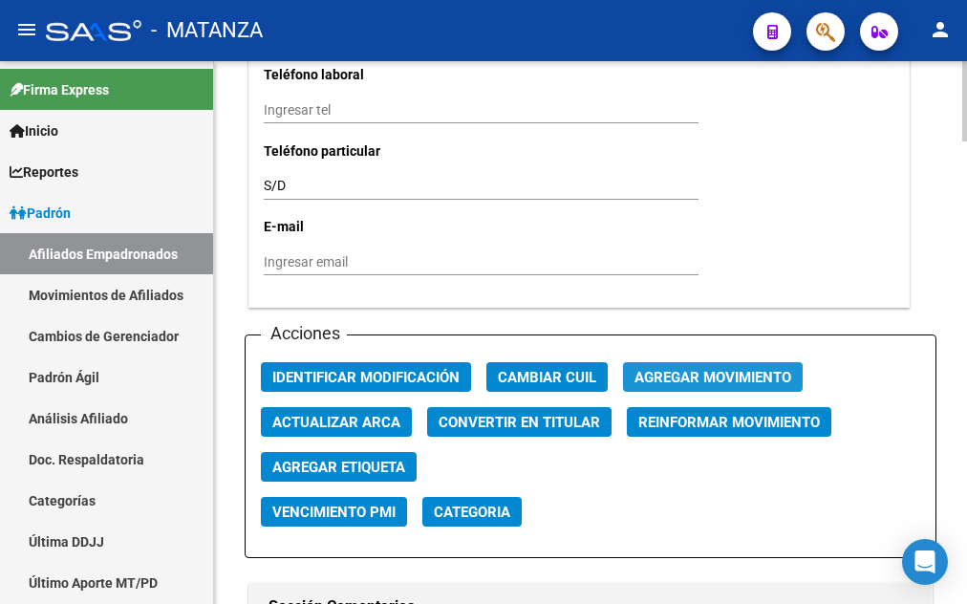
click at [726, 369] on span "Agregar Movimiento" at bounding box center [713, 377] width 157 height 17
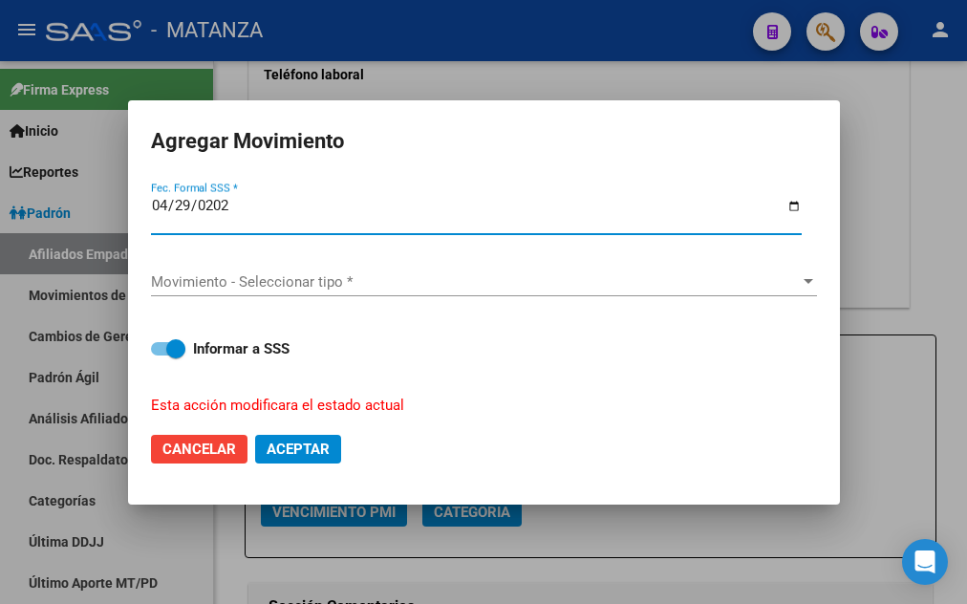
type input "[DATE]"
click at [294, 275] on span "Movimiento - Seleccionar tipo *" at bounding box center [475, 281] width 649 height 17
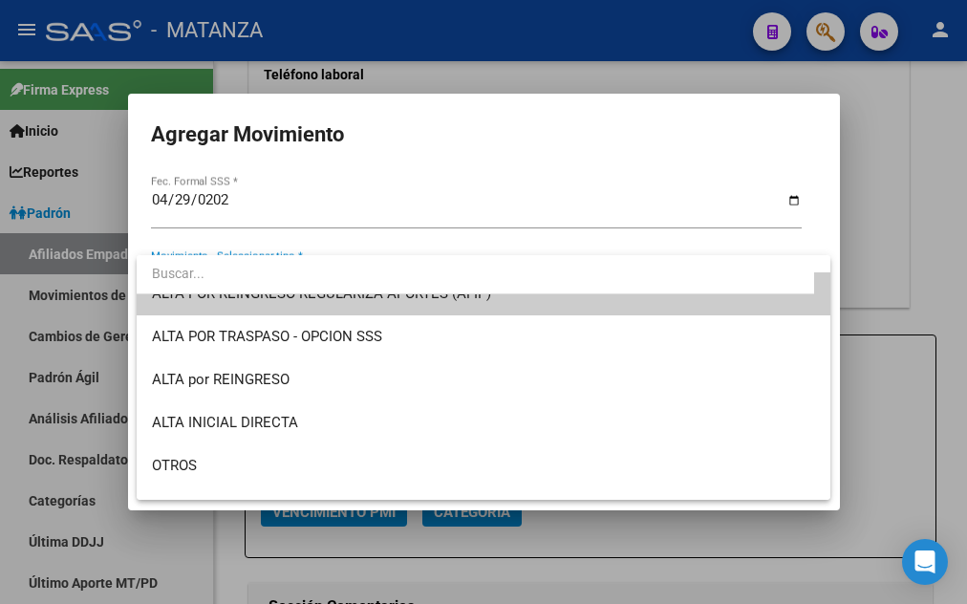
scroll to position [0, 0]
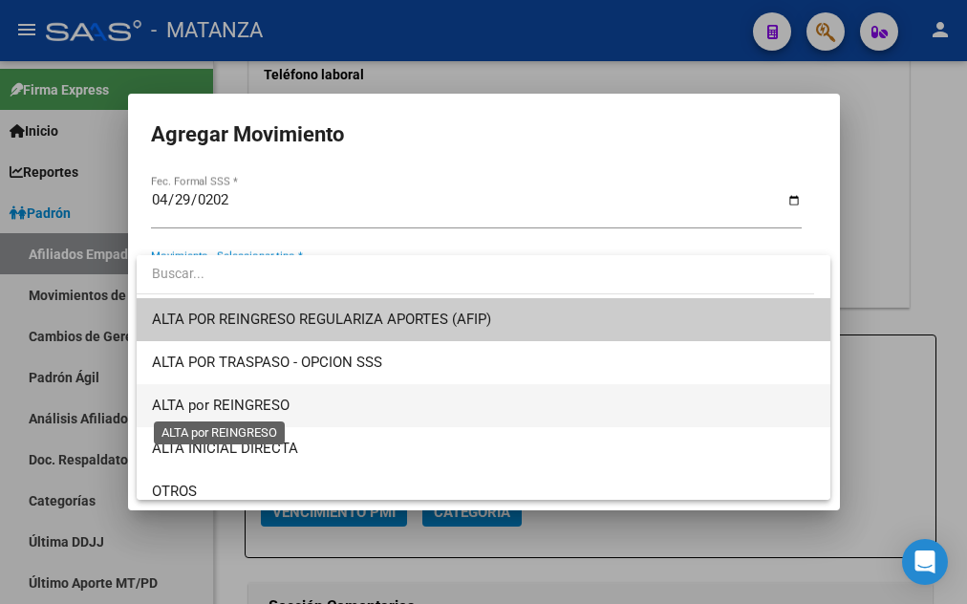
click at [269, 410] on span "ALTA por REINGRESO" at bounding box center [221, 405] width 138 height 17
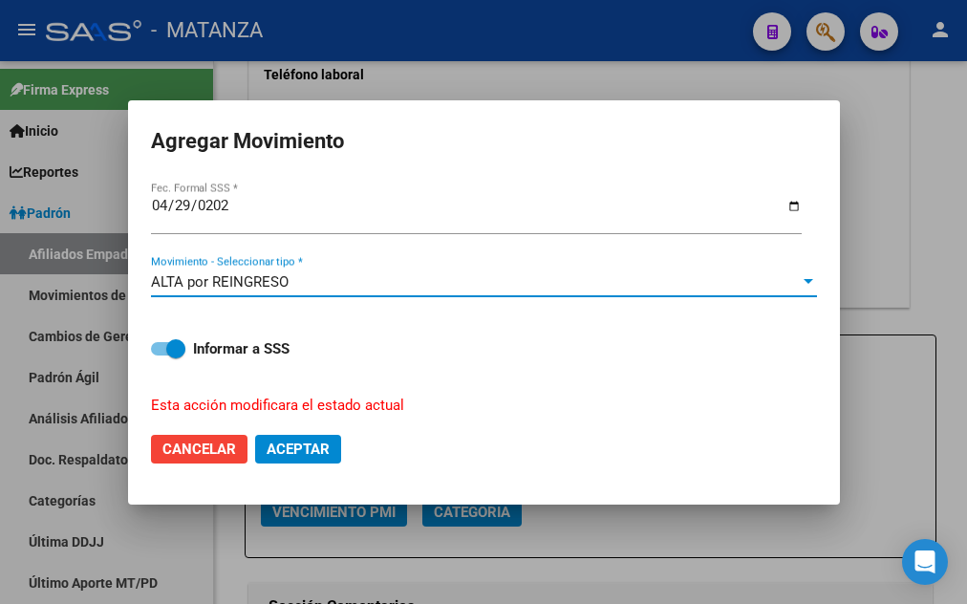
click at [294, 441] on span "Aceptar" at bounding box center [298, 449] width 63 height 17
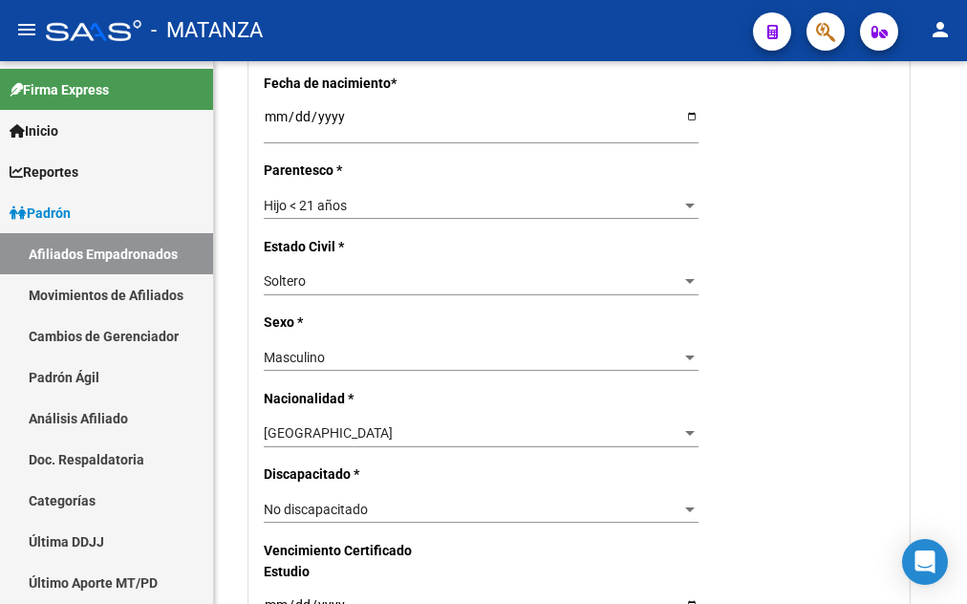
scroll to position [975, 0]
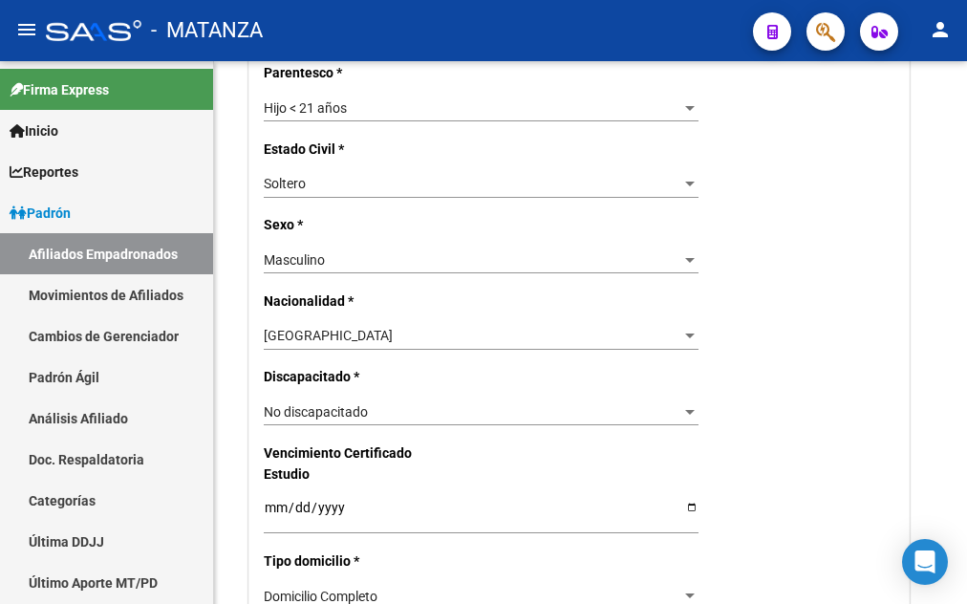
click at [366, 404] on span "No discapacitado" at bounding box center [316, 411] width 104 height 15
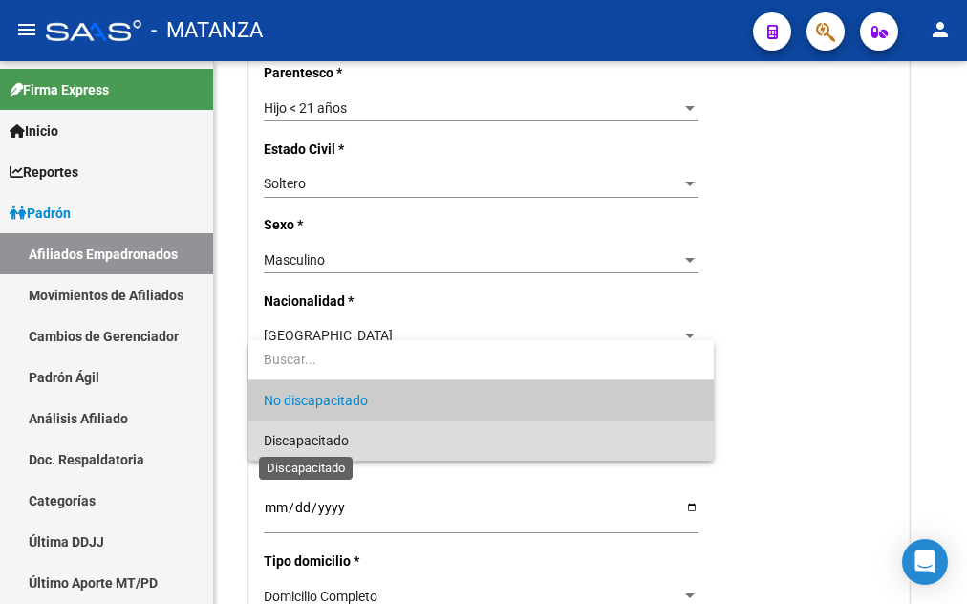
click at [334, 445] on span "Discapacitado" at bounding box center [306, 440] width 85 height 15
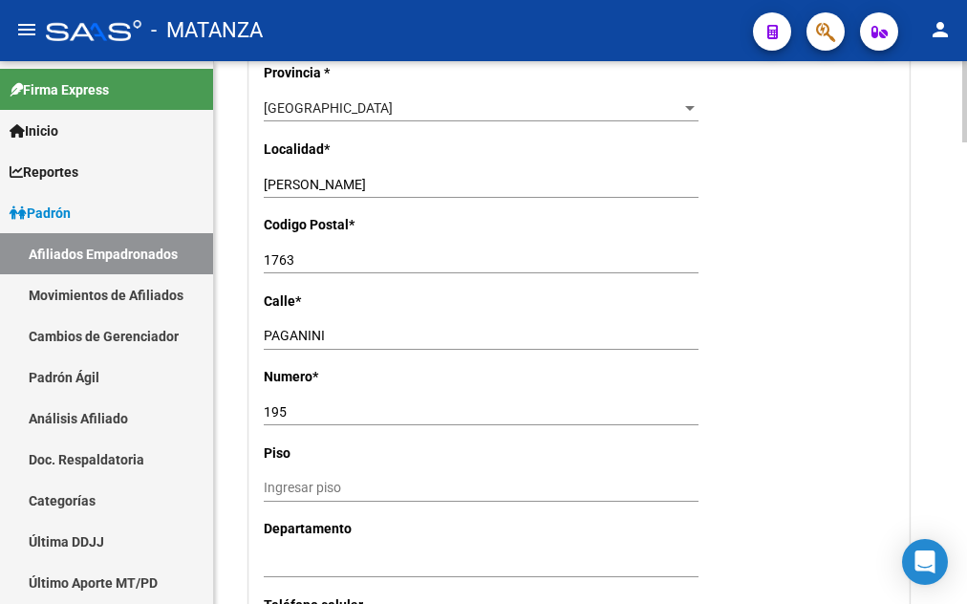
scroll to position [1754, 0]
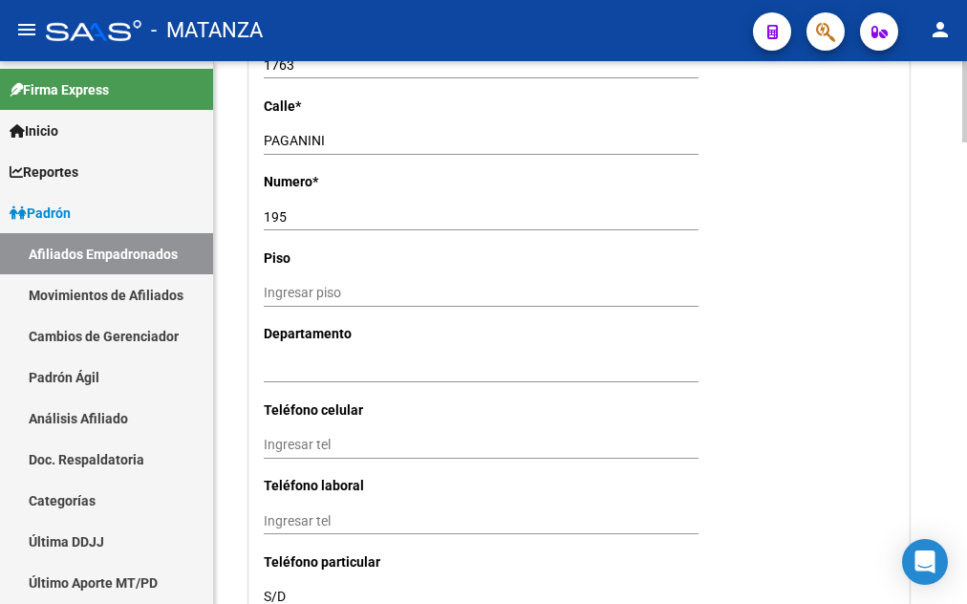
click at [273, 437] on input "Ingresar tel" at bounding box center [481, 445] width 435 height 16
type input "1130934954"
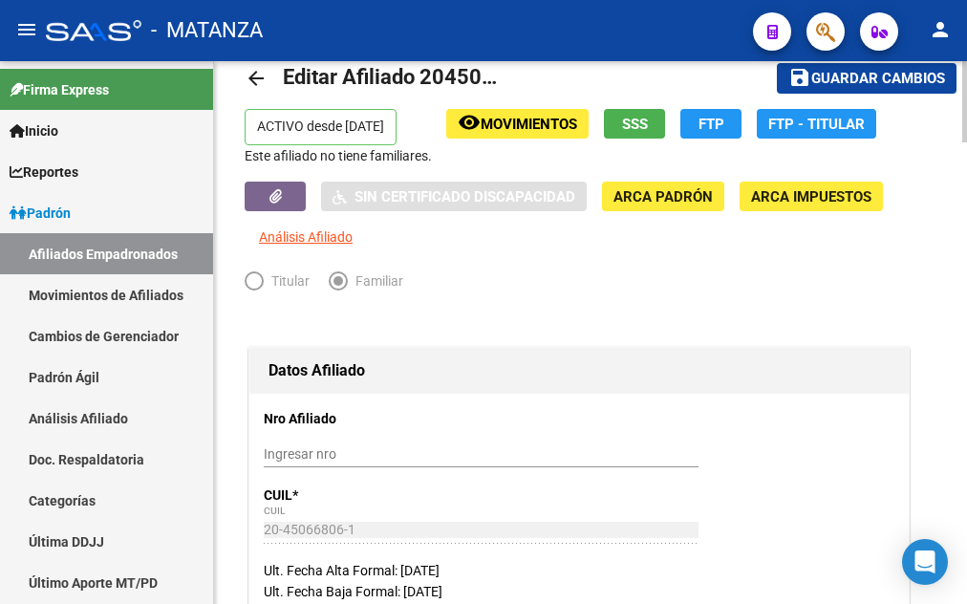
scroll to position [0, 0]
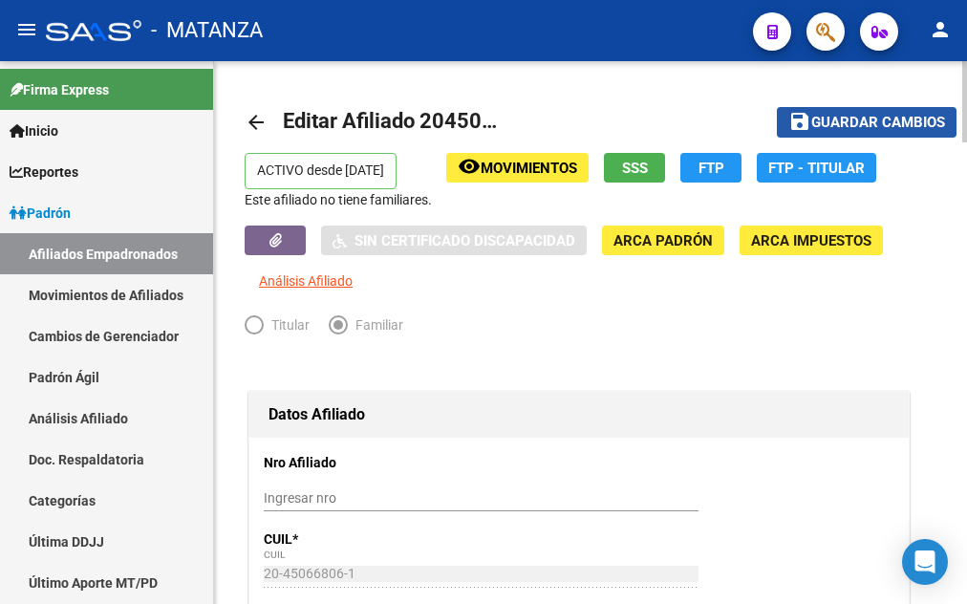
click at [876, 126] on span "Guardar cambios" at bounding box center [878, 123] width 134 height 17
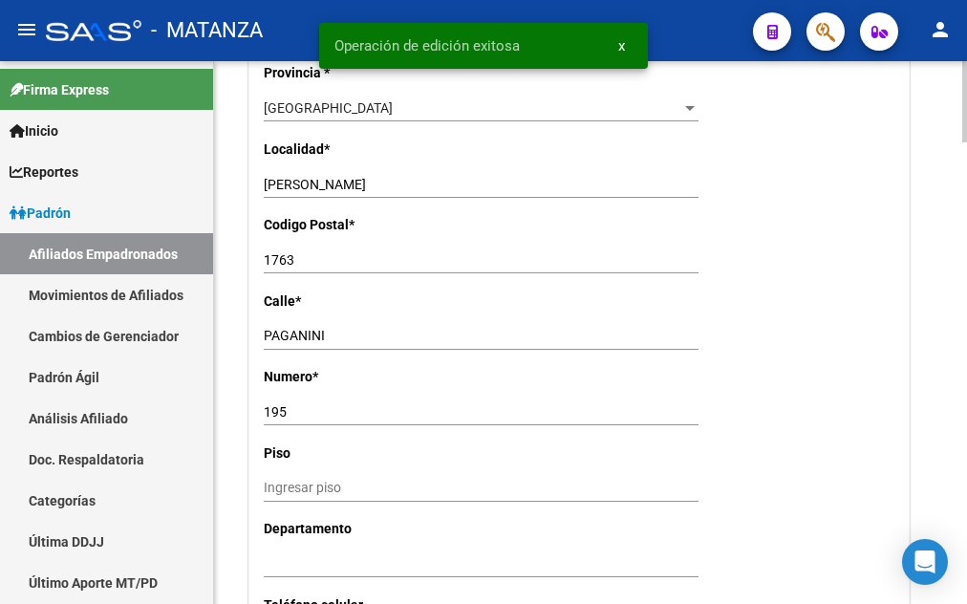
scroll to position [2047, 0]
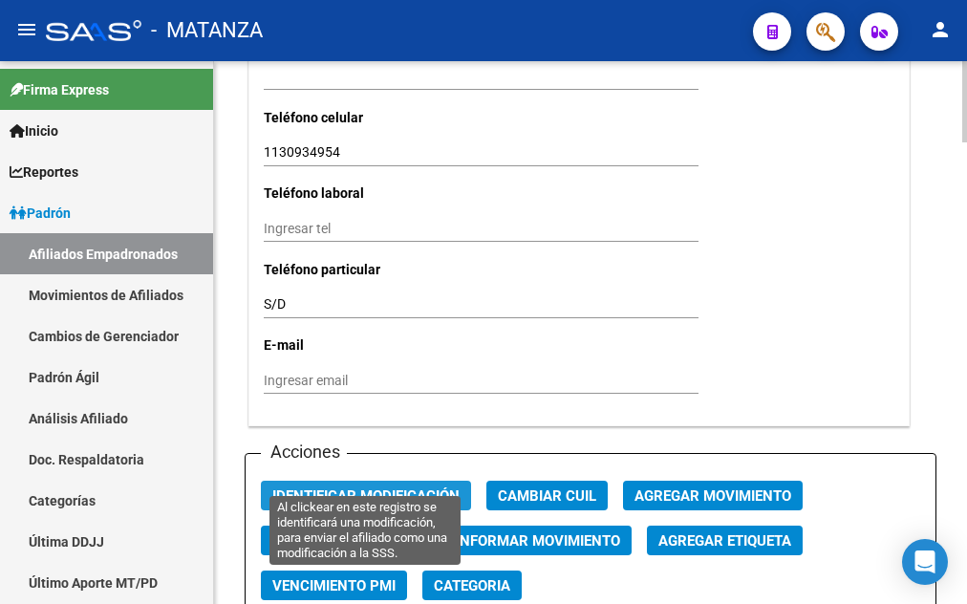
click at [382, 487] on span "Identificar Modificación" at bounding box center [365, 495] width 187 height 17
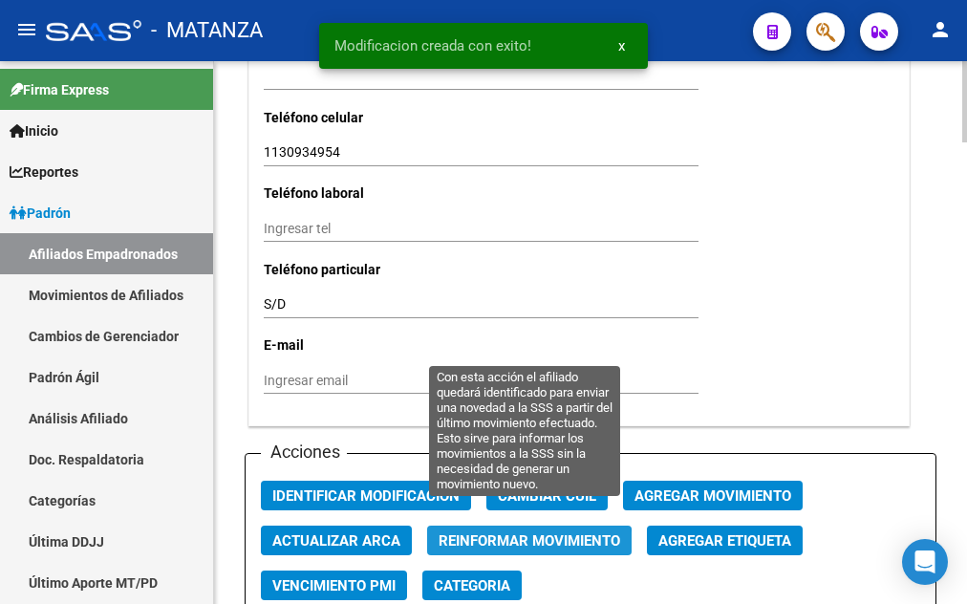
click at [517, 532] on span "Reinformar Movimiento" at bounding box center [530, 540] width 182 height 17
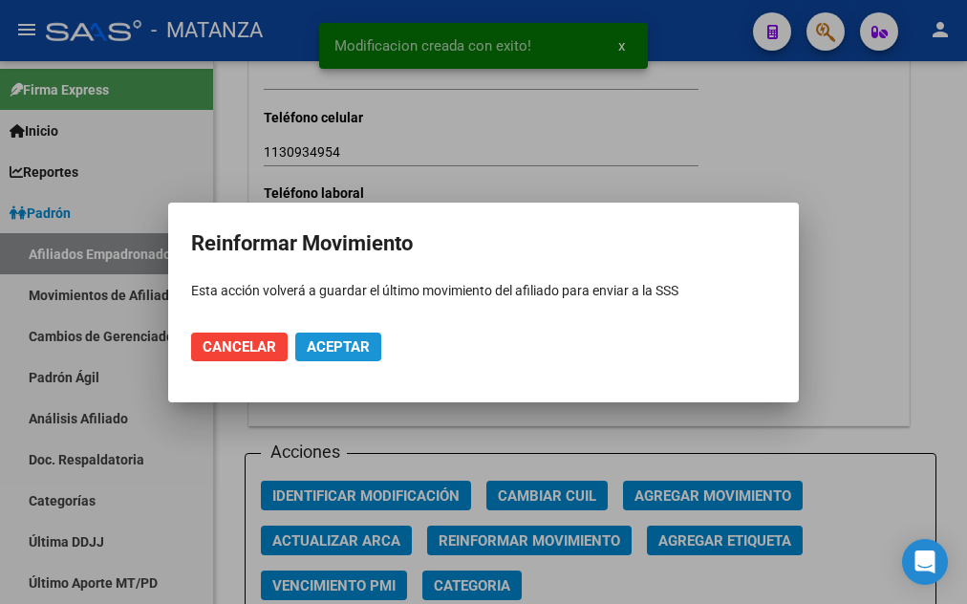
click at [336, 344] on span "Aceptar" at bounding box center [338, 346] width 63 height 17
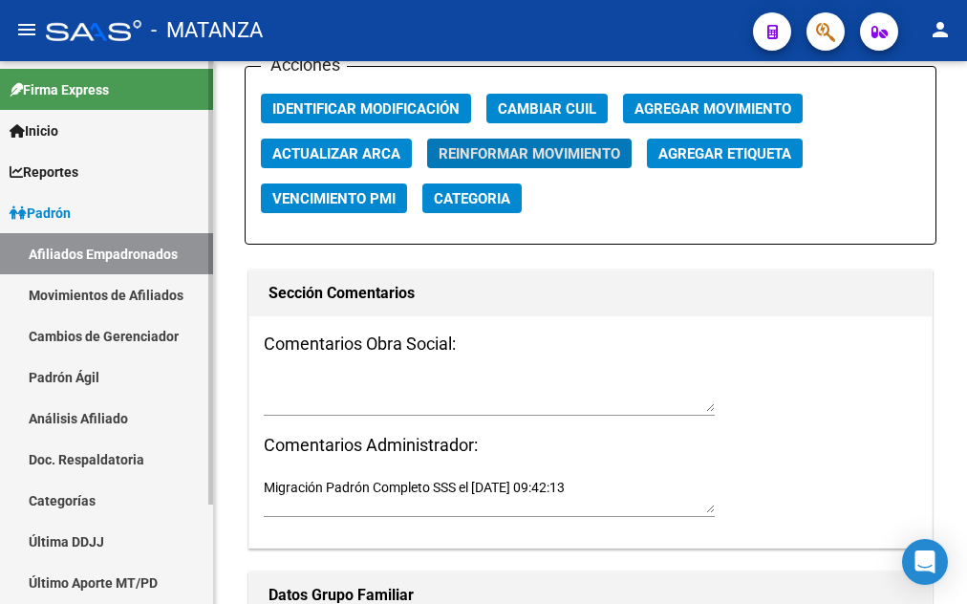
scroll to position [2421, 0]
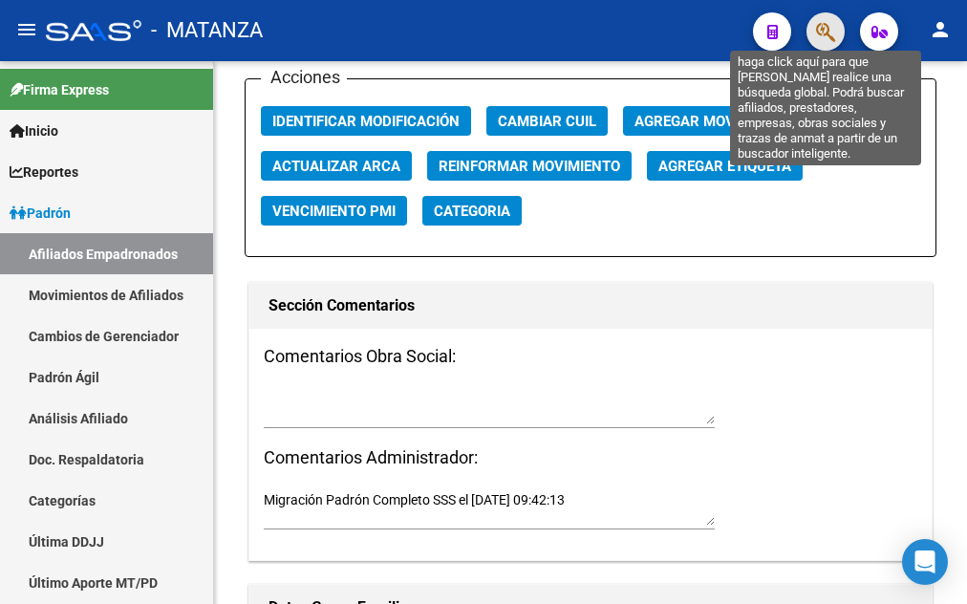
click at [828, 29] on icon "button" at bounding box center [825, 32] width 19 height 22
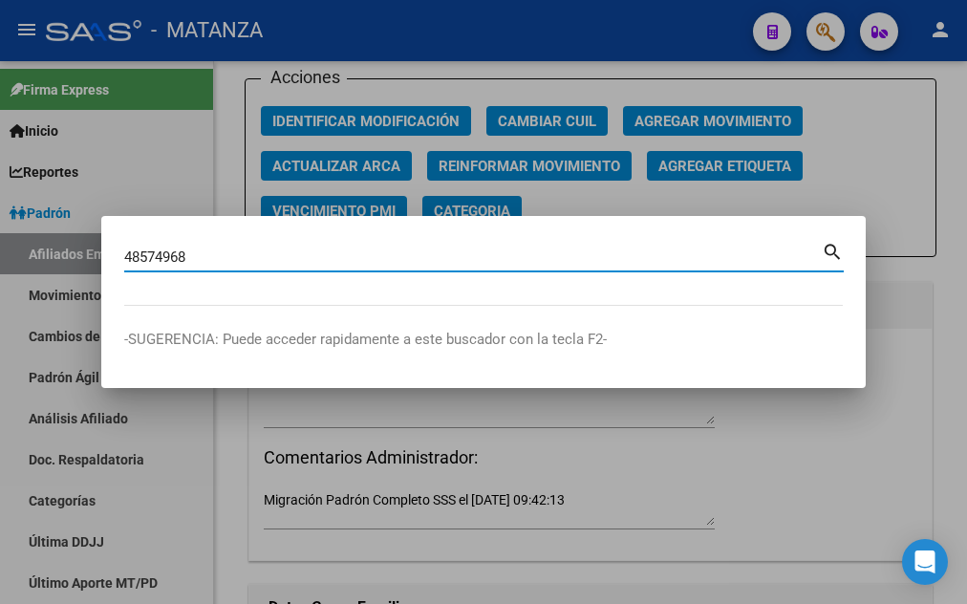
type input "48574968"
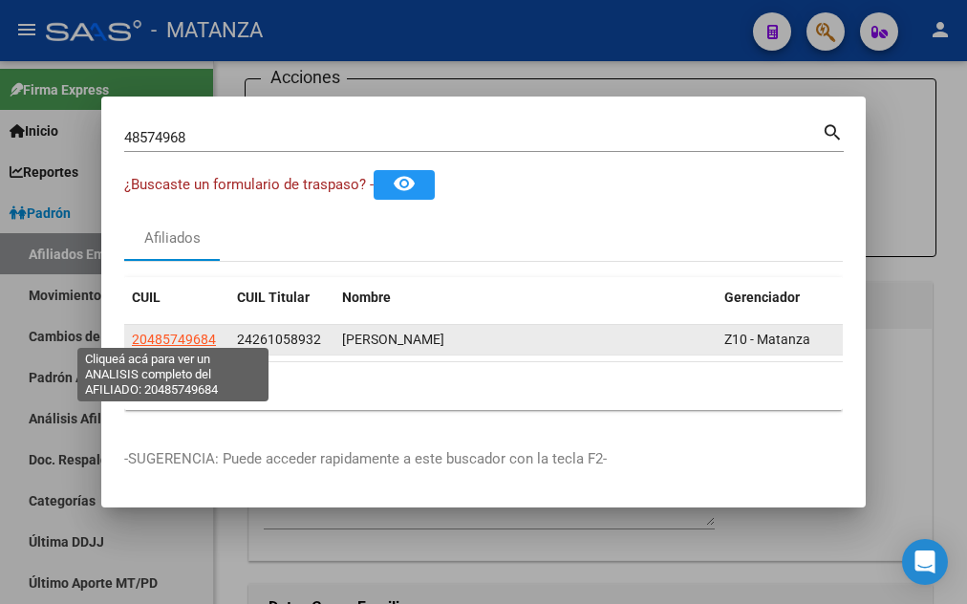
click at [166, 332] on span "20485749684" at bounding box center [174, 339] width 84 height 15
type textarea "20485749684"
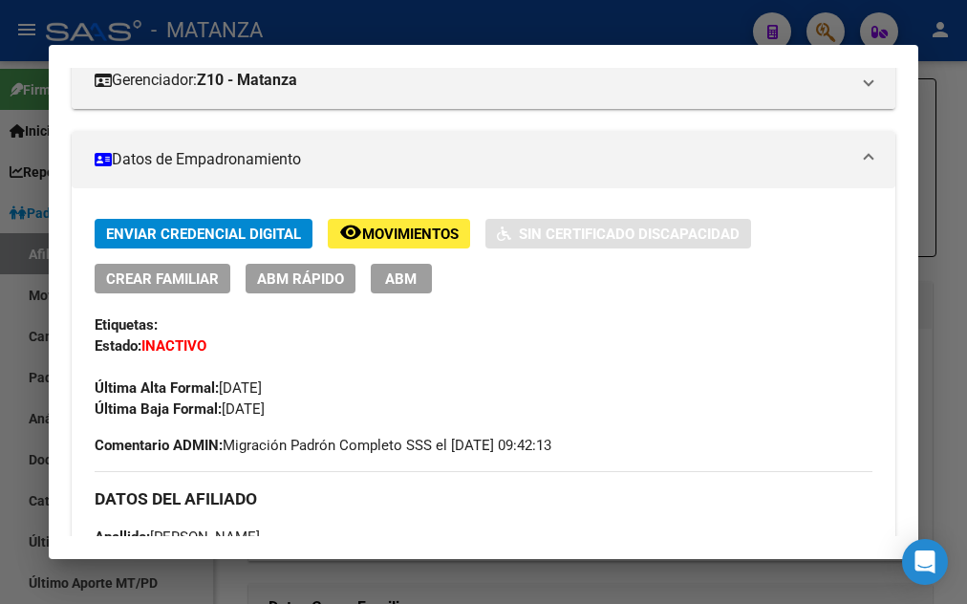
scroll to position [310, 0]
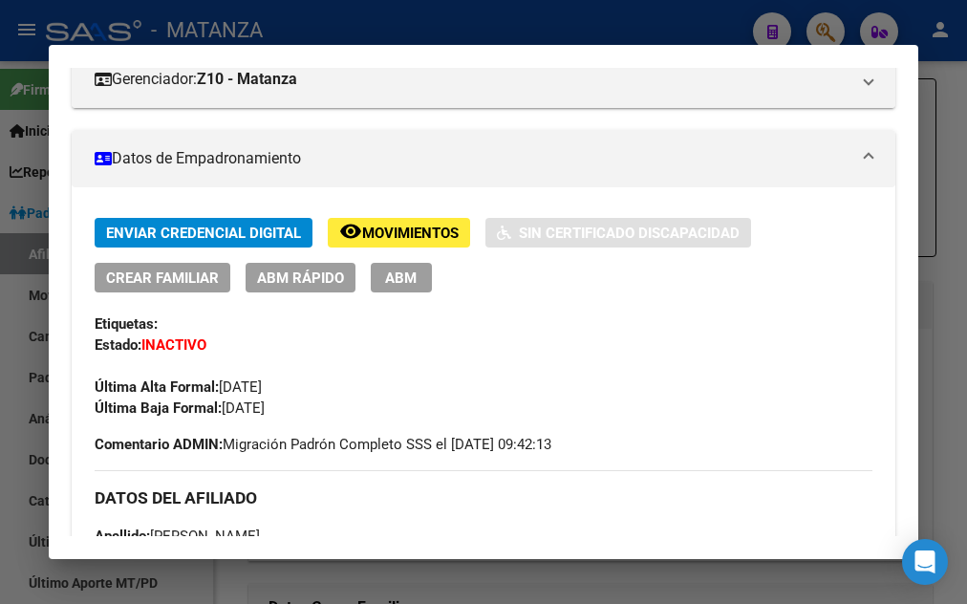
click at [387, 277] on span "ABM" at bounding box center [401, 277] width 32 height 17
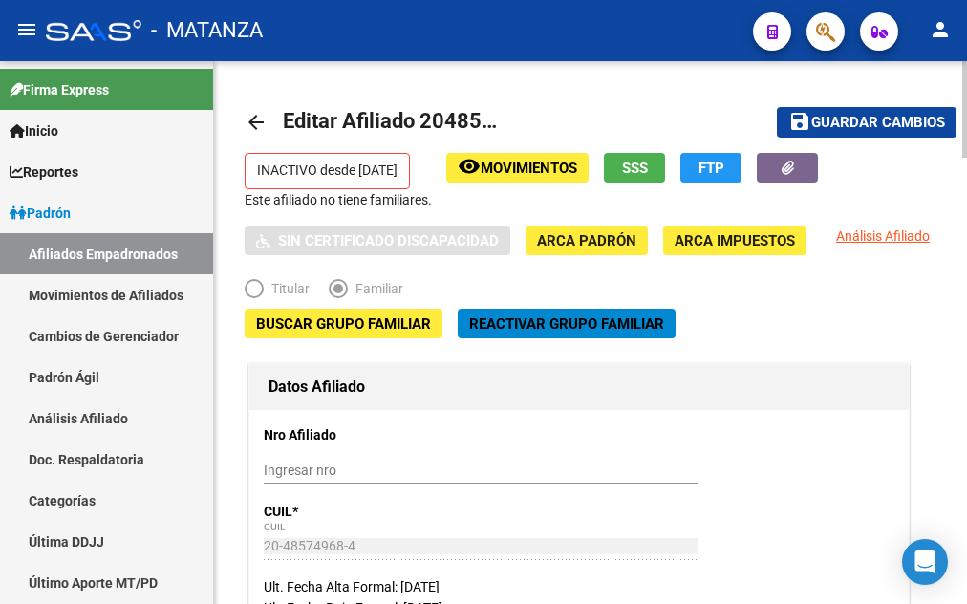
click at [500, 327] on span "Reactivar Grupo Familiar" at bounding box center [566, 323] width 195 height 17
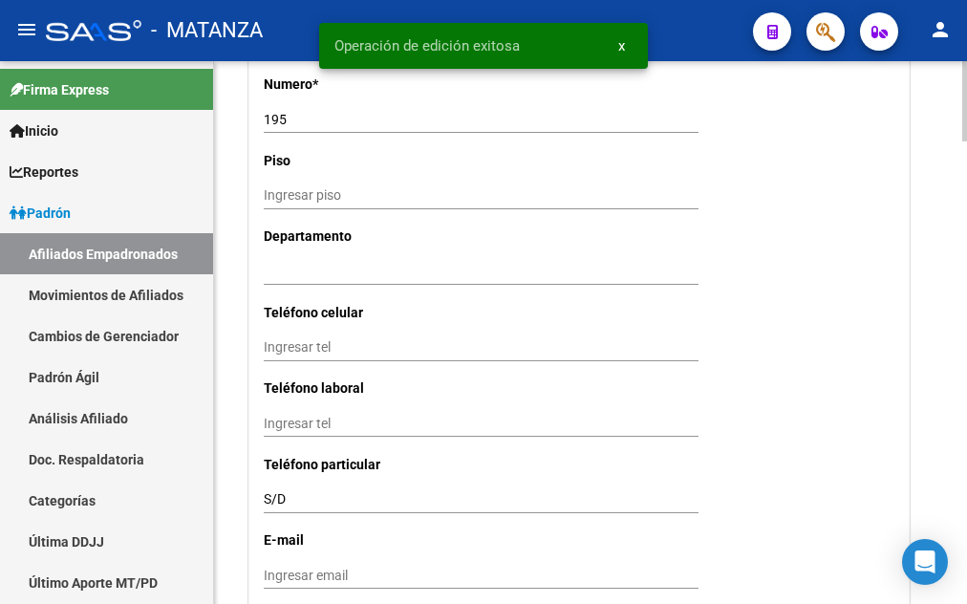
scroll to position [2339, 0]
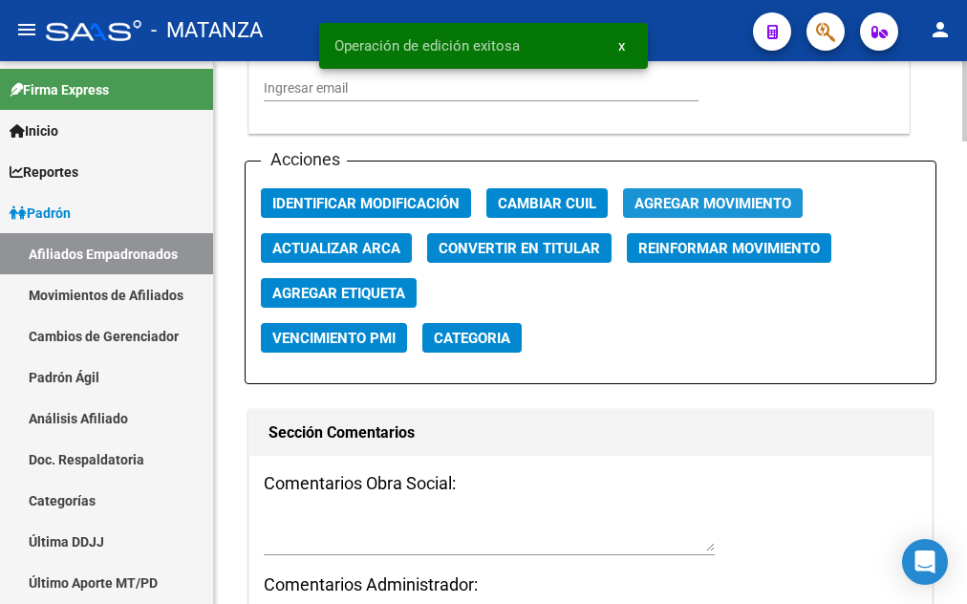
click at [700, 195] on span "Agregar Movimiento" at bounding box center [713, 203] width 157 height 17
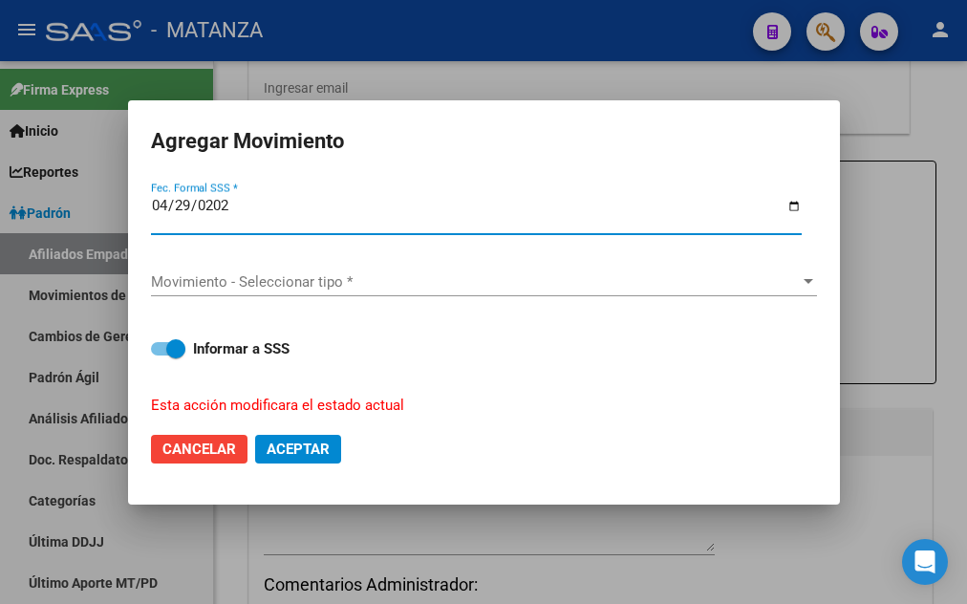
type input "[DATE]"
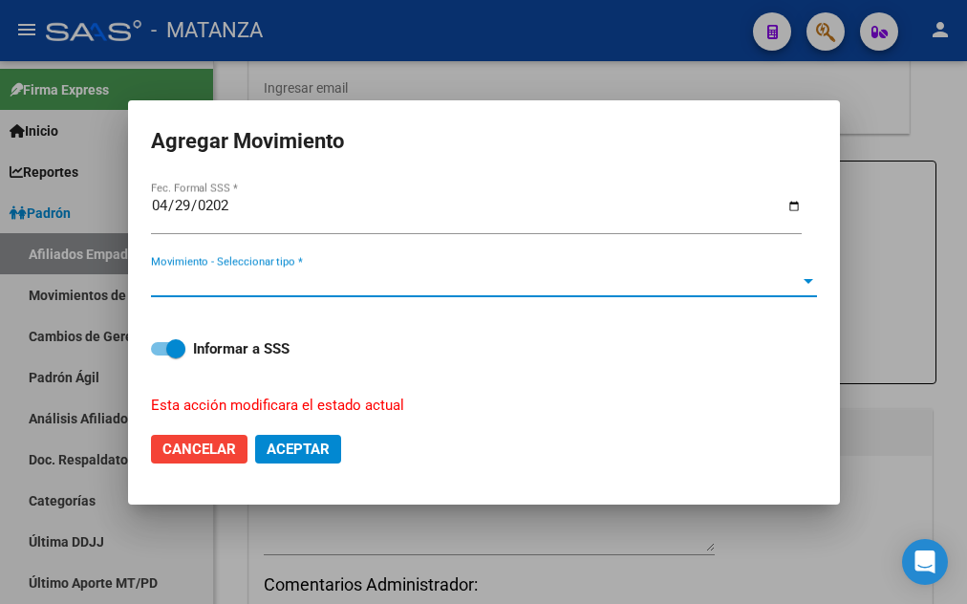
click at [441, 283] on span "Movimiento - Seleccionar tipo *" at bounding box center [475, 281] width 649 height 17
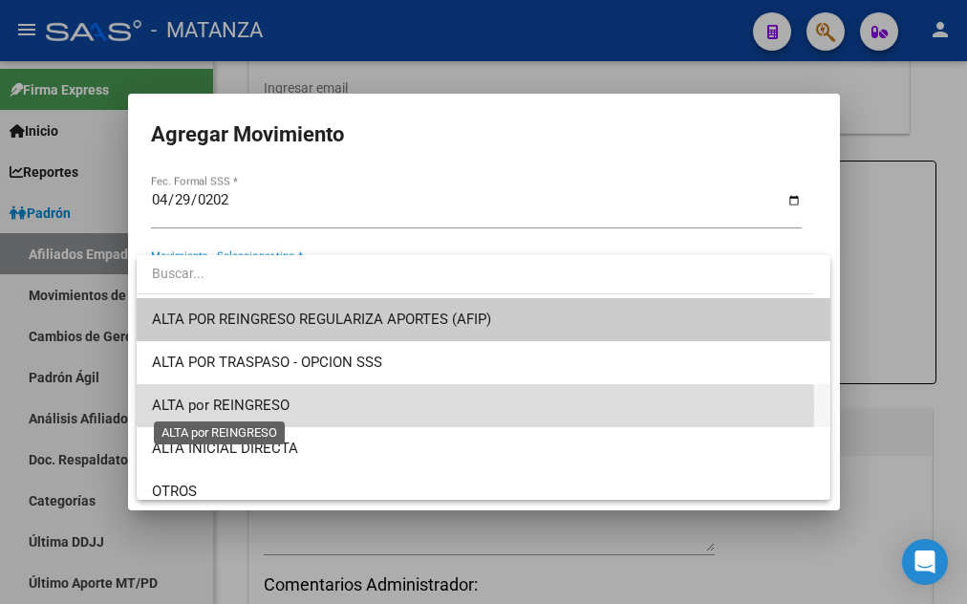
click at [269, 406] on span "ALTA por REINGRESO" at bounding box center [221, 405] width 138 height 17
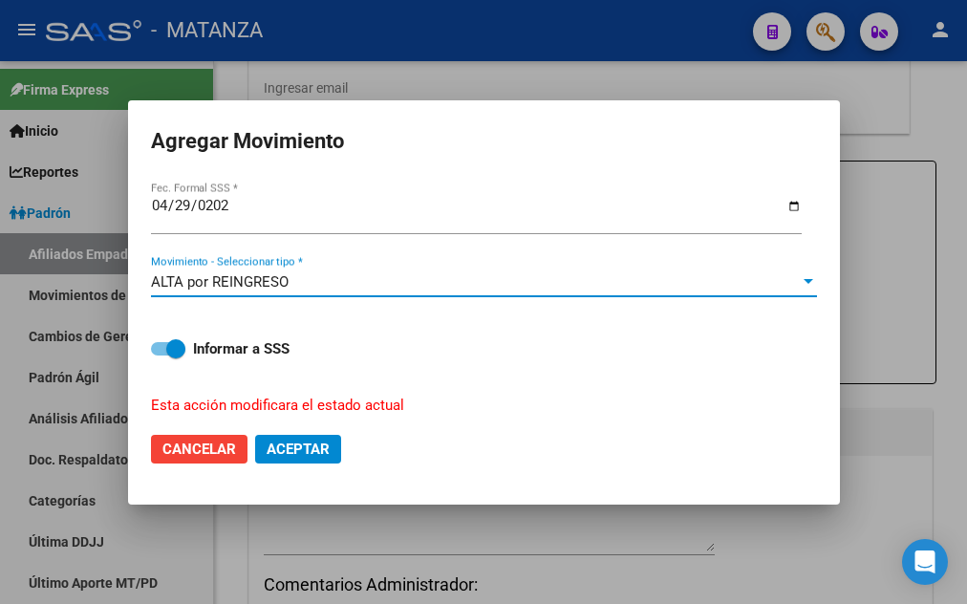
click at [292, 441] on span "Aceptar" at bounding box center [298, 449] width 63 height 17
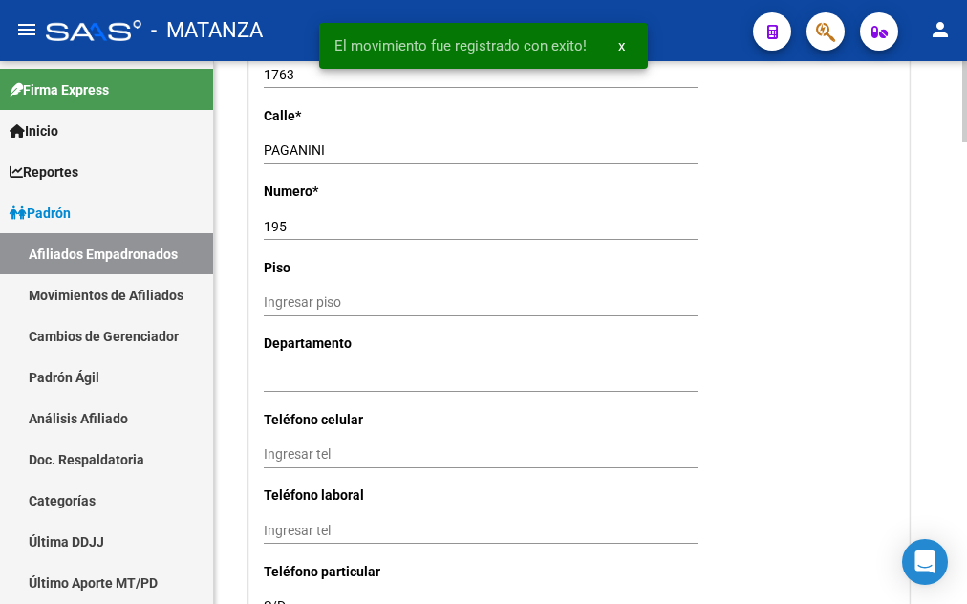
scroll to position [1657, 0]
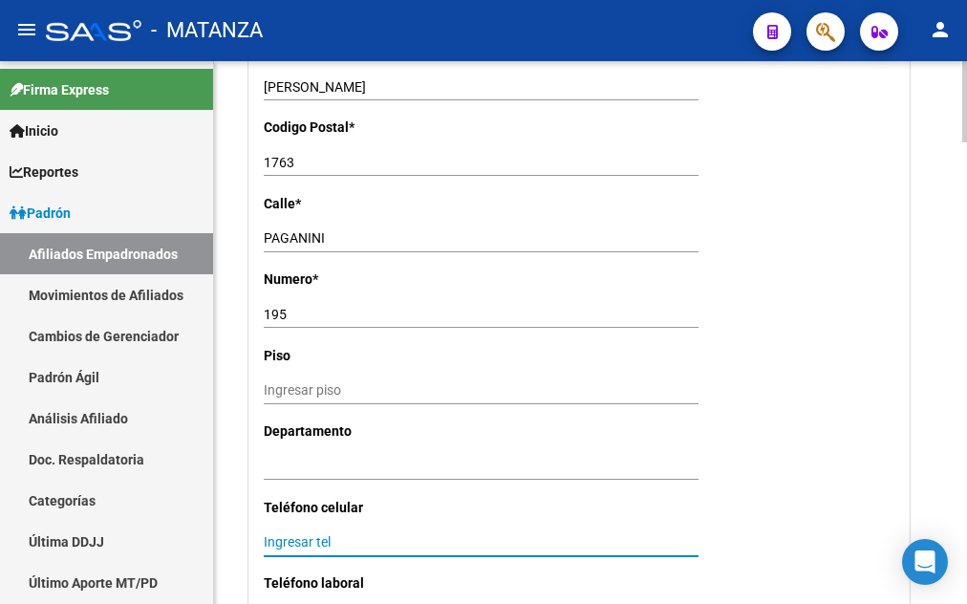
click at [274, 534] on input "Ingresar tel" at bounding box center [481, 542] width 435 height 16
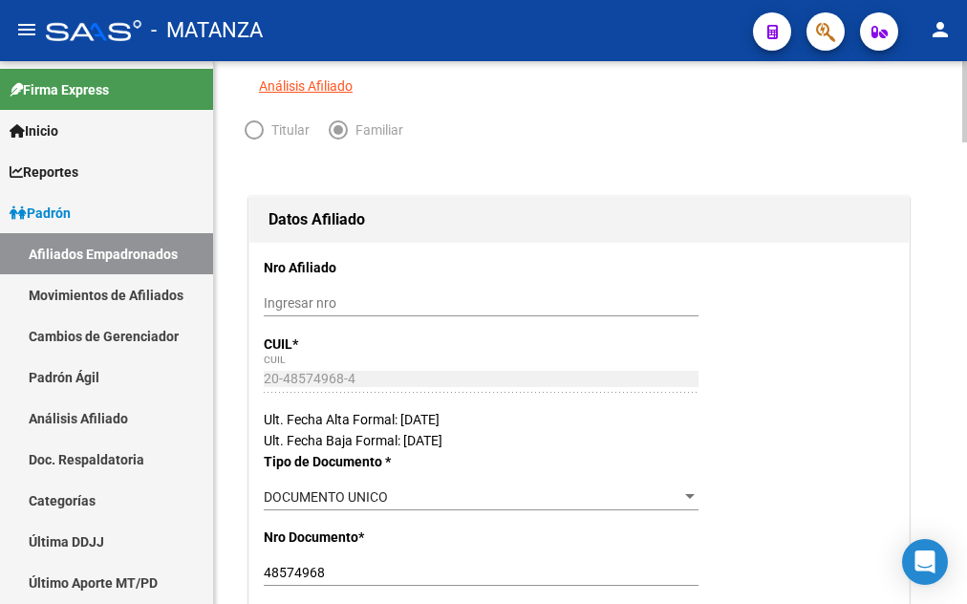
scroll to position [0, 0]
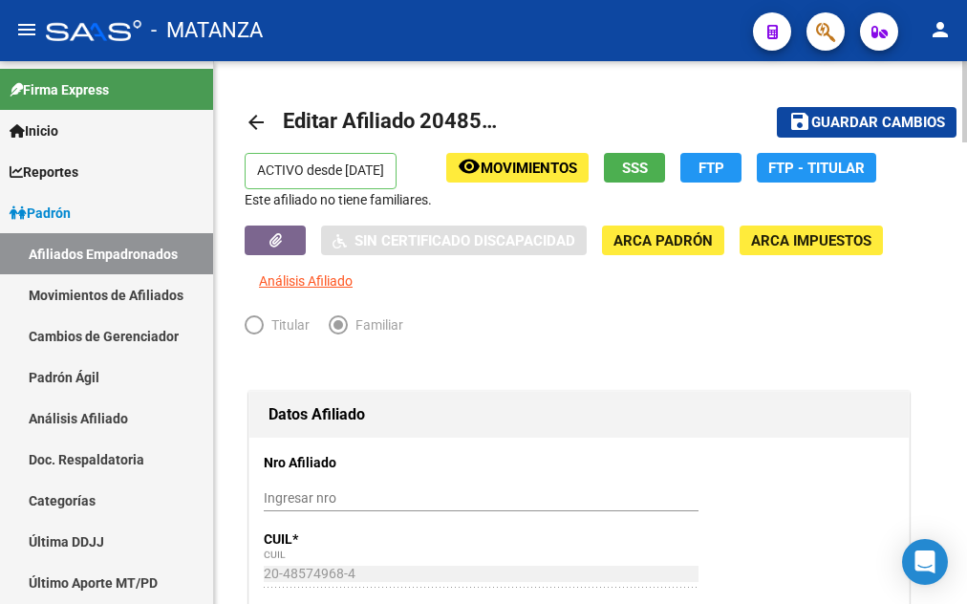
type input "1130934954"
click at [894, 120] on span "Guardar cambios" at bounding box center [878, 123] width 134 height 17
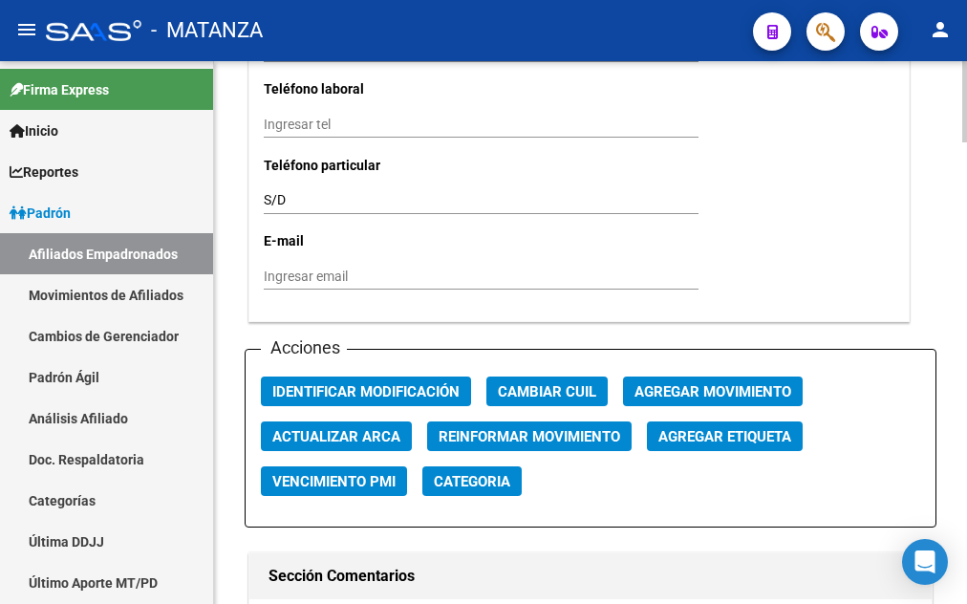
scroll to position [2144, 0]
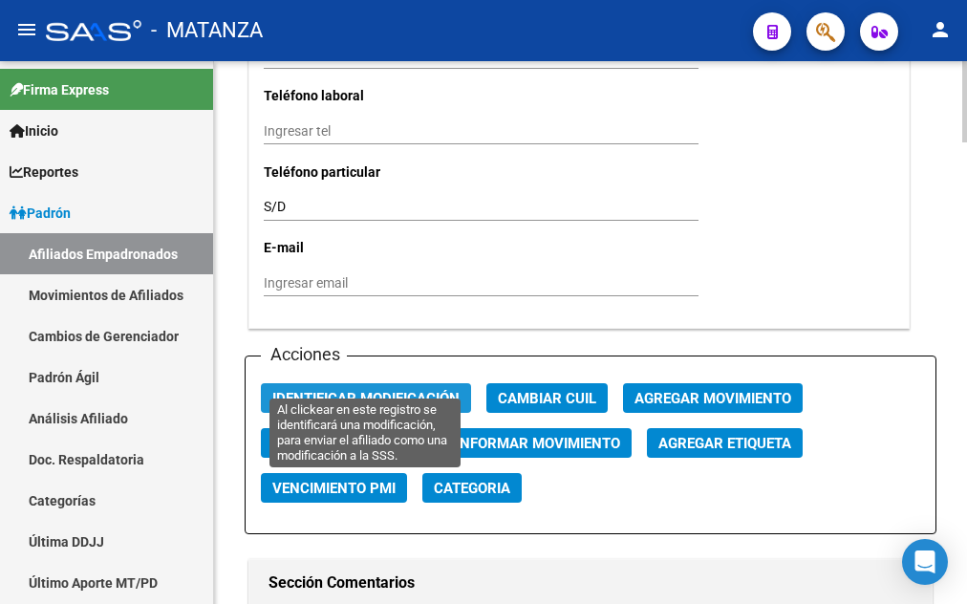
click at [372, 390] on span "Identificar Modificación" at bounding box center [365, 398] width 187 height 17
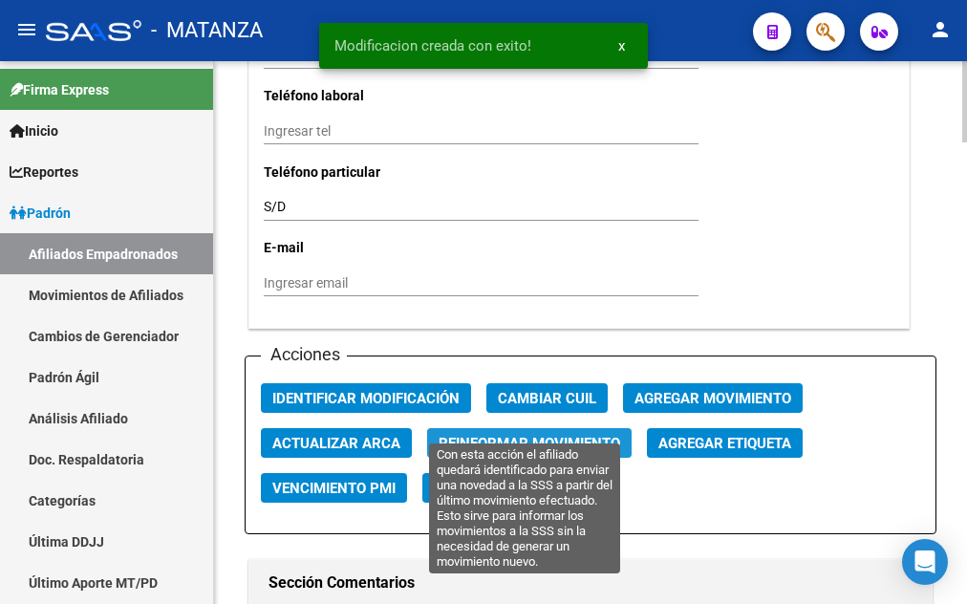
click at [549, 435] on span "Reinformar Movimiento" at bounding box center [530, 443] width 182 height 17
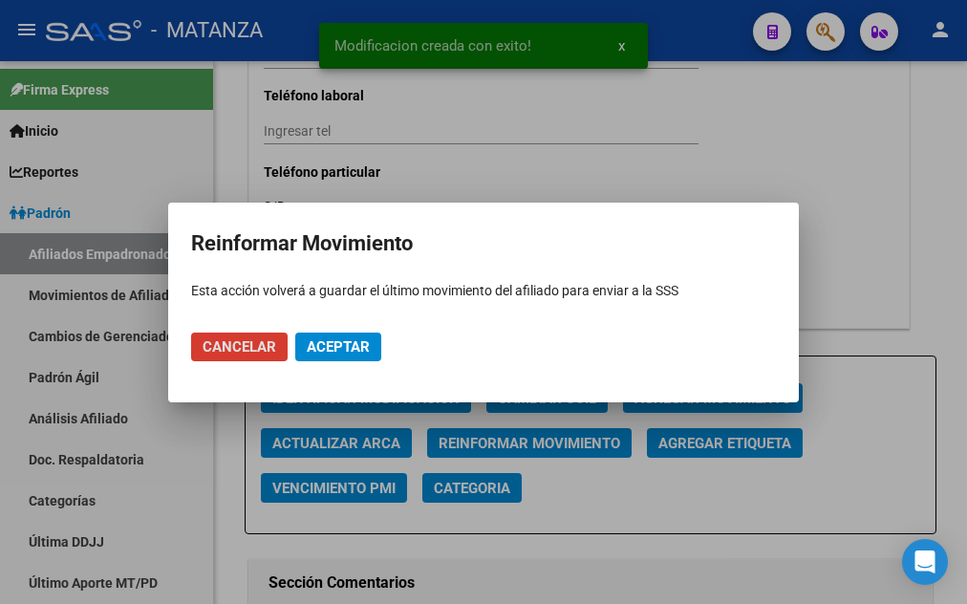
click at [359, 346] on span "Aceptar" at bounding box center [338, 346] width 63 height 17
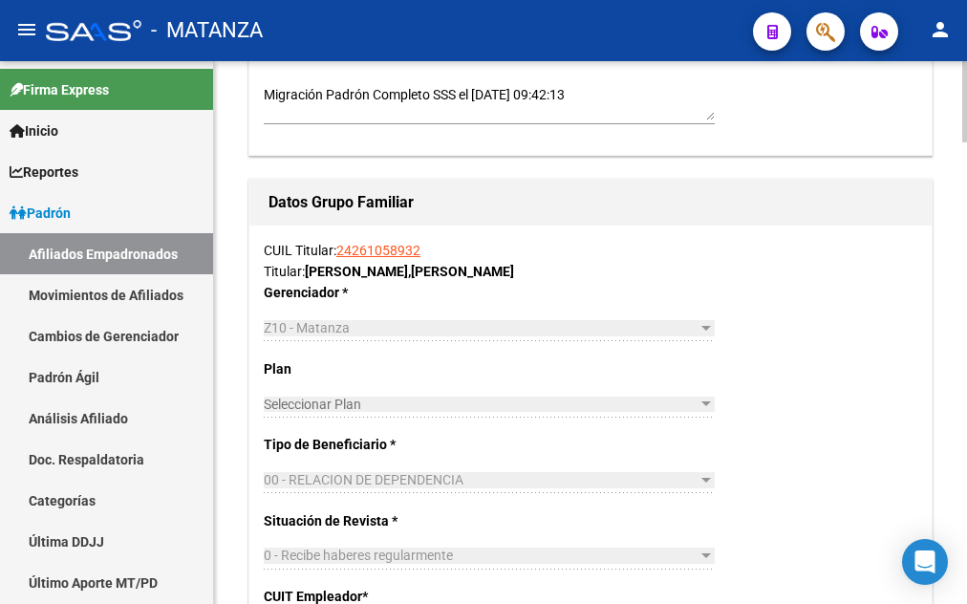
scroll to position [3104, 0]
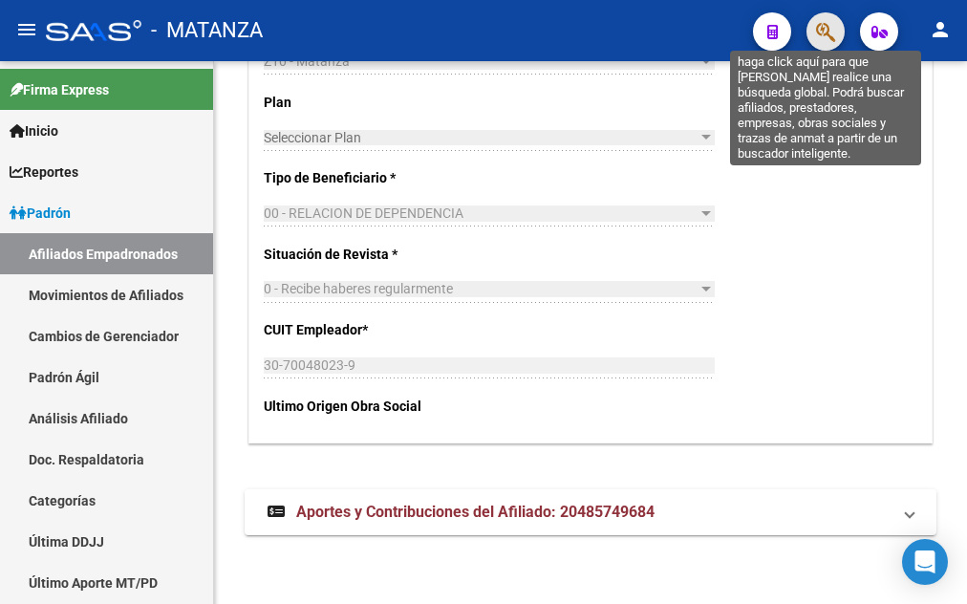
click at [824, 36] on icon "button" at bounding box center [825, 32] width 19 height 22
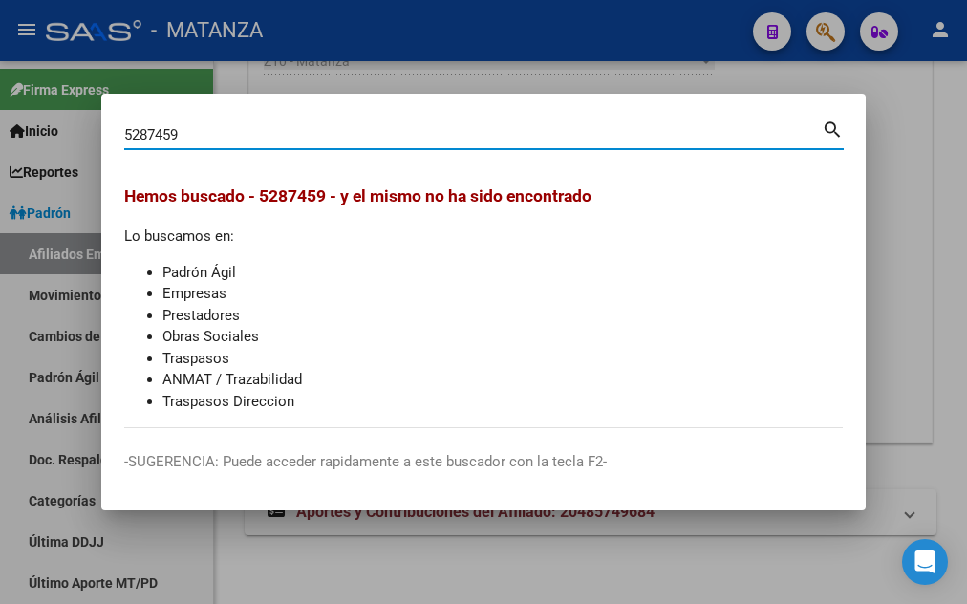
drag, startPoint x: 188, startPoint y: 127, endPoint x: 90, endPoint y: 130, distance: 98.5
click at [124, 130] on input "5287459" at bounding box center [473, 134] width 698 height 17
type input "52587459"
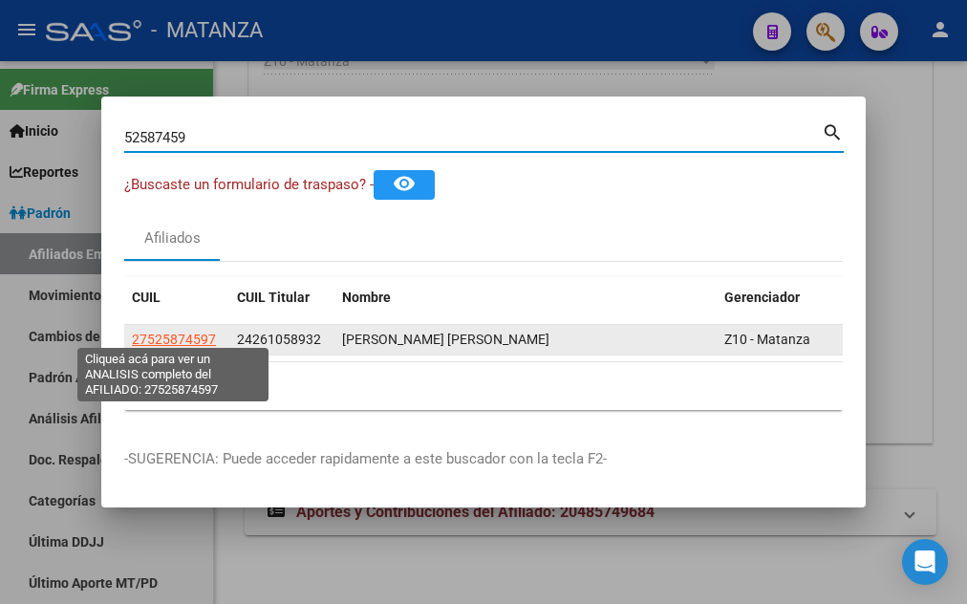
click at [171, 334] on span "27525874597" at bounding box center [174, 339] width 84 height 15
type textarea "27525874597"
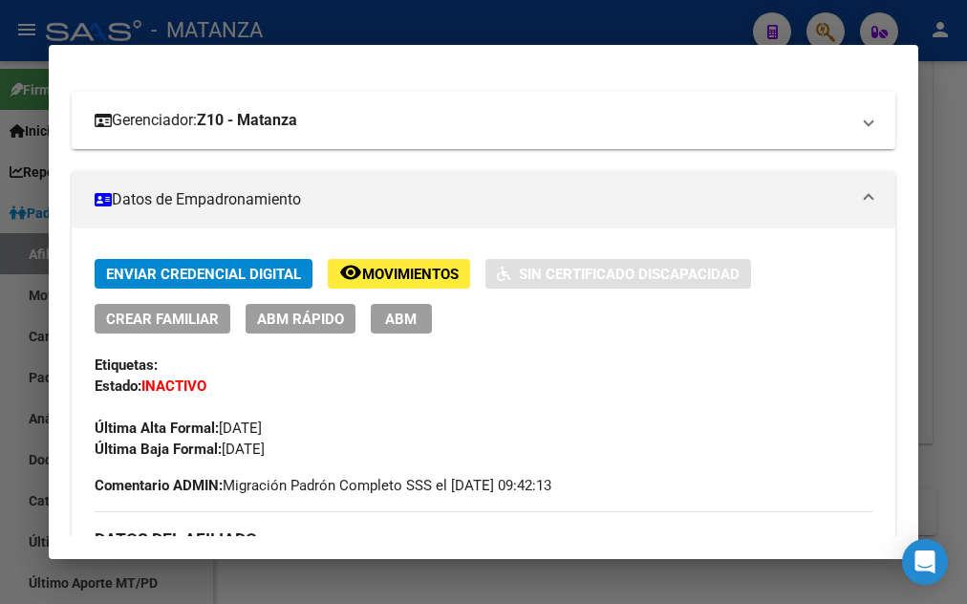
scroll to position [310, 0]
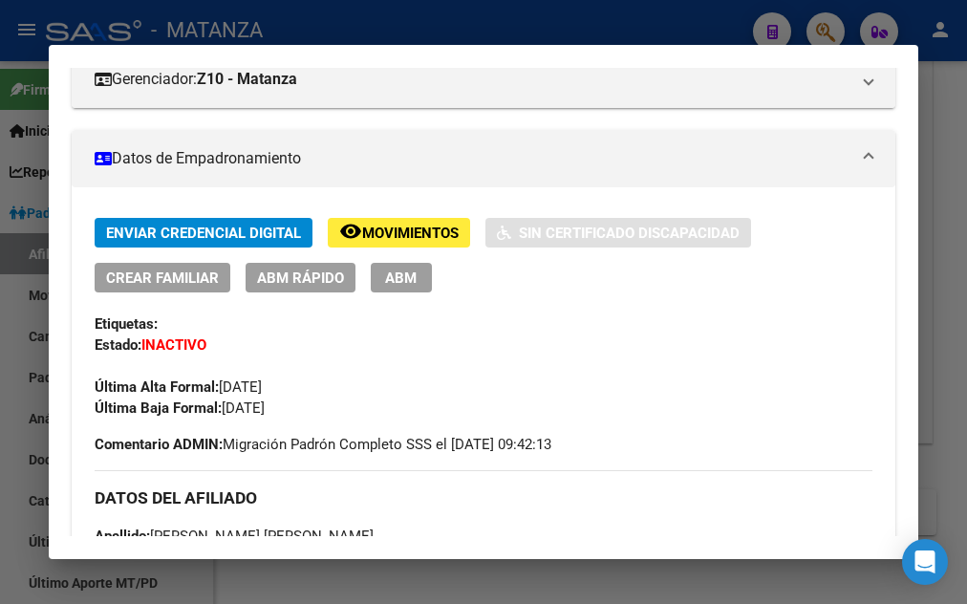
click at [400, 275] on span "ABM" at bounding box center [401, 277] width 32 height 17
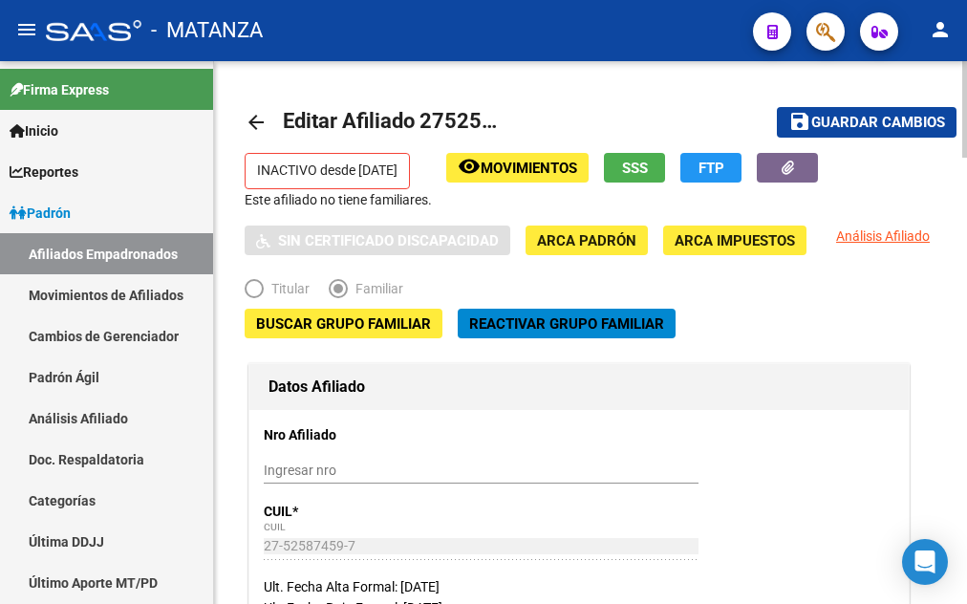
click at [526, 327] on span "Reactivar Grupo Familiar" at bounding box center [566, 323] width 195 height 17
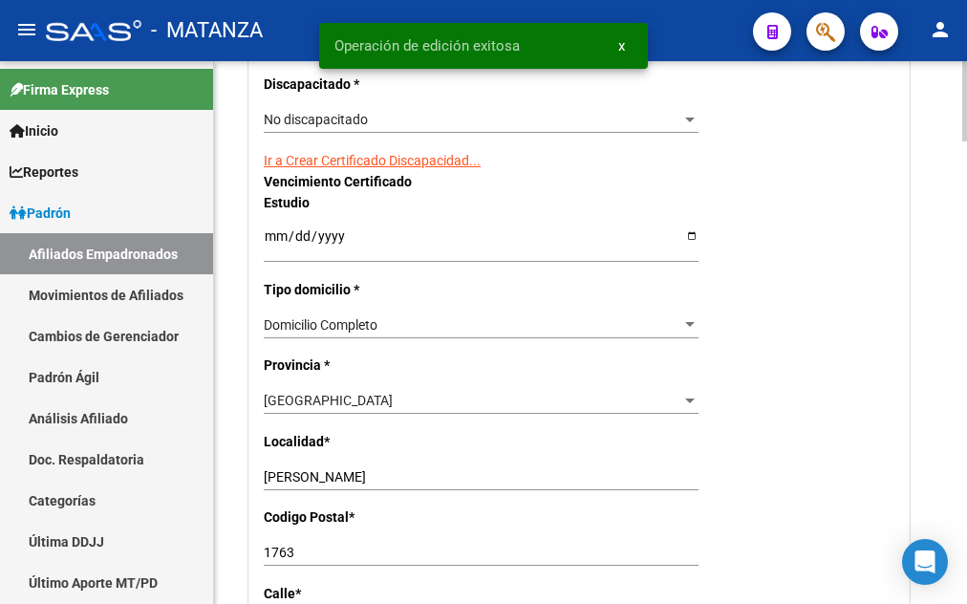
scroll to position [1754, 0]
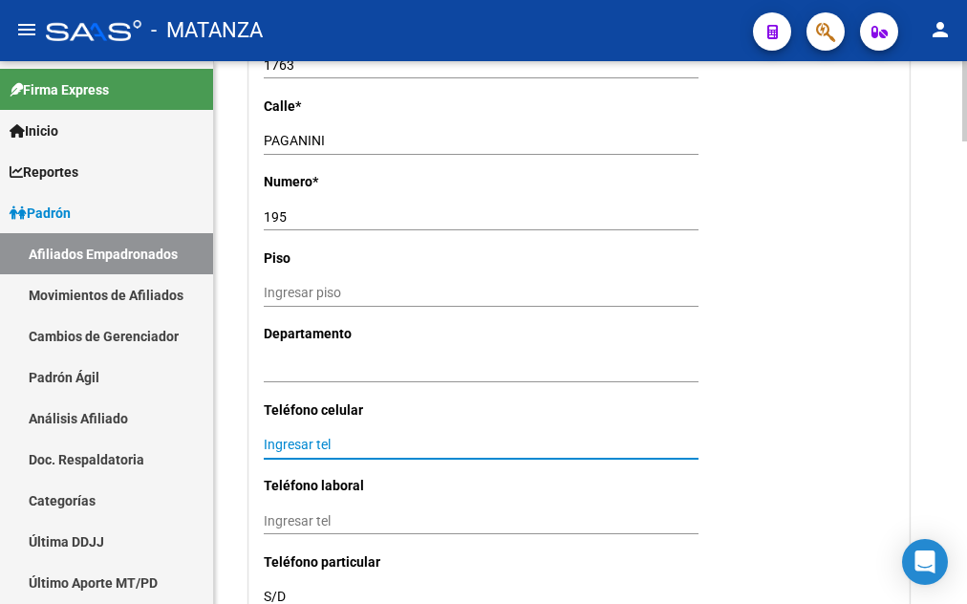
click at [282, 437] on input "Ingresar tel" at bounding box center [481, 445] width 435 height 16
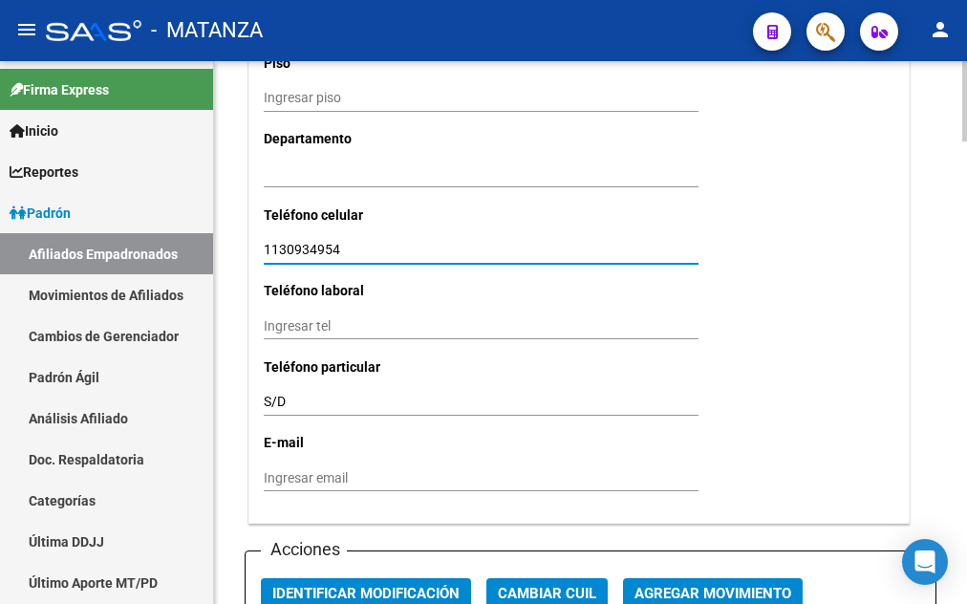
scroll to position [2242, 0]
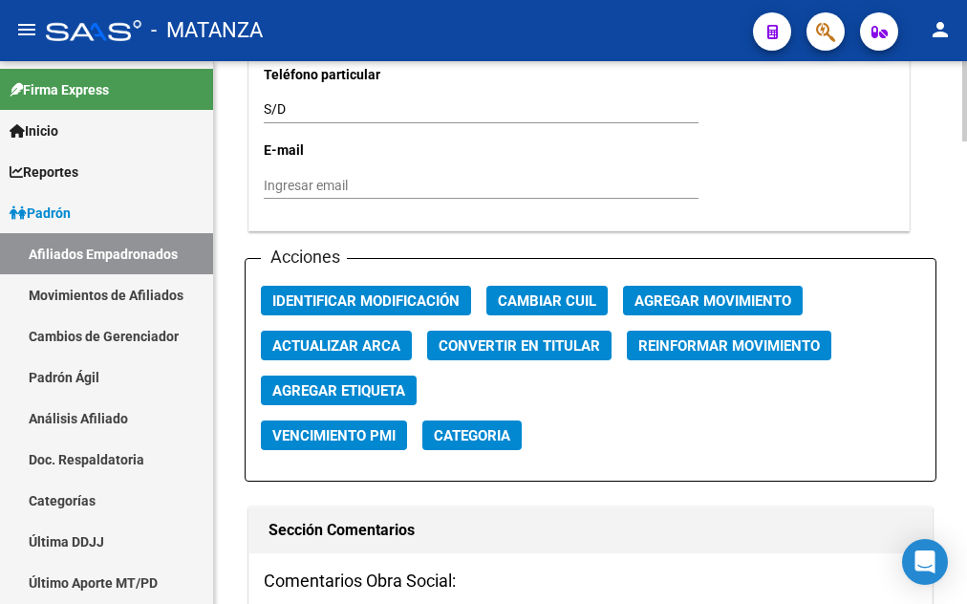
type input "1130934954"
click at [679, 292] on span "Agregar Movimiento" at bounding box center [713, 300] width 157 height 17
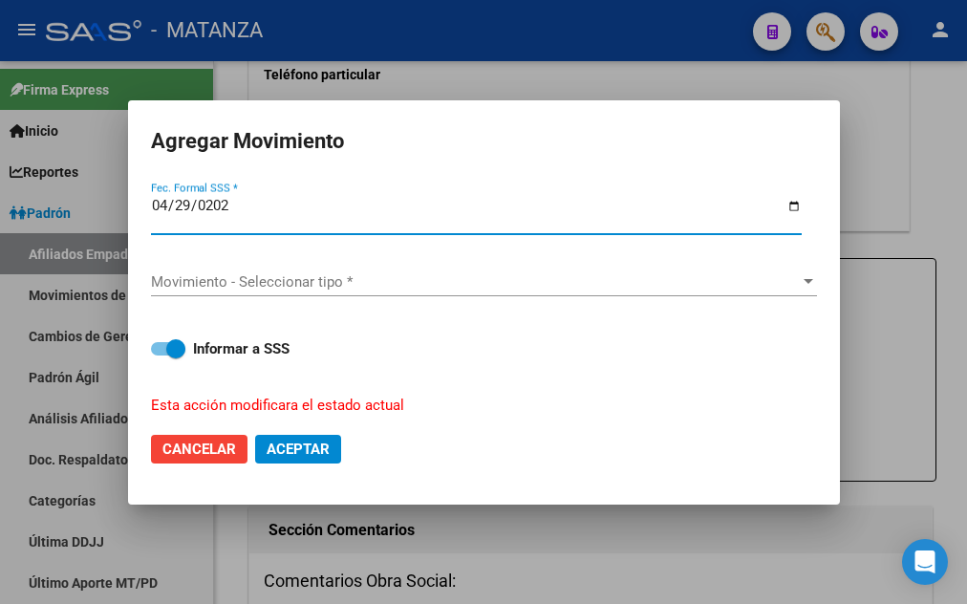
type input "[DATE]"
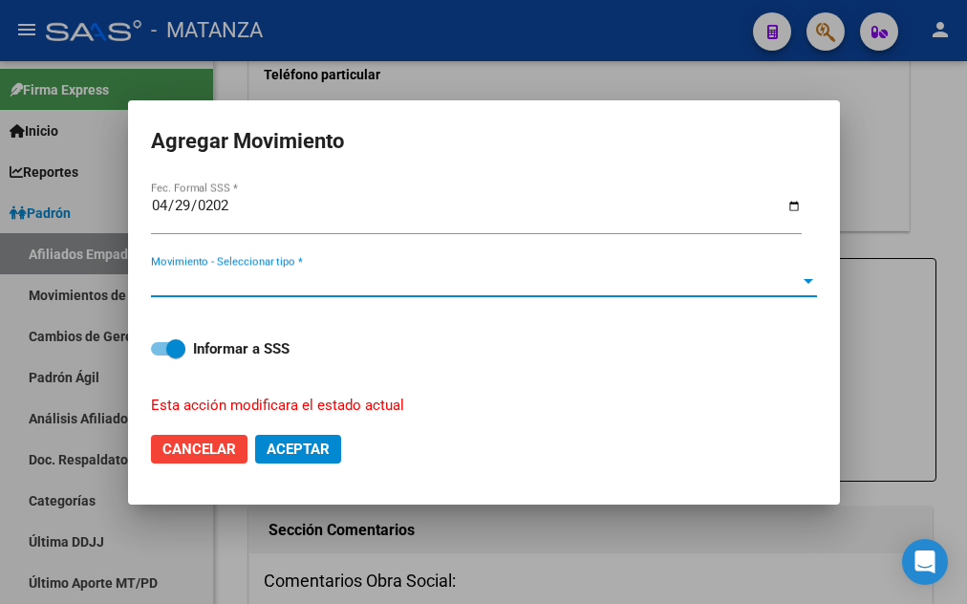
click at [559, 281] on span "Movimiento - Seleccionar tipo *" at bounding box center [475, 281] width 649 height 17
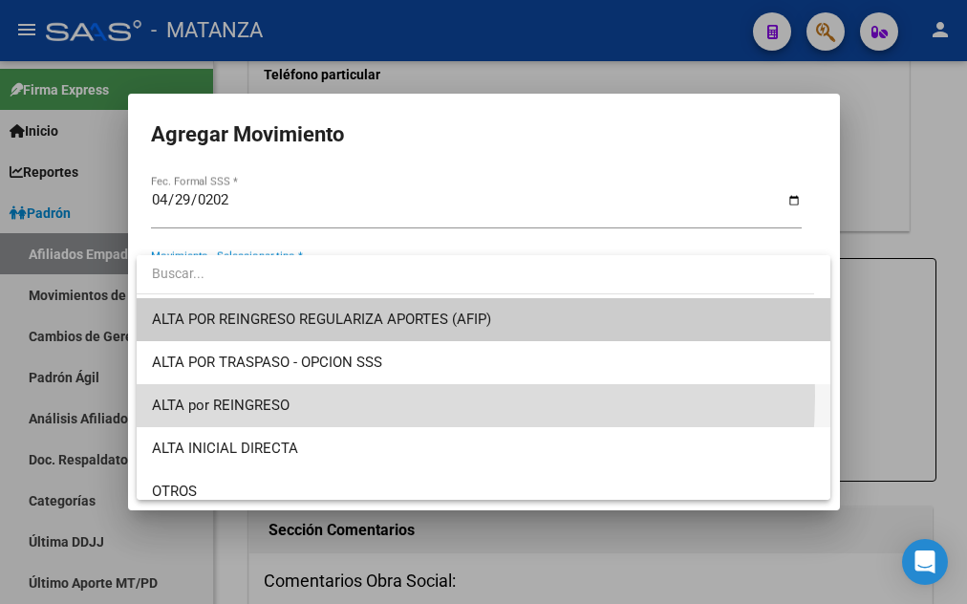
click at [297, 396] on span "ALTA por REINGRESO" at bounding box center [483, 405] width 663 height 43
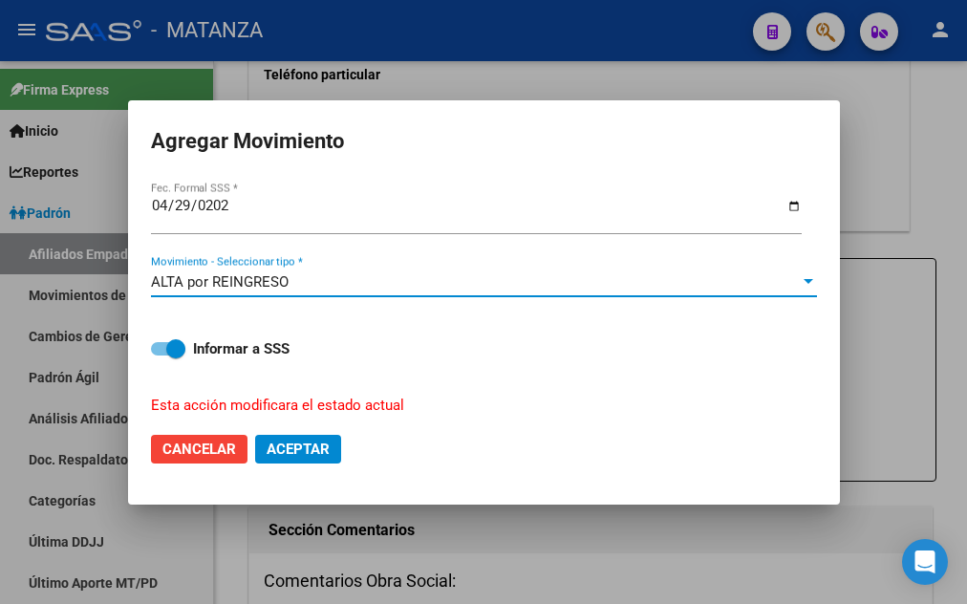
click at [302, 441] on span "Aceptar" at bounding box center [298, 449] width 63 height 17
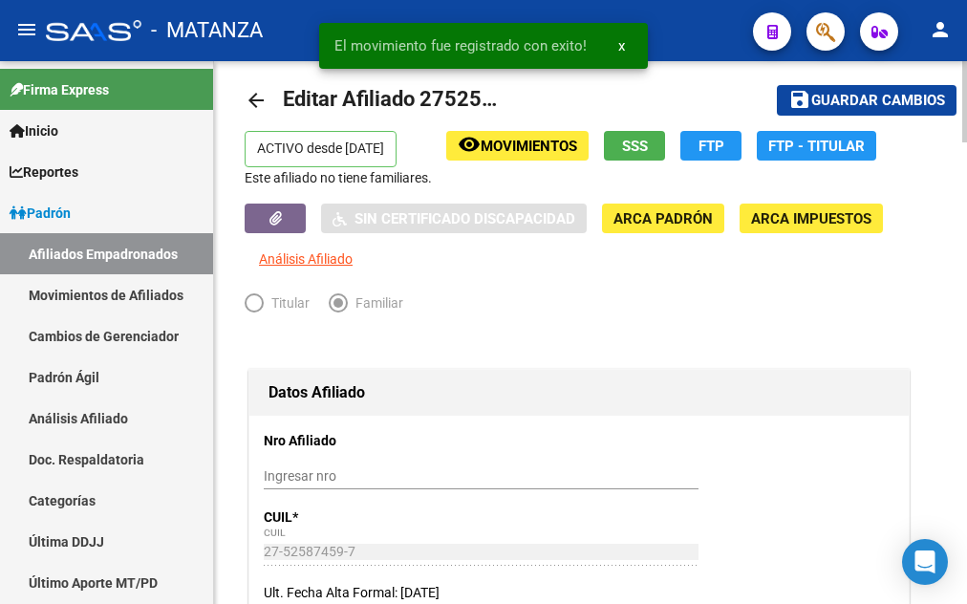
scroll to position [0, 0]
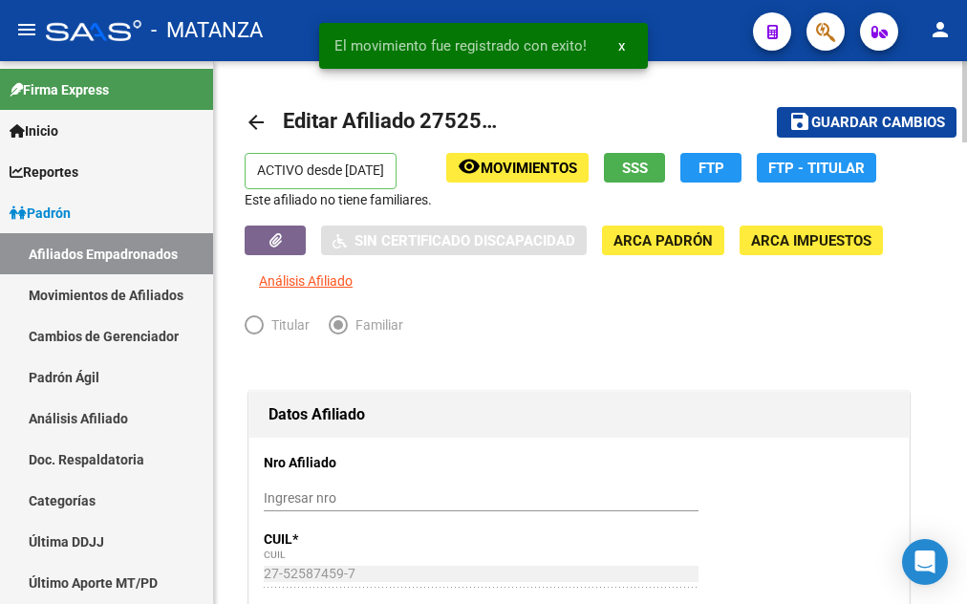
click at [895, 120] on span "Guardar cambios" at bounding box center [878, 123] width 134 height 17
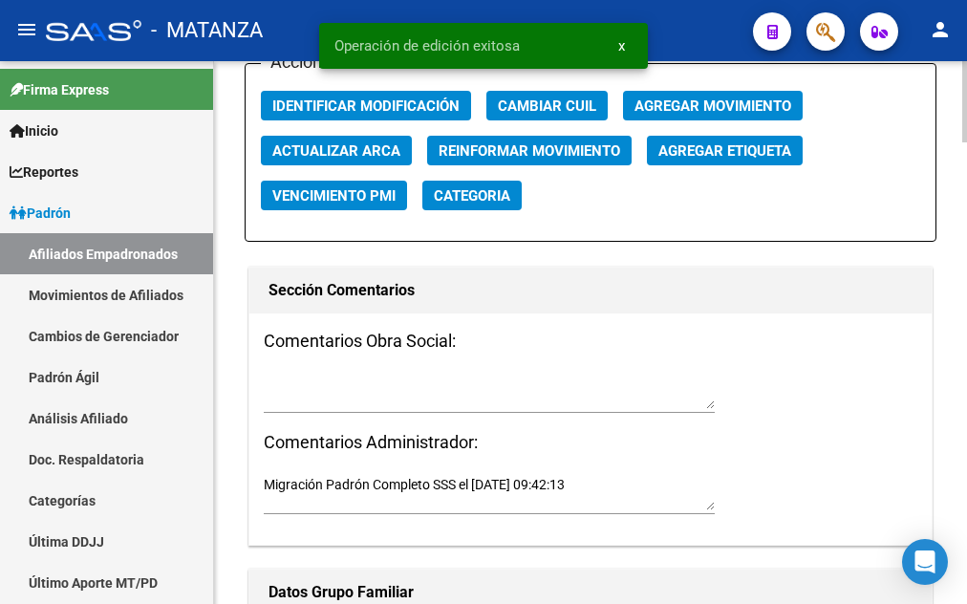
scroll to position [2242, 0]
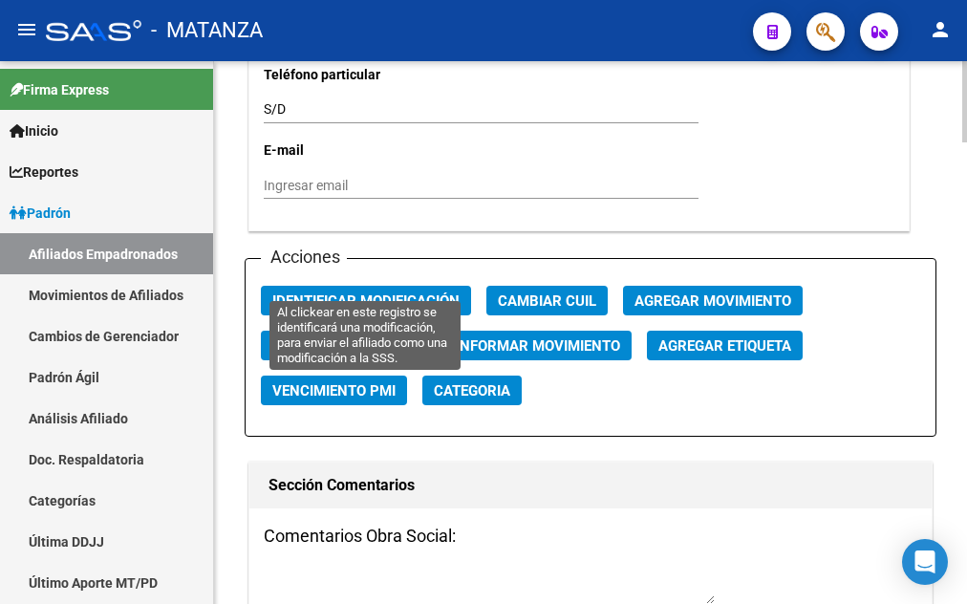
click at [415, 292] on span "Identificar Modificación" at bounding box center [365, 300] width 187 height 17
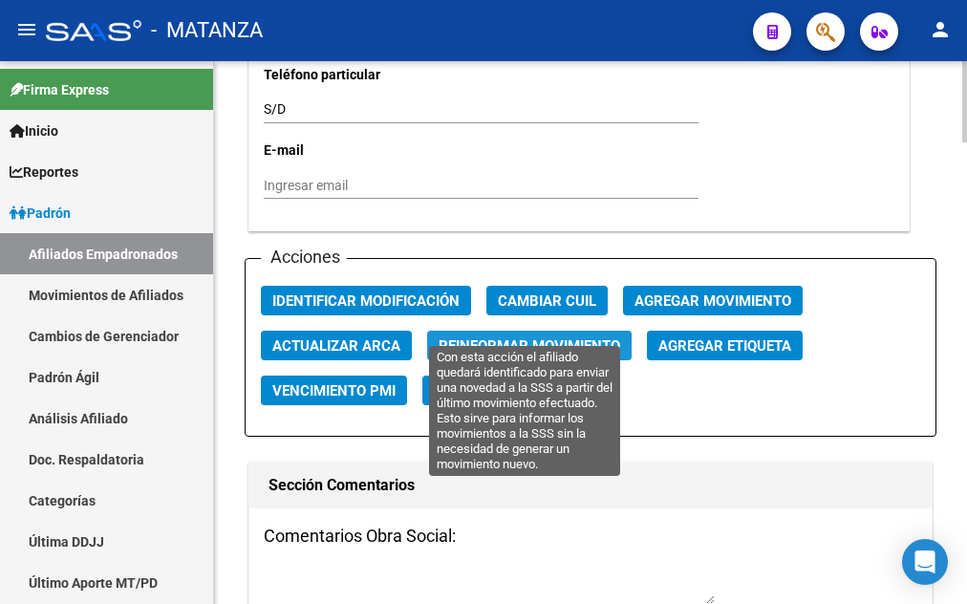
click at [468, 337] on span "Reinformar Movimiento" at bounding box center [530, 345] width 182 height 17
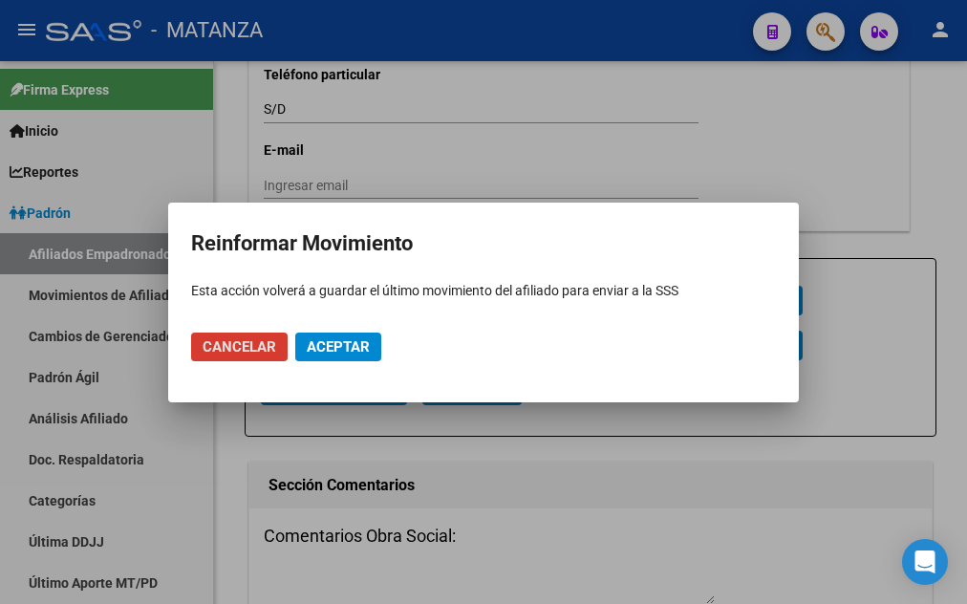
click at [355, 345] on span "Aceptar" at bounding box center [338, 346] width 63 height 17
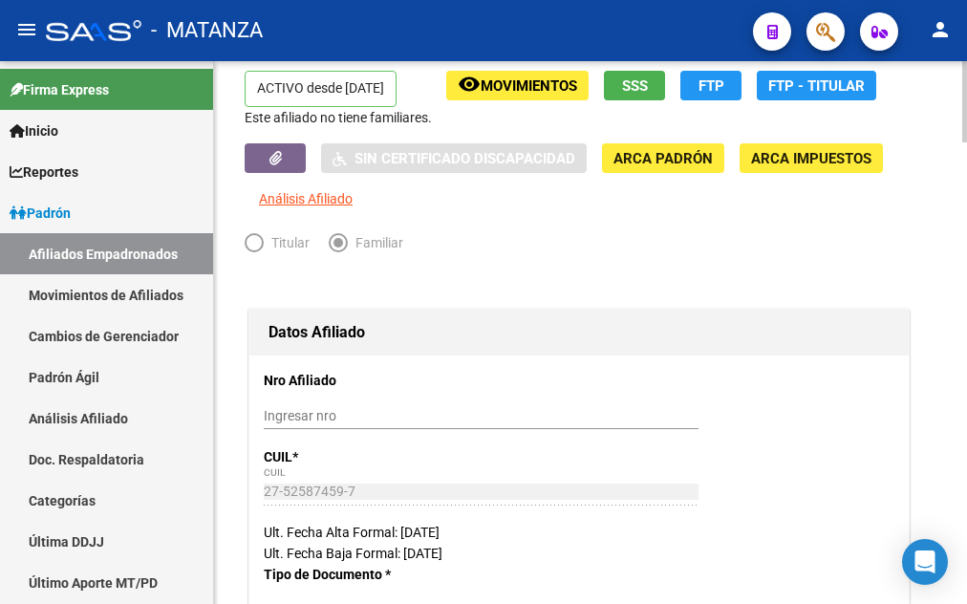
scroll to position [0, 0]
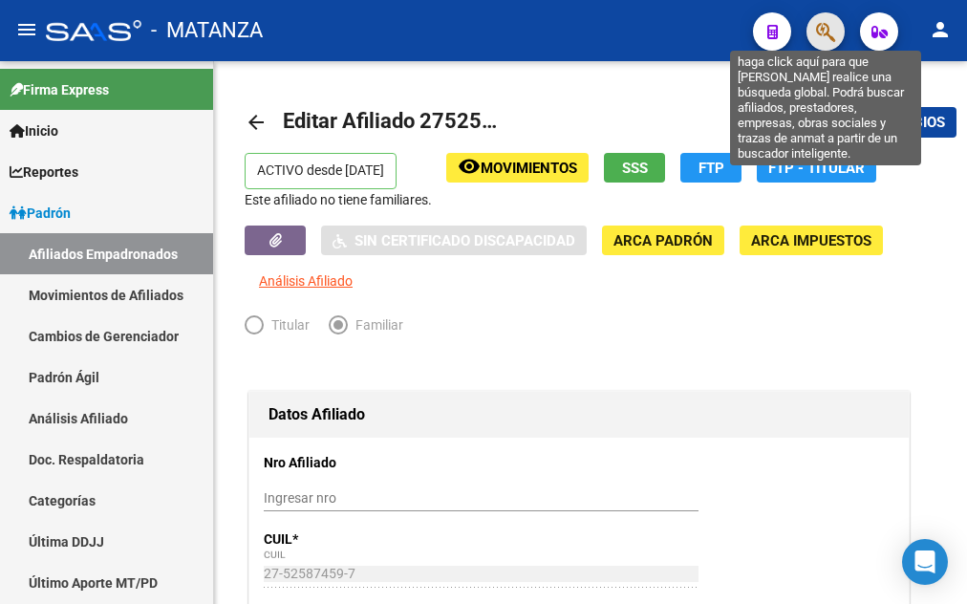
click at [821, 32] on icon "button" at bounding box center [825, 32] width 19 height 22
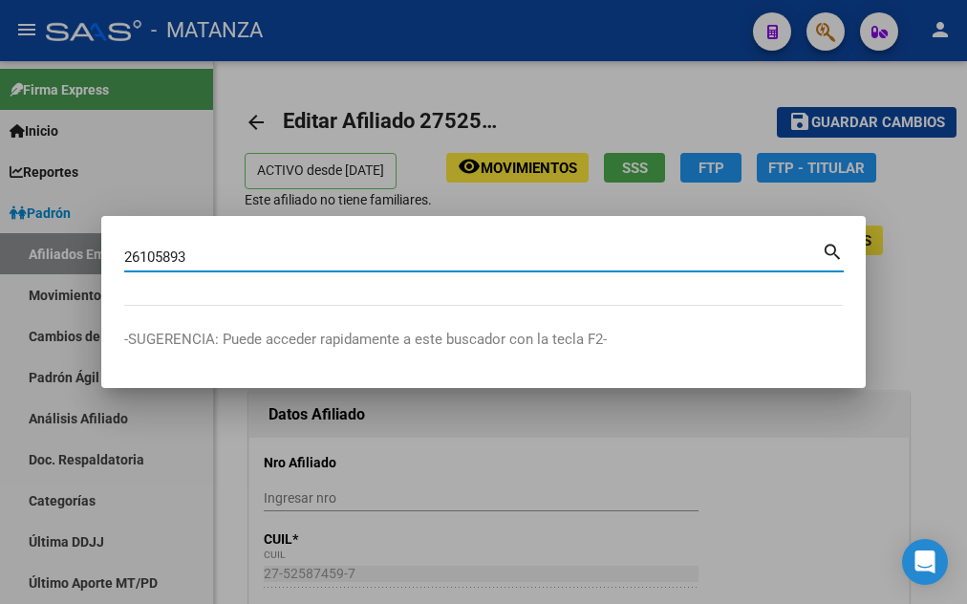
type input "26105893"
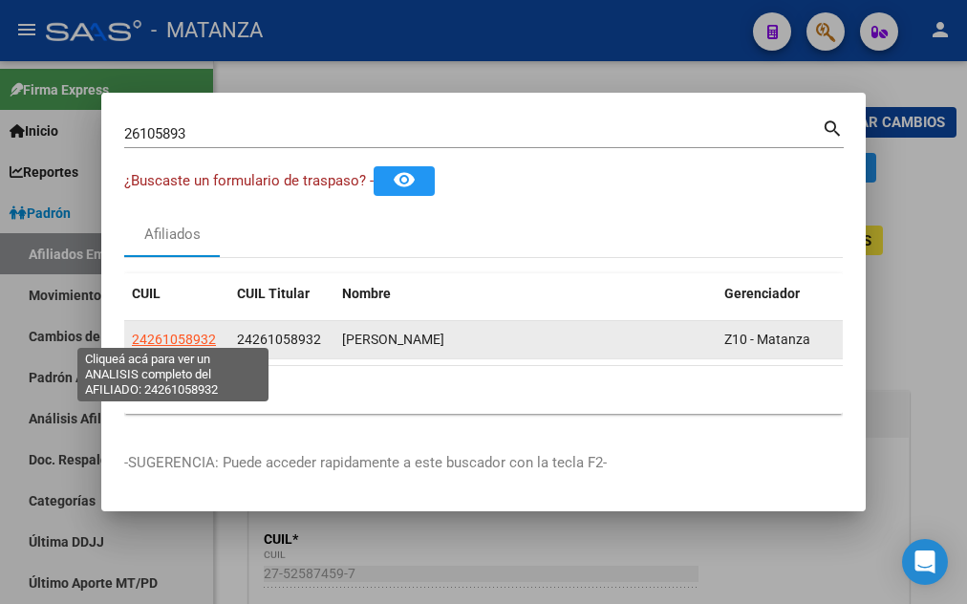
click at [154, 332] on span "24261058932" at bounding box center [174, 339] width 84 height 15
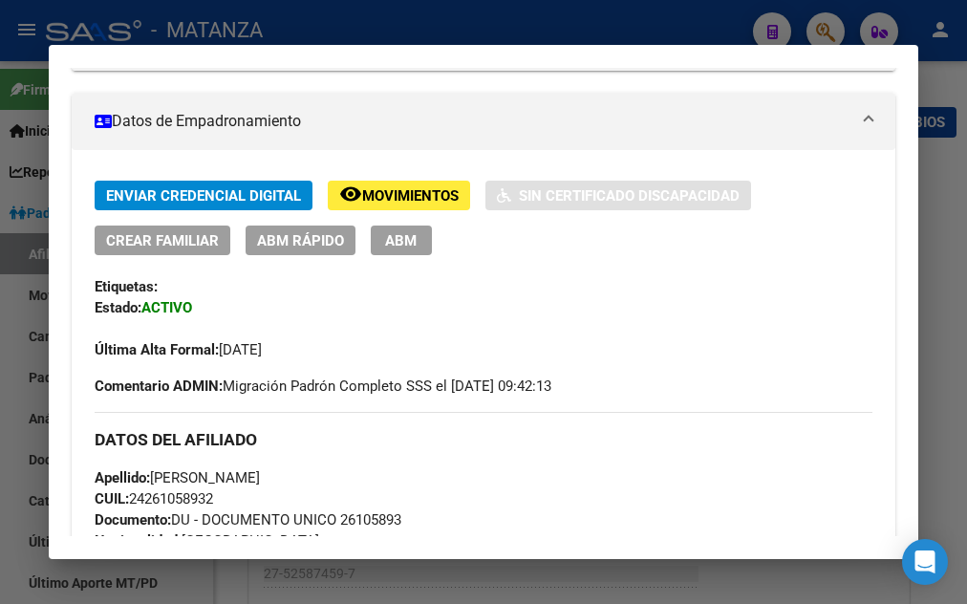
scroll to position [310, 0]
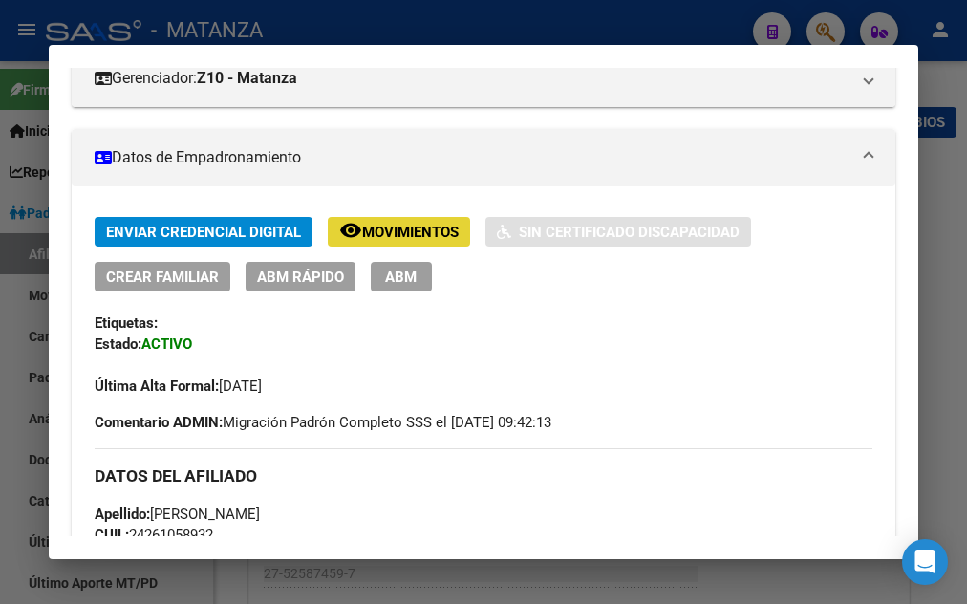
click at [393, 229] on span "Movimientos" at bounding box center [410, 232] width 97 height 17
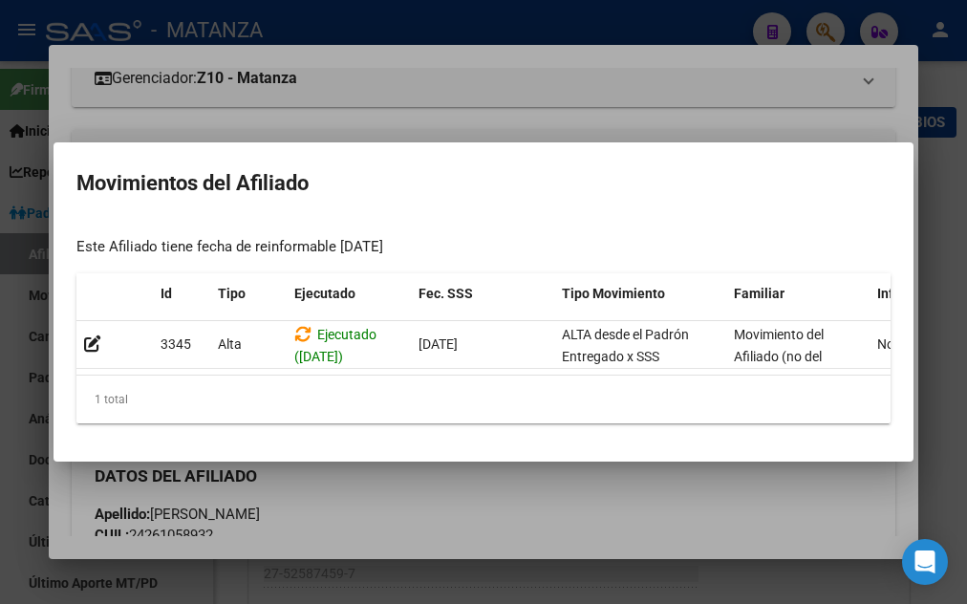
drag, startPoint x: 298, startPoint y: 364, endPoint x: 537, endPoint y: 377, distance: 239.2
click at [553, 376] on datatable-body "[GEOGRAPHIC_DATA] ([DATE]) [DATE] ALTA desde el Padrón Entregado x SSS Movimien…" at bounding box center [483, 348] width 814 height 54
click at [413, 462] on mat-dialog-container "Movimientos del Afiliado Este Afiliado tiene fecha de reinformable [DATE] Id Ti…" at bounding box center [484, 301] width 860 height 319
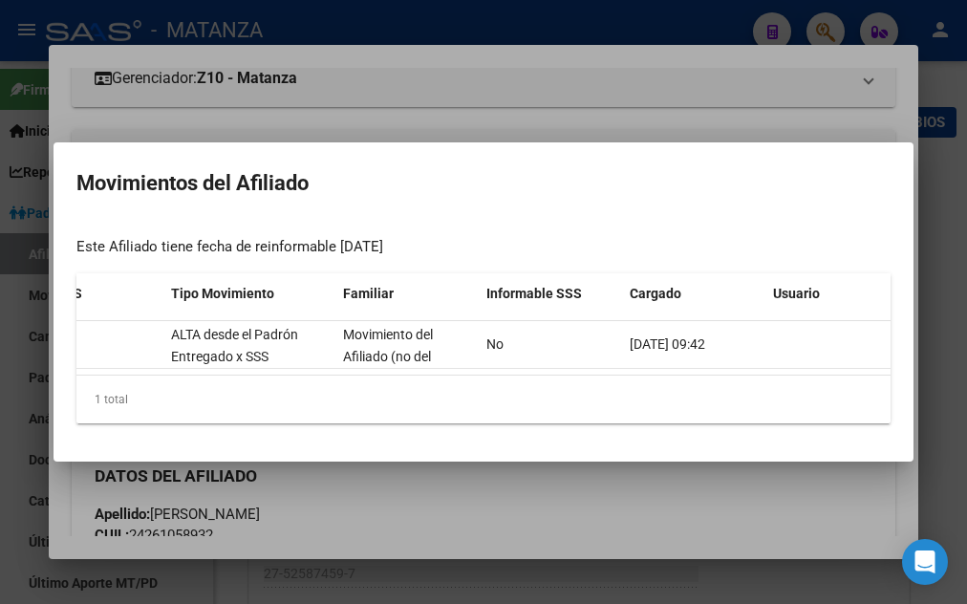
scroll to position [0, 409]
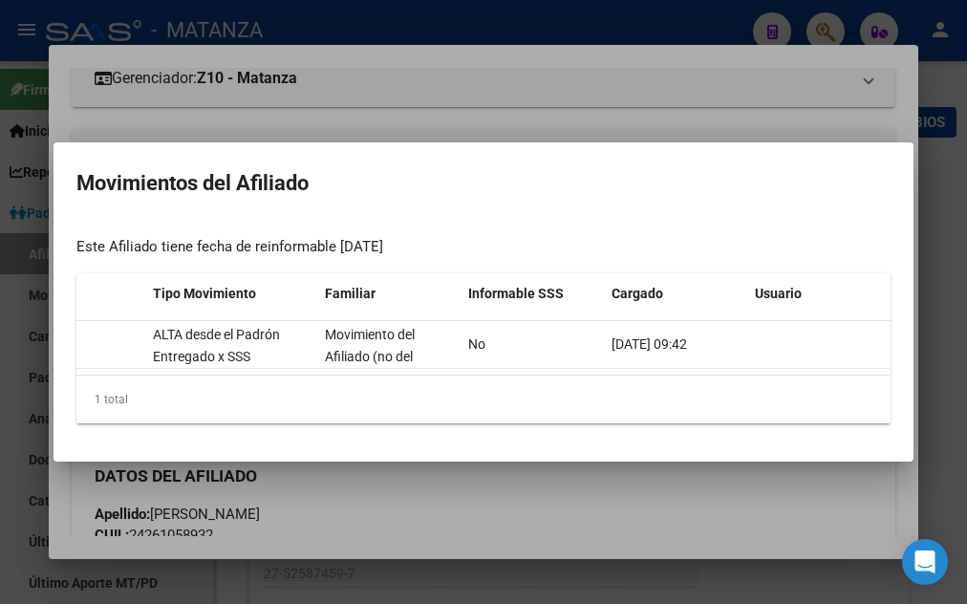
click at [468, 77] on div at bounding box center [483, 302] width 967 height 604
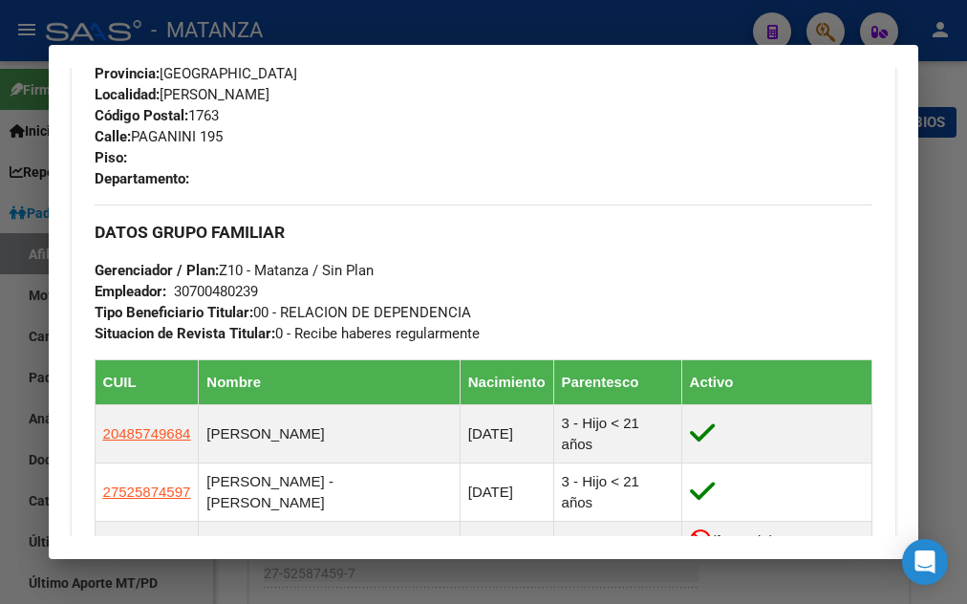
scroll to position [1032, 0]
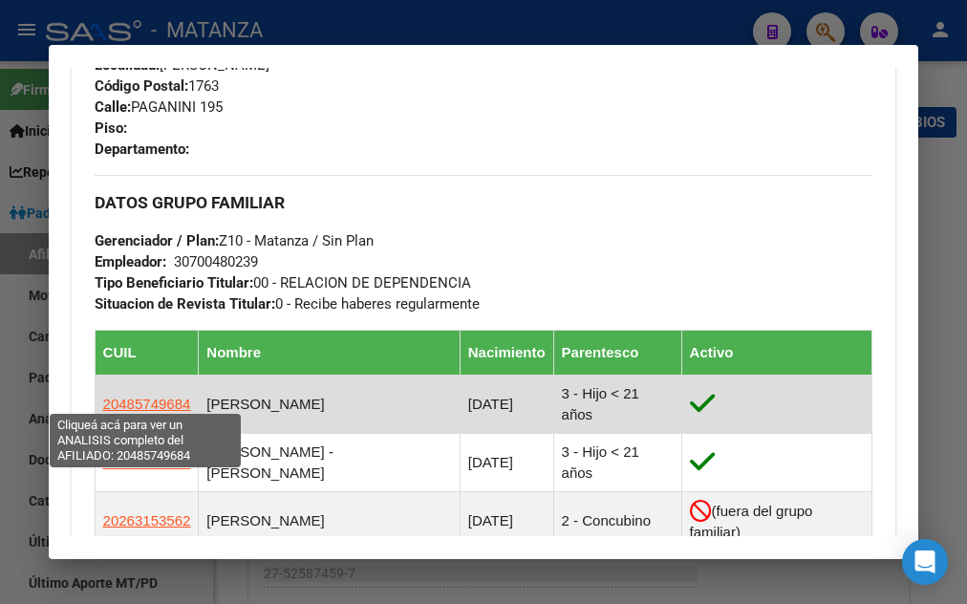
click at [147, 396] on span "20485749684" at bounding box center [147, 404] width 88 height 16
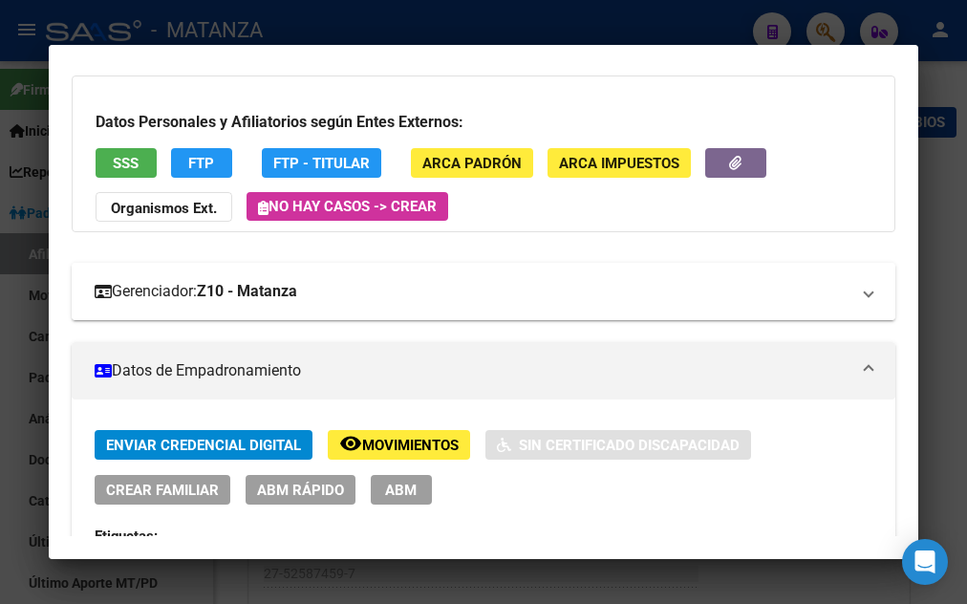
scroll to position [206, 0]
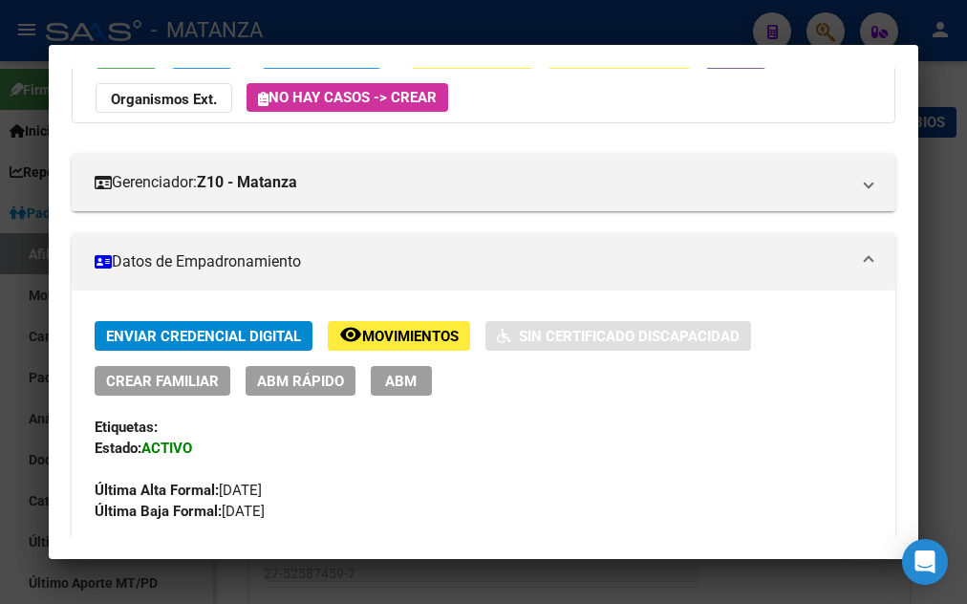
click at [416, 332] on span "Movimientos" at bounding box center [410, 336] width 97 height 17
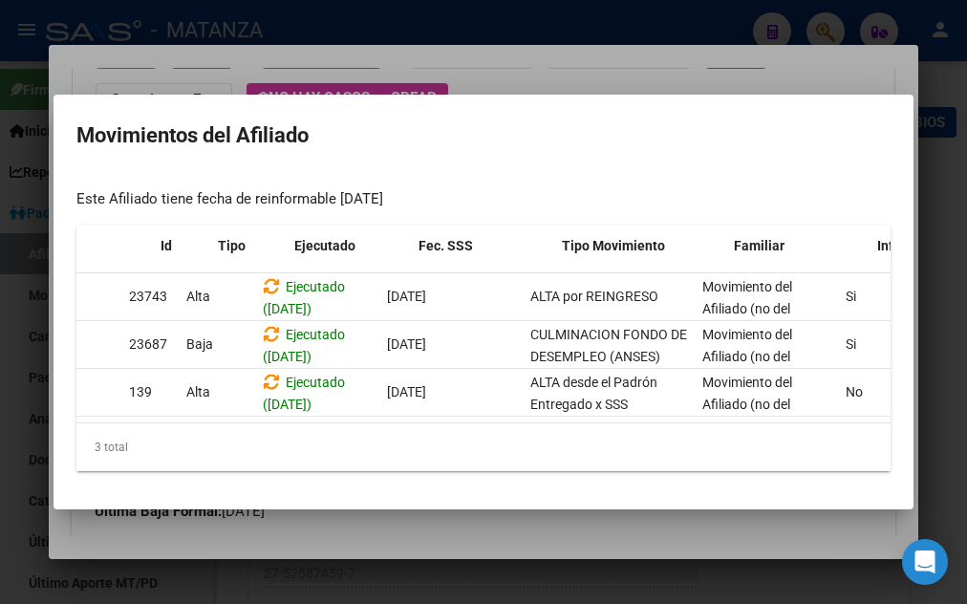
scroll to position [0, 0]
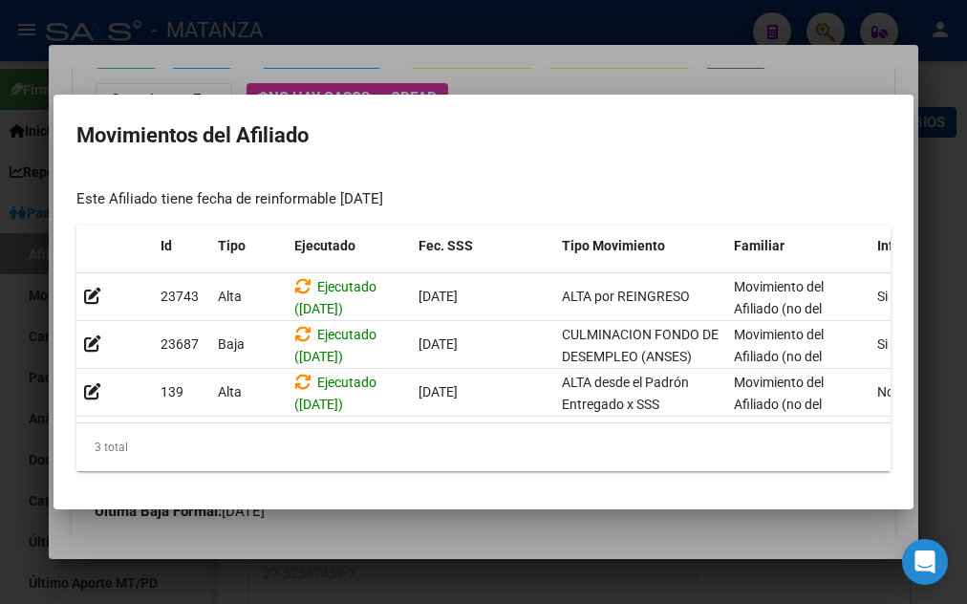
click at [393, 19] on div at bounding box center [483, 302] width 967 height 604
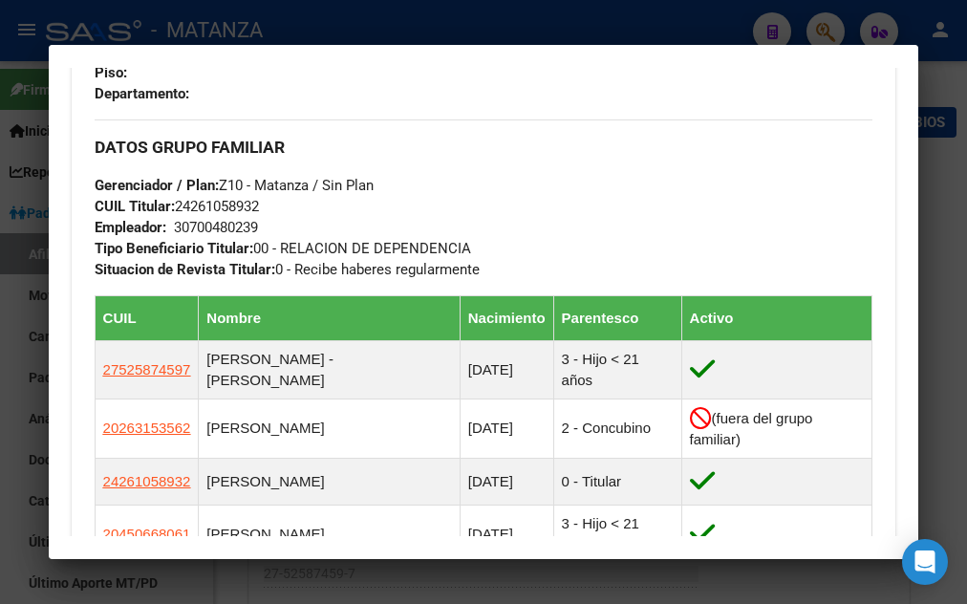
scroll to position [1135, 0]
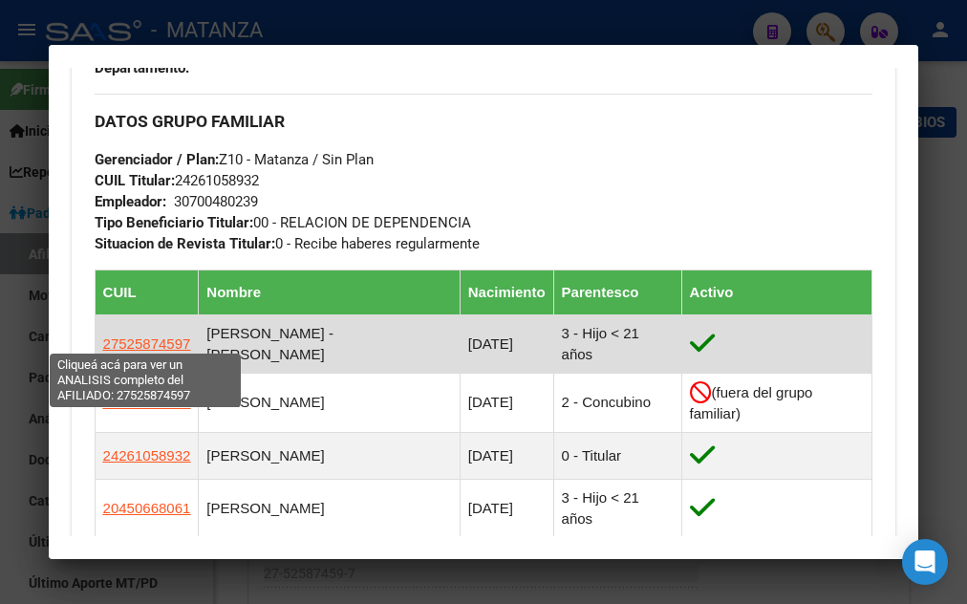
click at [130, 342] on span "27525874597" at bounding box center [147, 343] width 88 height 16
type textarea "27525874597"
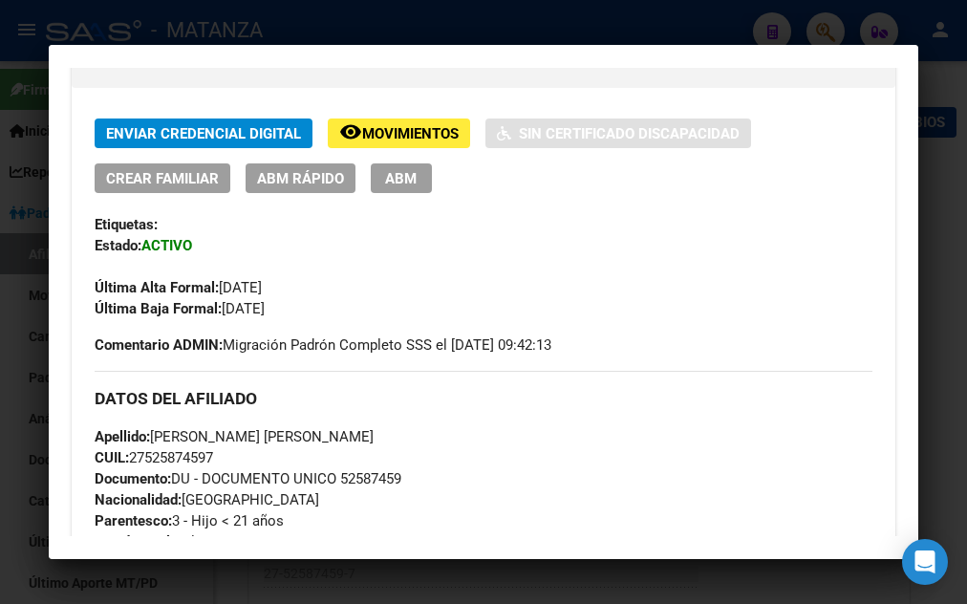
scroll to position [413, 0]
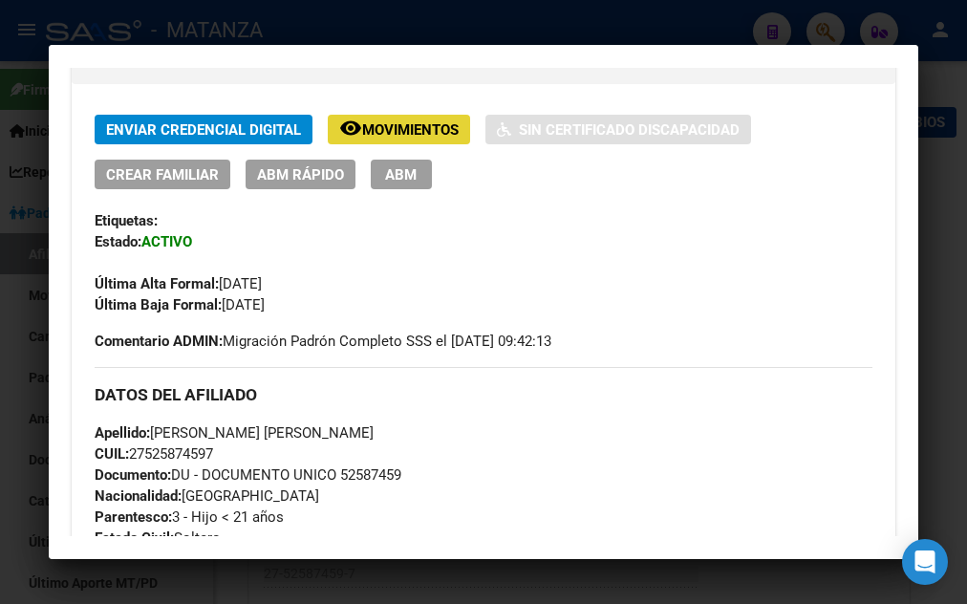
click at [391, 132] on span "Movimientos" at bounding box center [410, 129] width 97 height 17
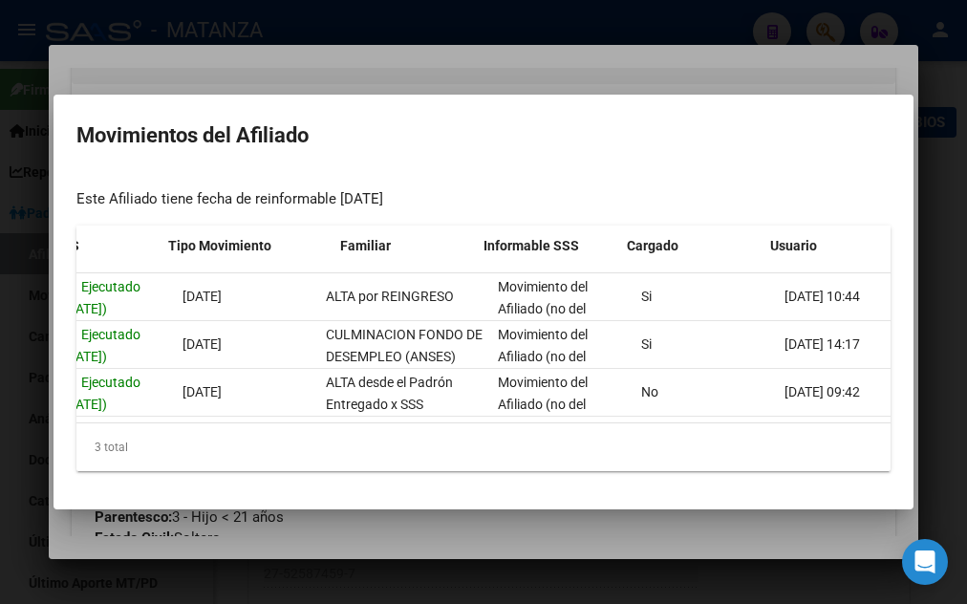
scroll to position [0, 409]
